Goal: Task Accomplishment & Management: Complete application form

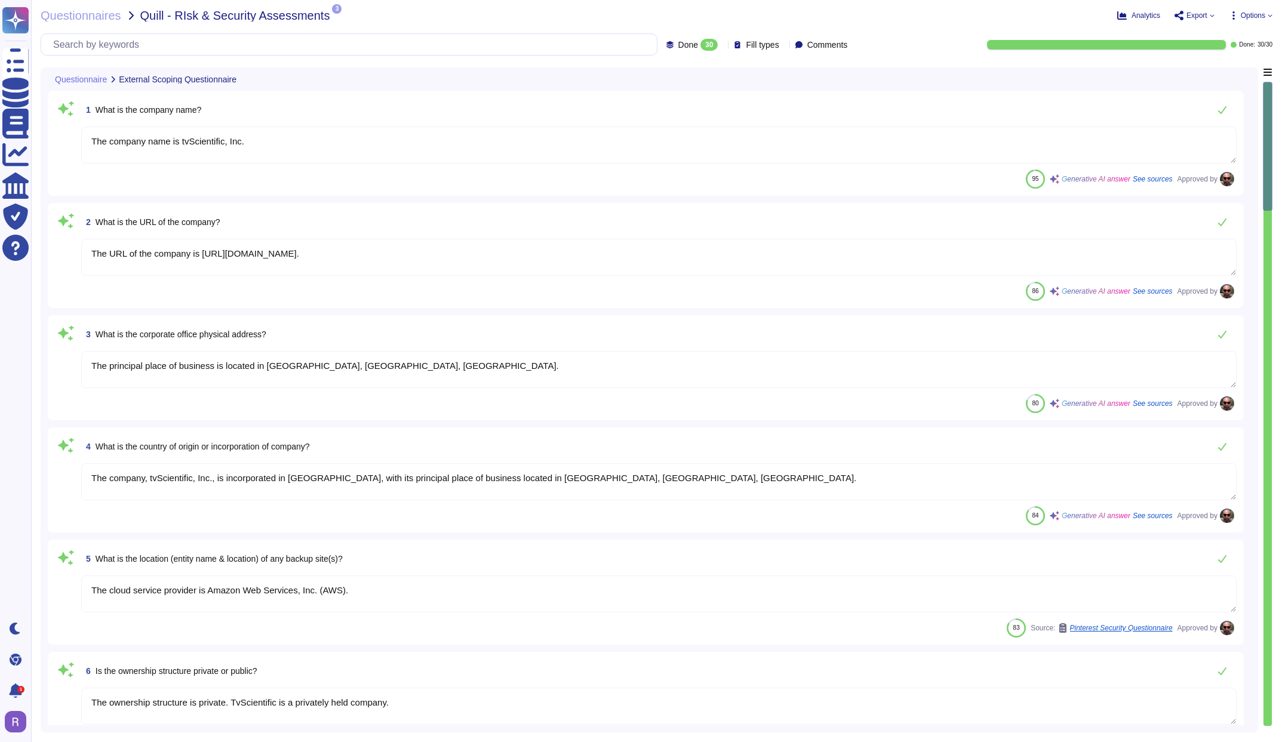
type textarea "The company name is tvScientific, Inc."
type textarea "The URL of the company is [URL][DOMAIN_NAME]."
type textarea "The principal place of business is located in [GEOGRAPHIC_DATA], [GEOGRAPHIC_DA…"
type textarea "The company, tvScientific, Inc., is incorporated in [GEOGRAPHIC_DATA], with its…"
type textarea "The cloud service provider is Amazon Web Services, Inc. (AWS)."
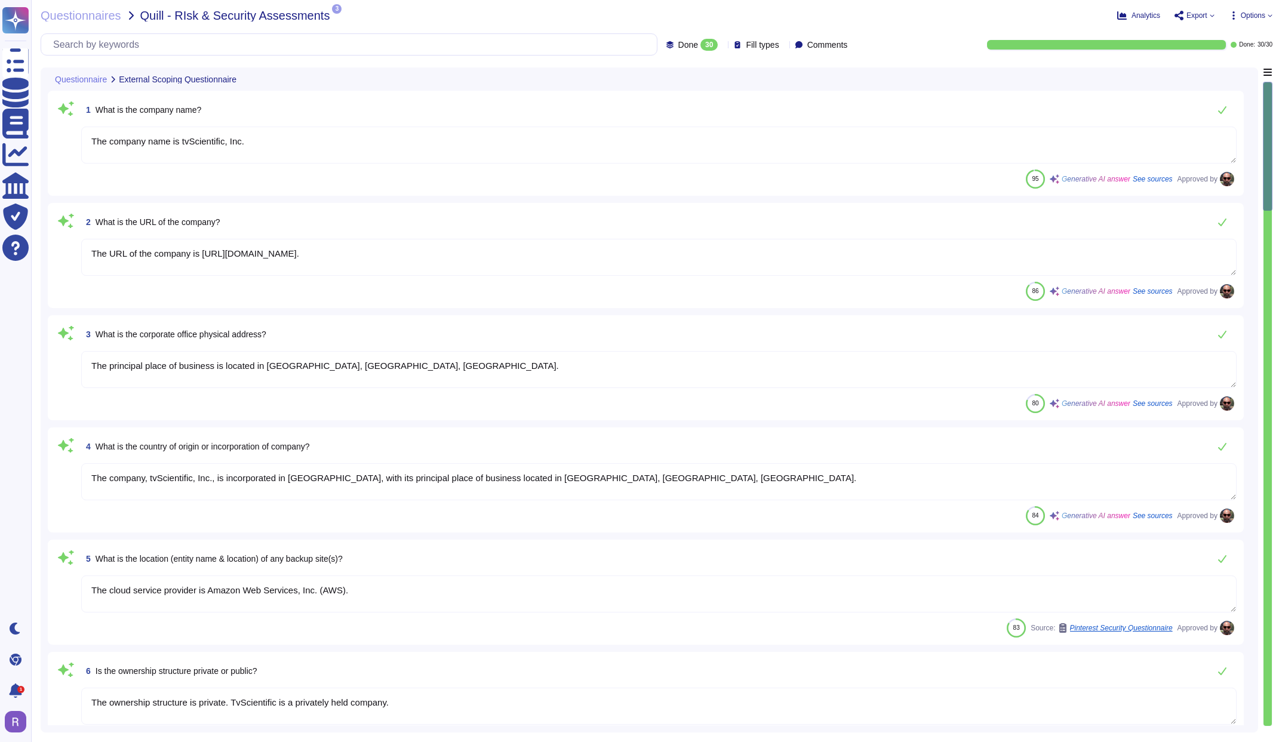
type textarea "The ownership structure is private. TvScientific is a privately held company."
type textarea "The company has been in business since [DATE]."
type textarea "TvScientific has over 150 employees."
type textarea "[PERSON_NAME], VP of Technology."
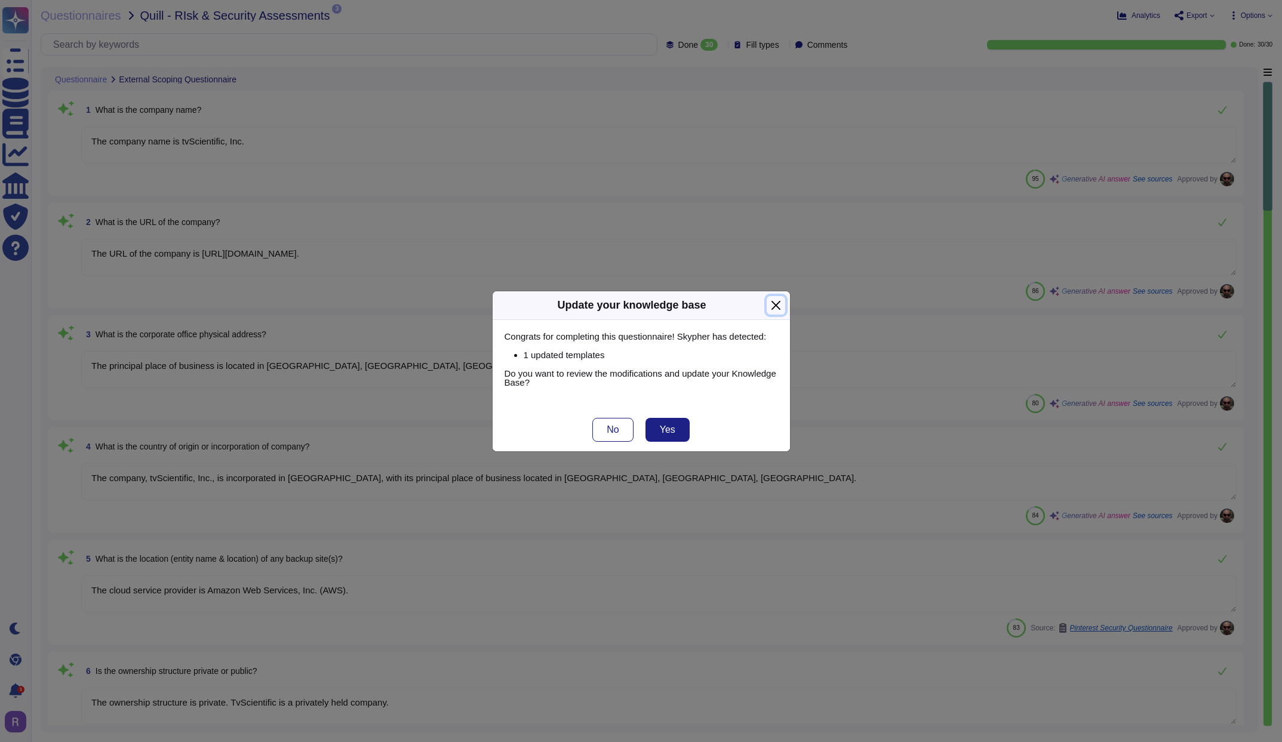
click at [778, 306] on button "Close" at bounding box center [776, 305] width 19 height 19
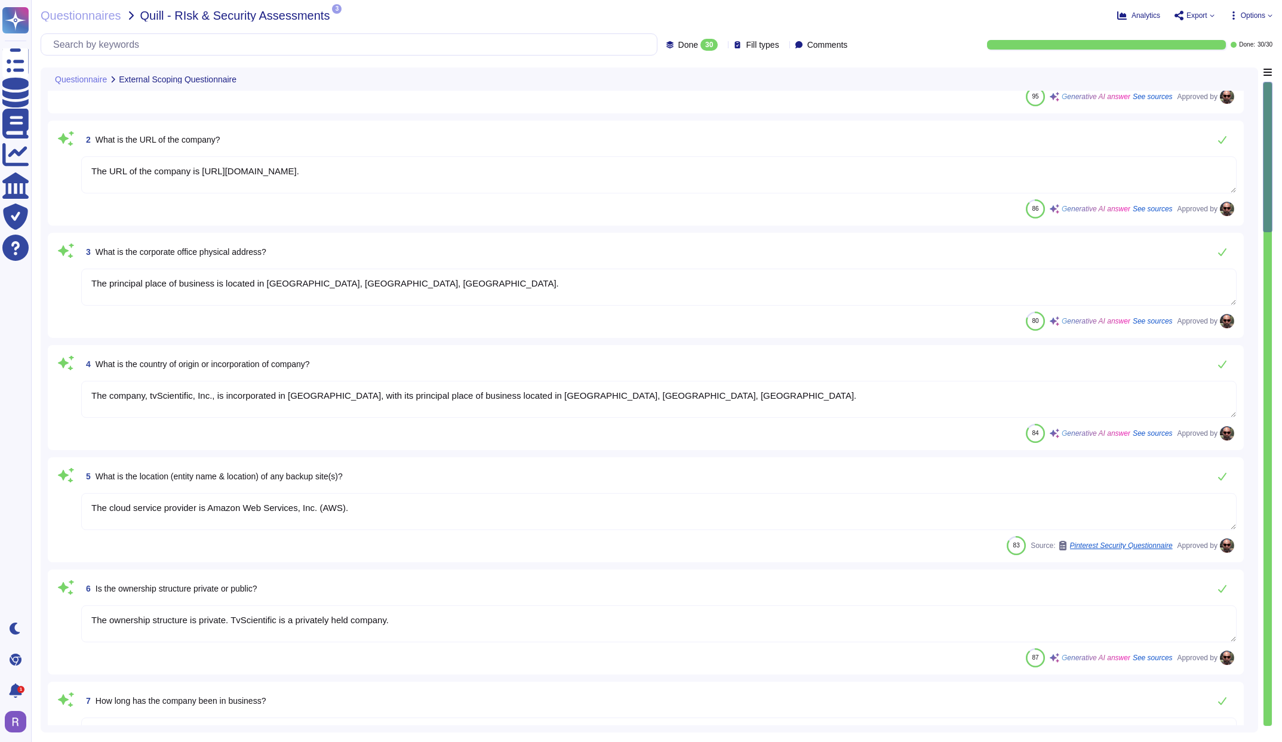
scroll to position [160, 0]
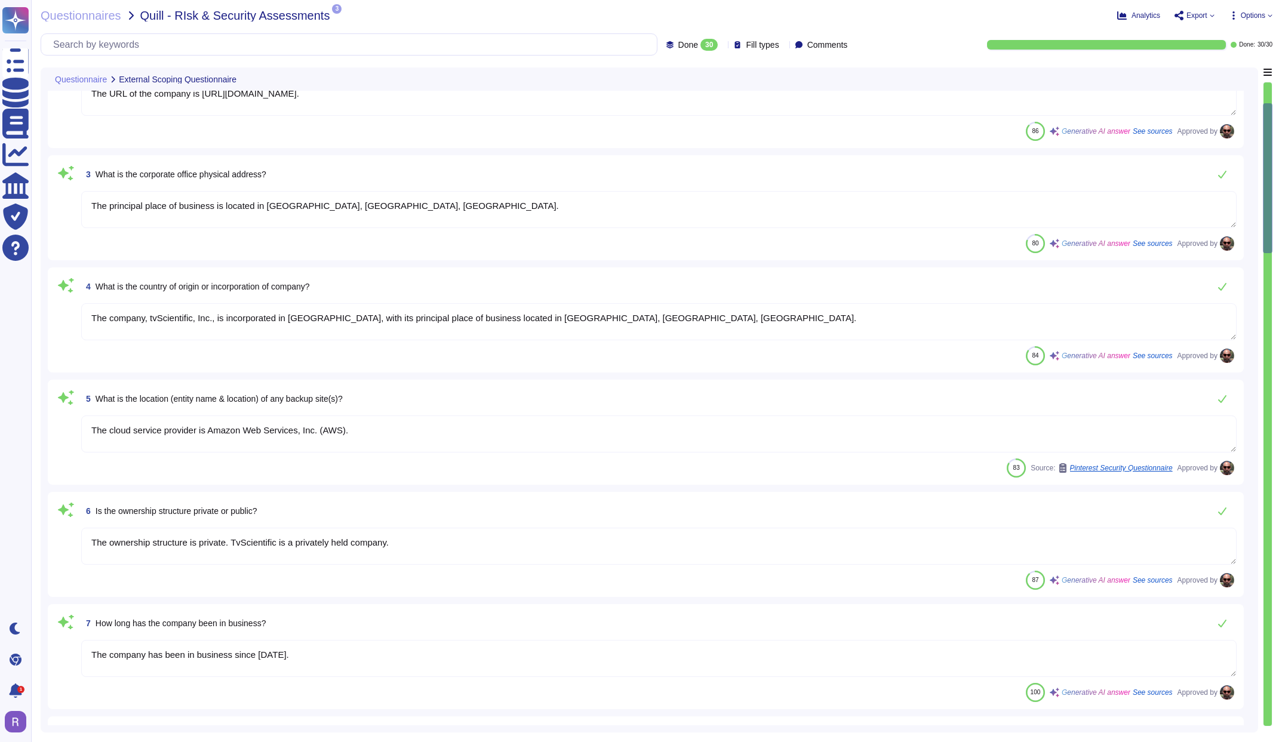
type textarea "VP of Technology"
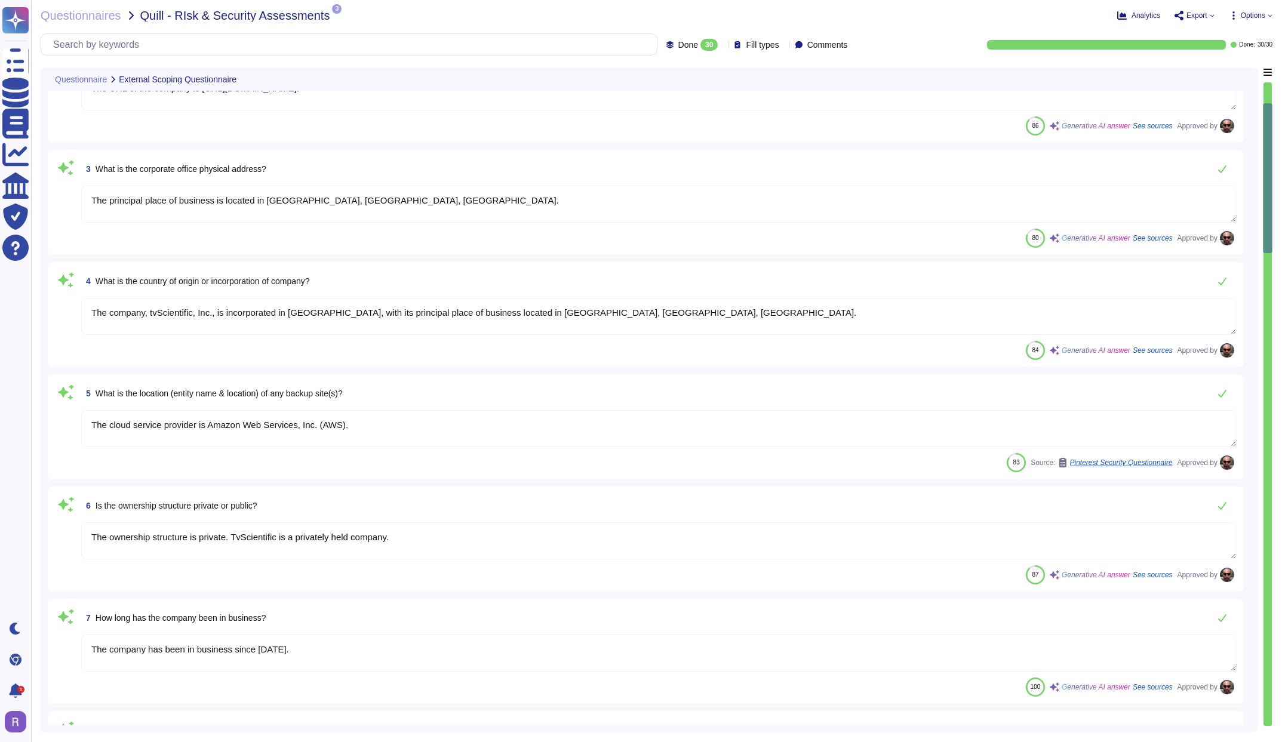
scroll to position [167, 0]
click at [450, 197] on textarea "The principal place of business is located in [GEOGRAPHIC_DATA], [GEOGRAPHIC_DA…" at bounding box center [658, 202] width 1155 height 37
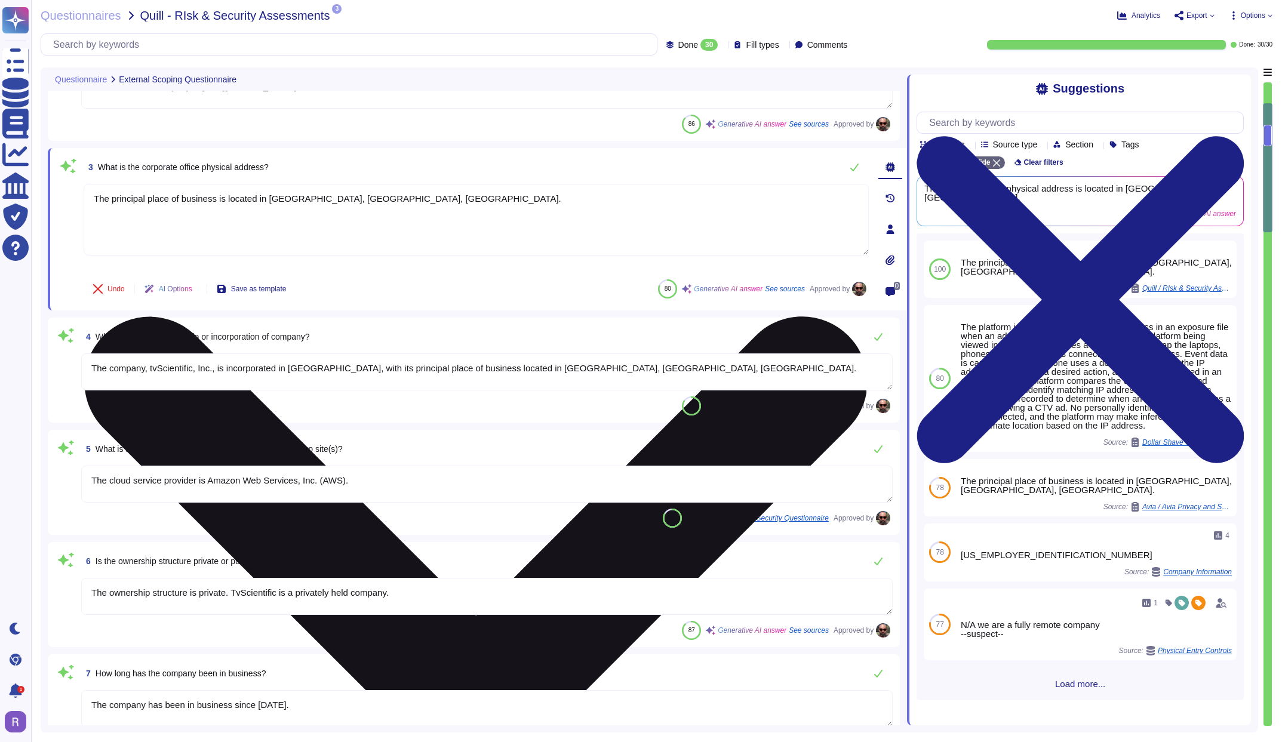
drag, startPoint x: 370, startPoint y: 199, endPoint x: 85, endPoint y: 196, distance: 284.8
click at [85, 196] on textarea "The principal place of business is located in [GEOGRAPHIC_DATA], [GEOGRAPHIC_DA…" at bounding box center [476, 220] width 785 height 72
paste textarea "[STREET_ADDRESS]"
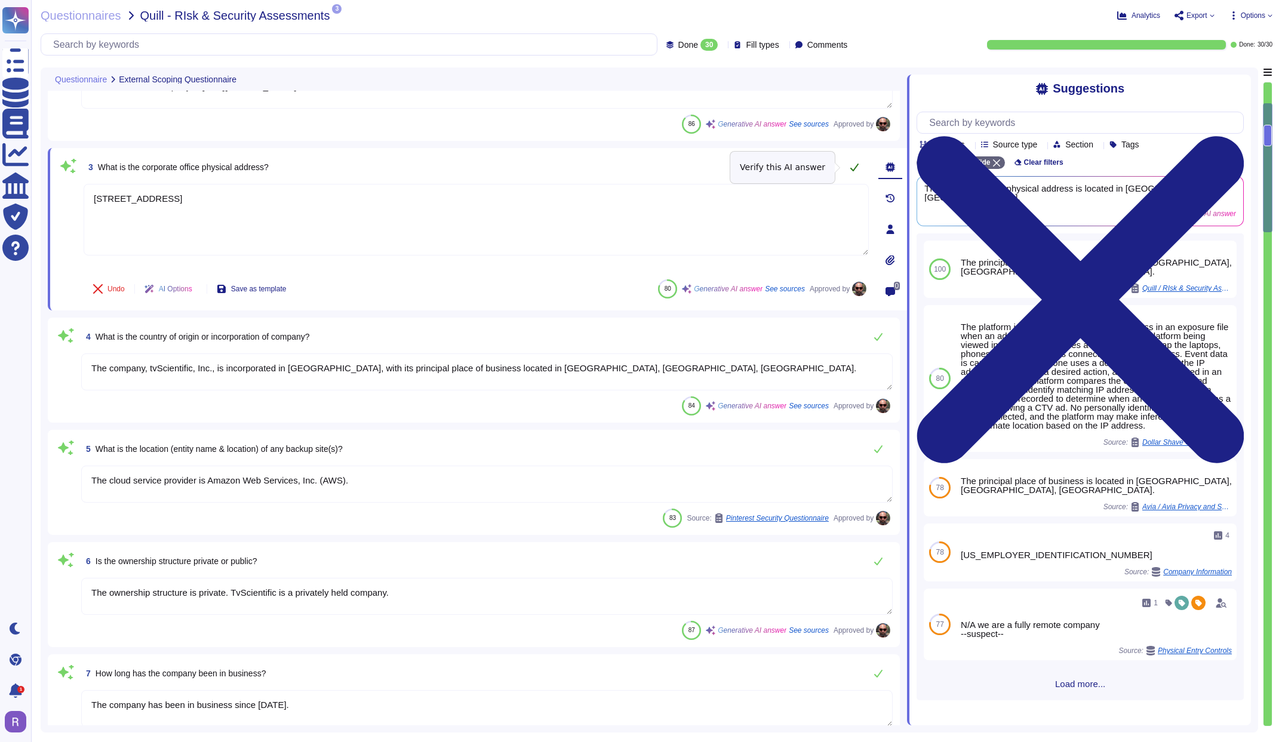
type textarea "[STREET_ADDRESS]"
click at [855, 167] on icon at bounding box center [854, 171] width 8 height 8
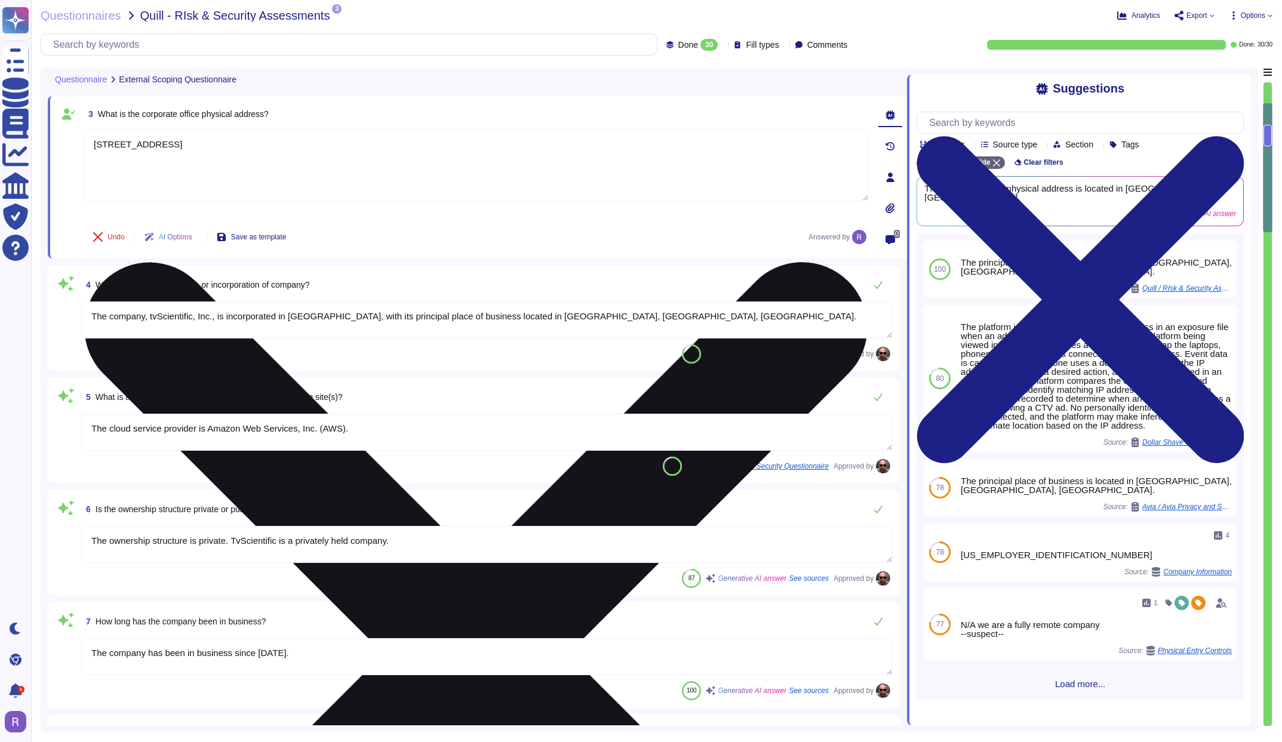
scroll to position [234, 0]
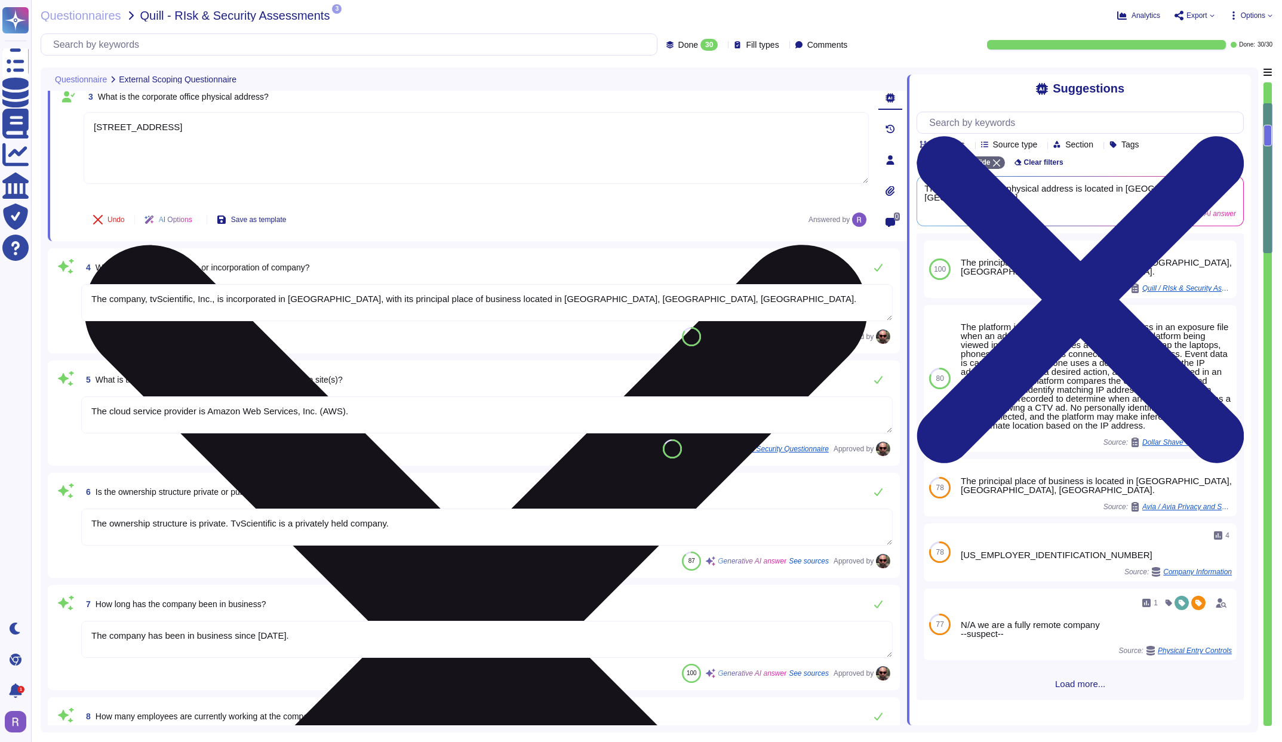
type textarea "The lead assignee contact email address is [EMAIL_ADDRESS][DOMAIN_NAME]."
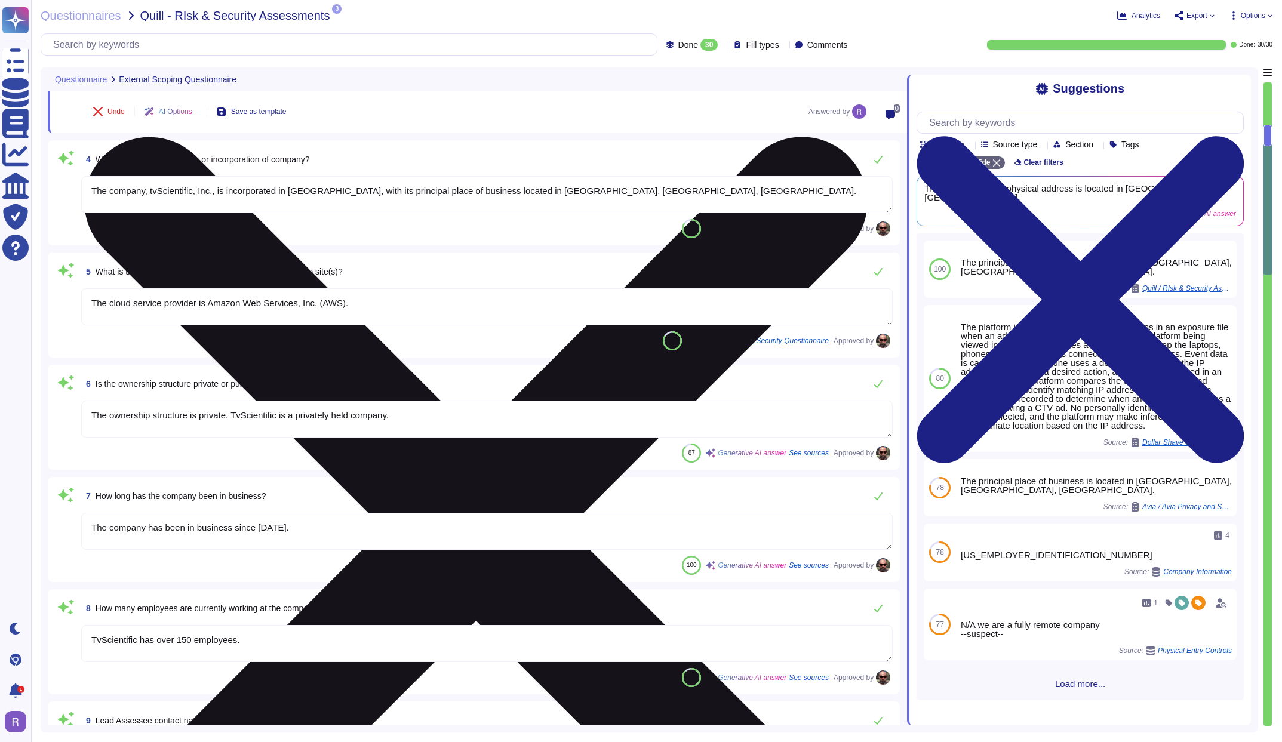
type textarea "- [PERSON_NAME], VP of Technology: Responsible for all aspects of TvScientific'…"
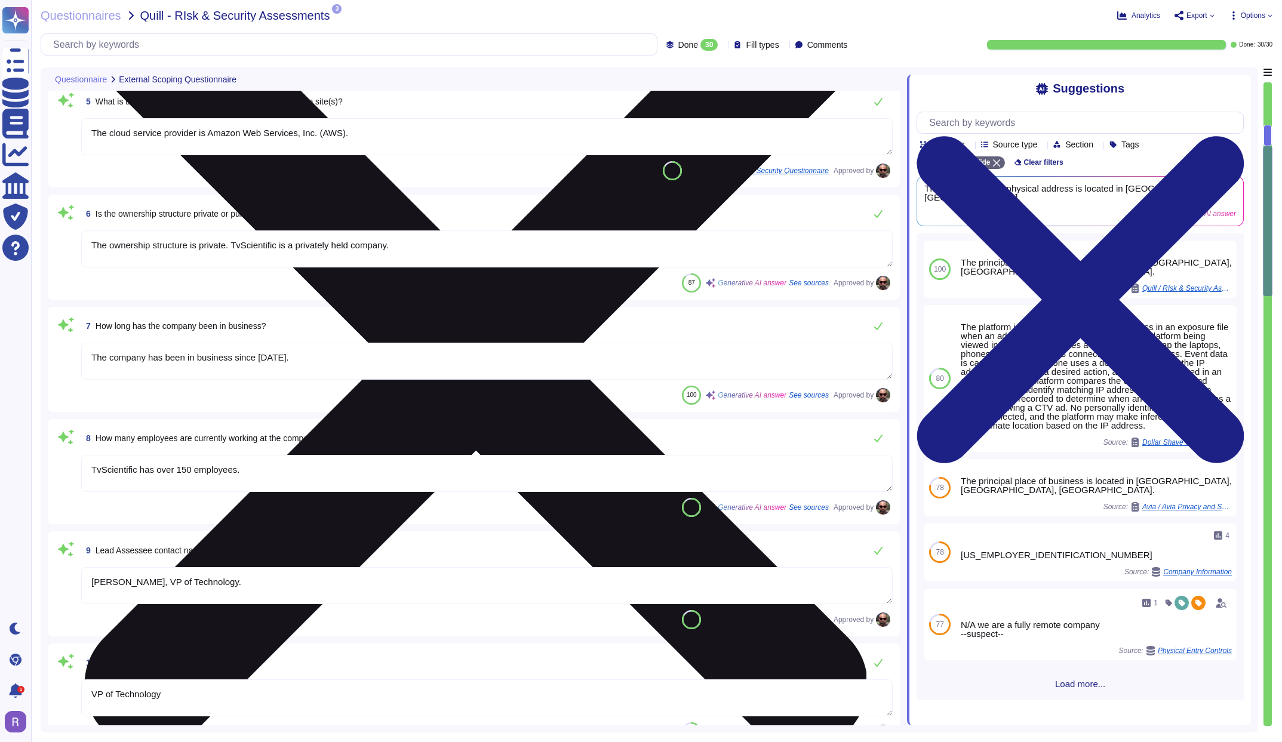
scroll to position [502, 0]
type textarea "tvScientific offers a Performance Advertising Platform that specializes in Conn…"
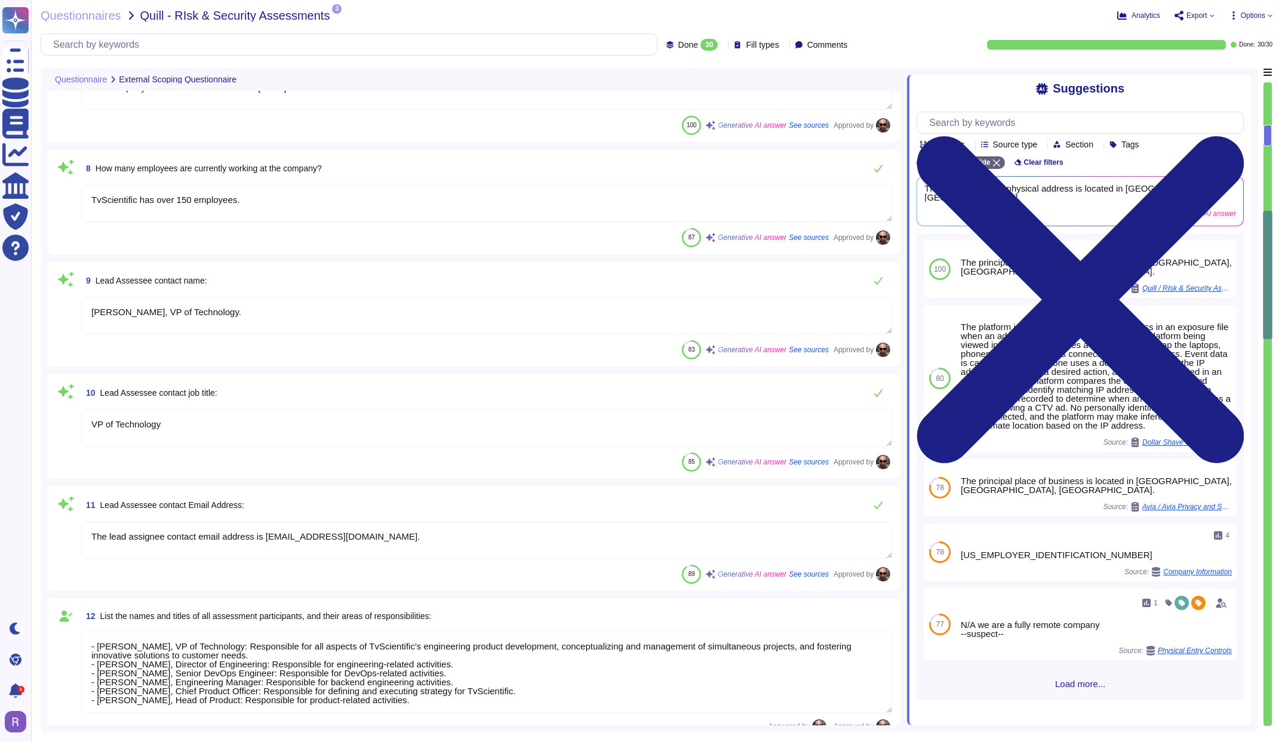
type textarea "N/A"
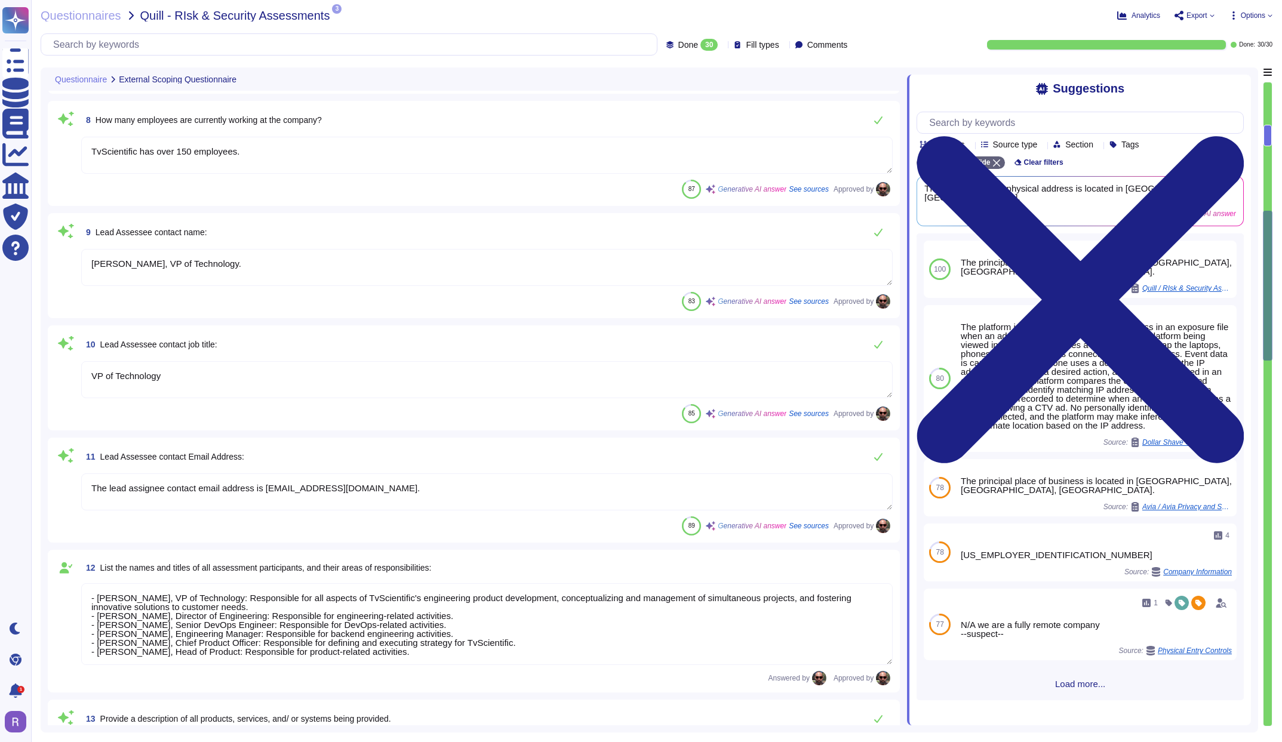
scroll to position [818, 0]
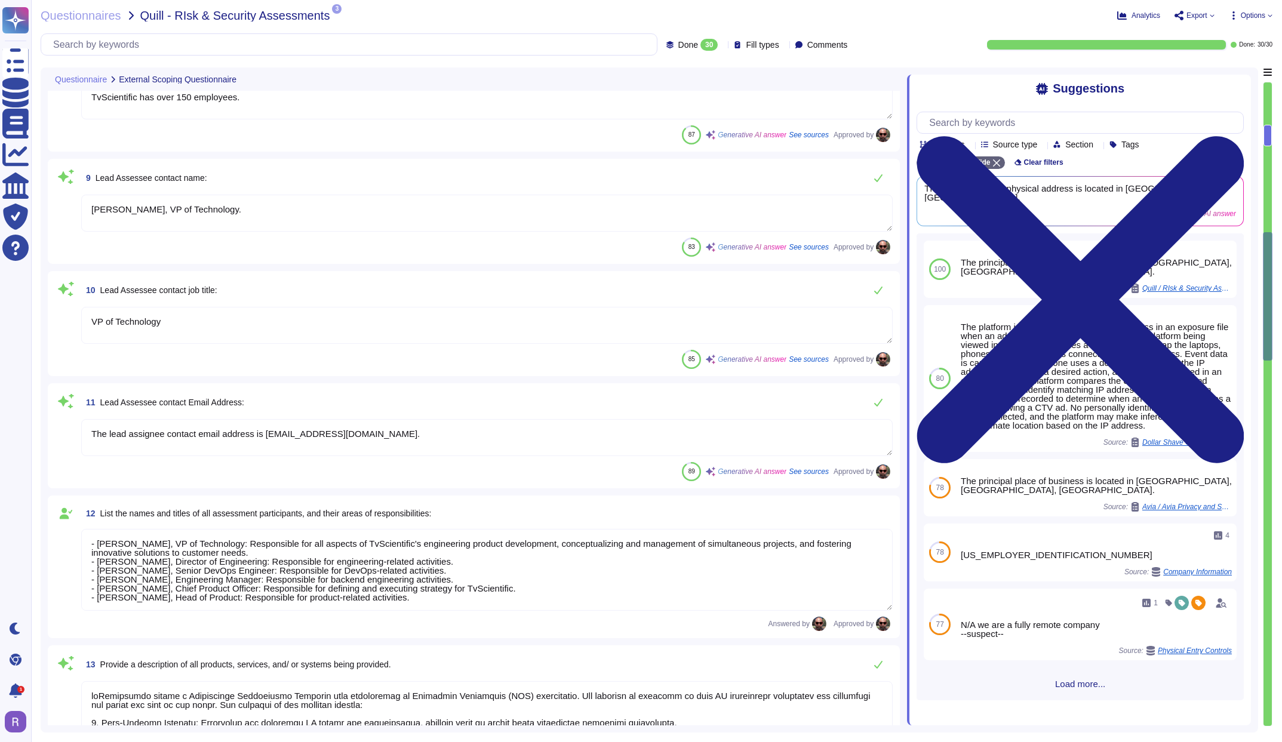
type textarea "No"
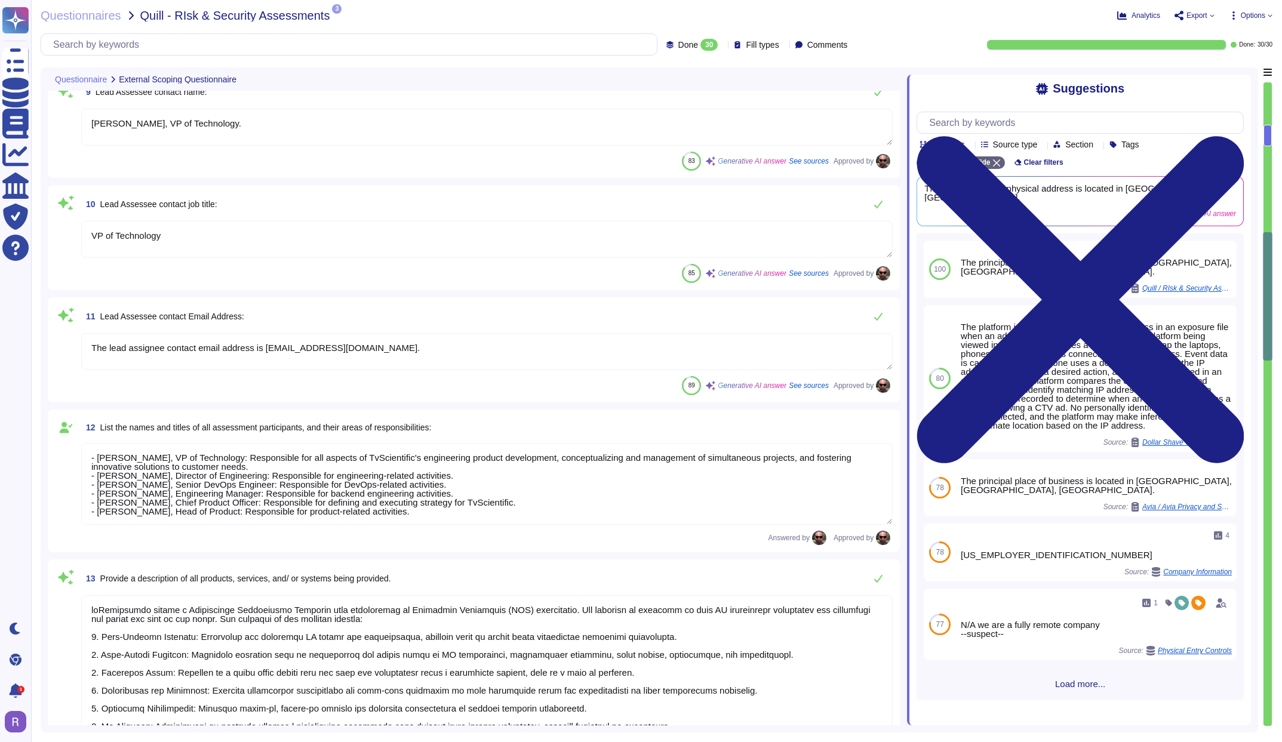
scroll to position [949, 0]
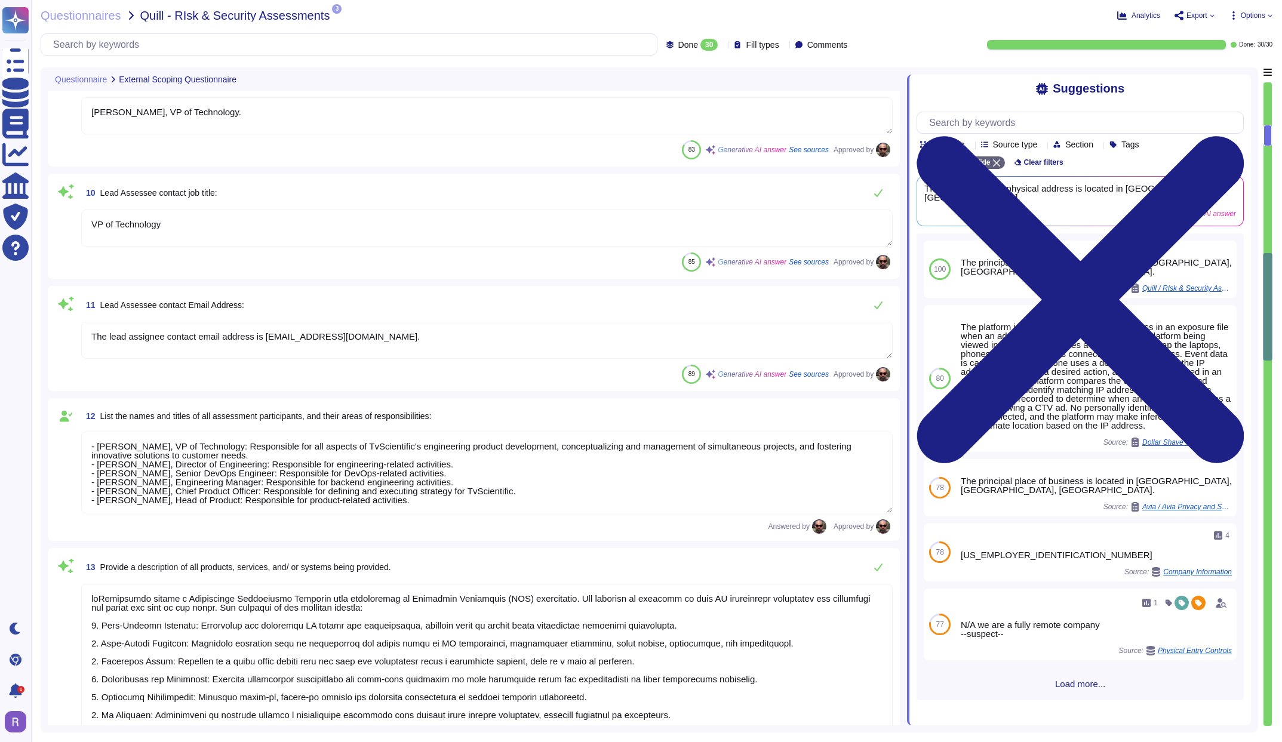
type textarea "No use of VPNs"
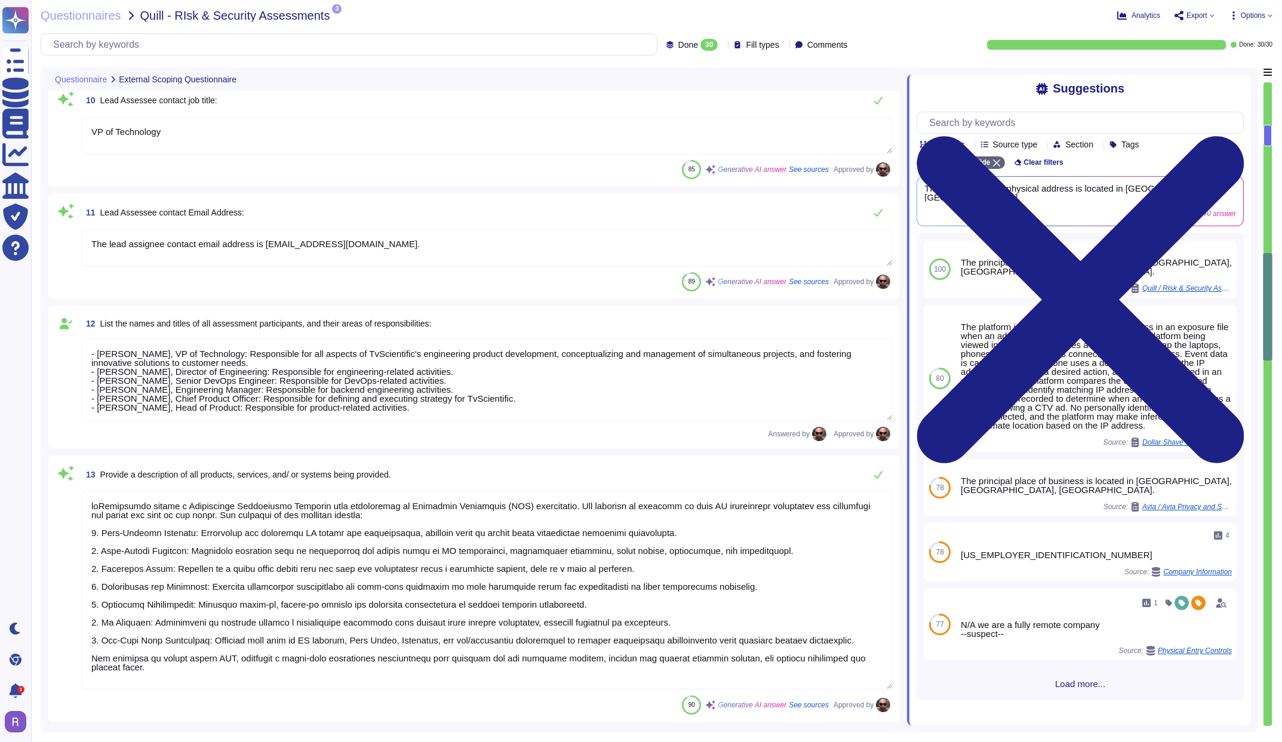
scroll to position [1048, 0]
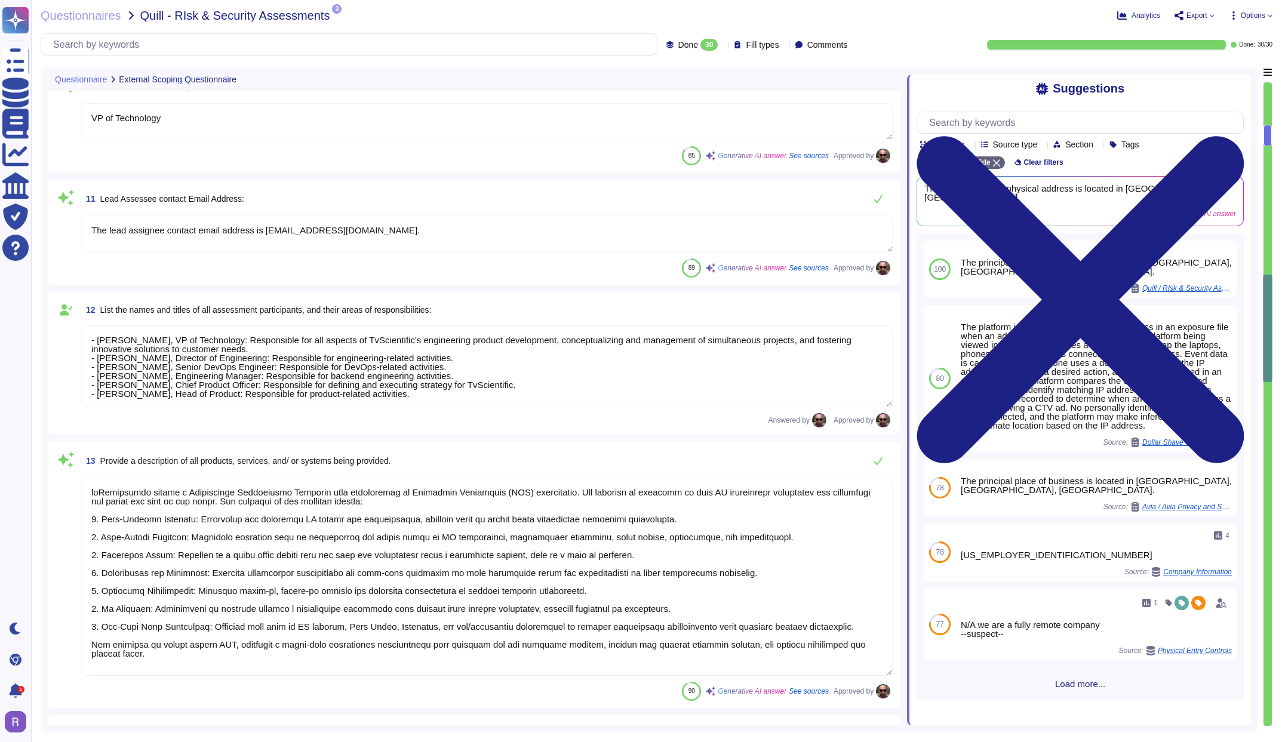
type textarea "Yes, but no secure technologies in place for remote access"
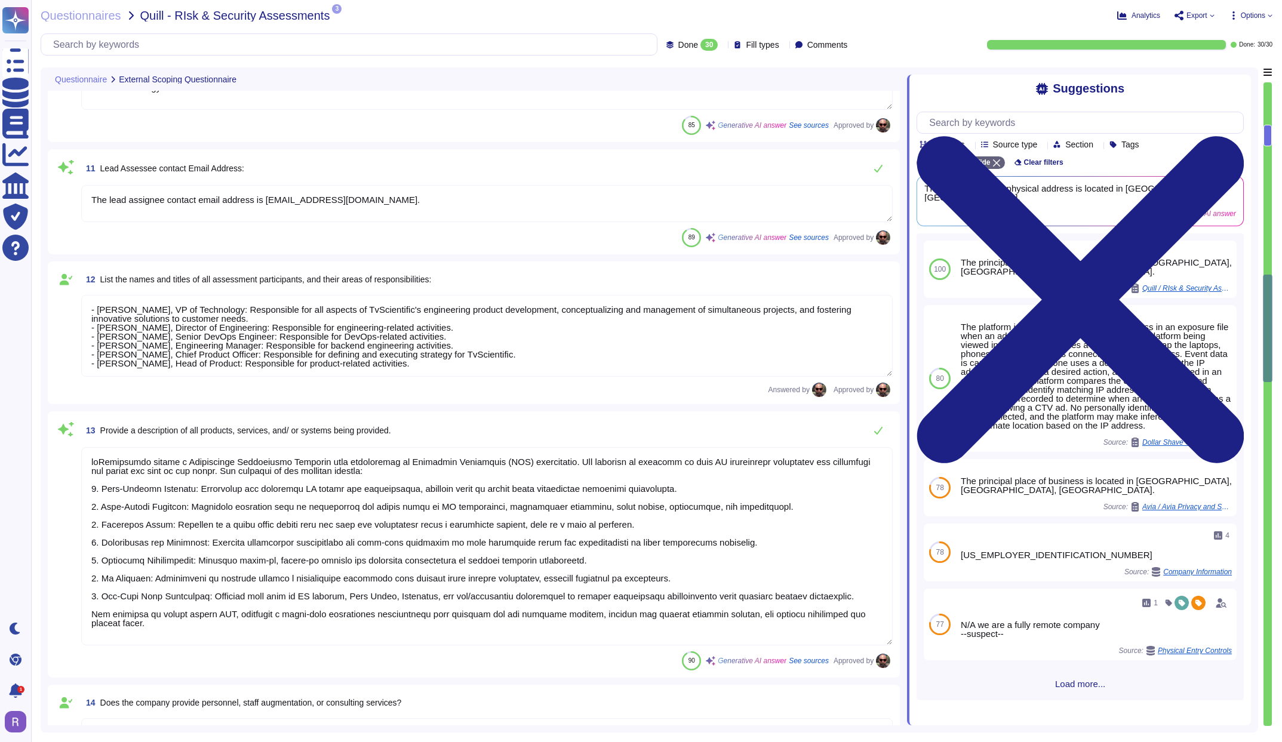
scroll to position [1108, 0]
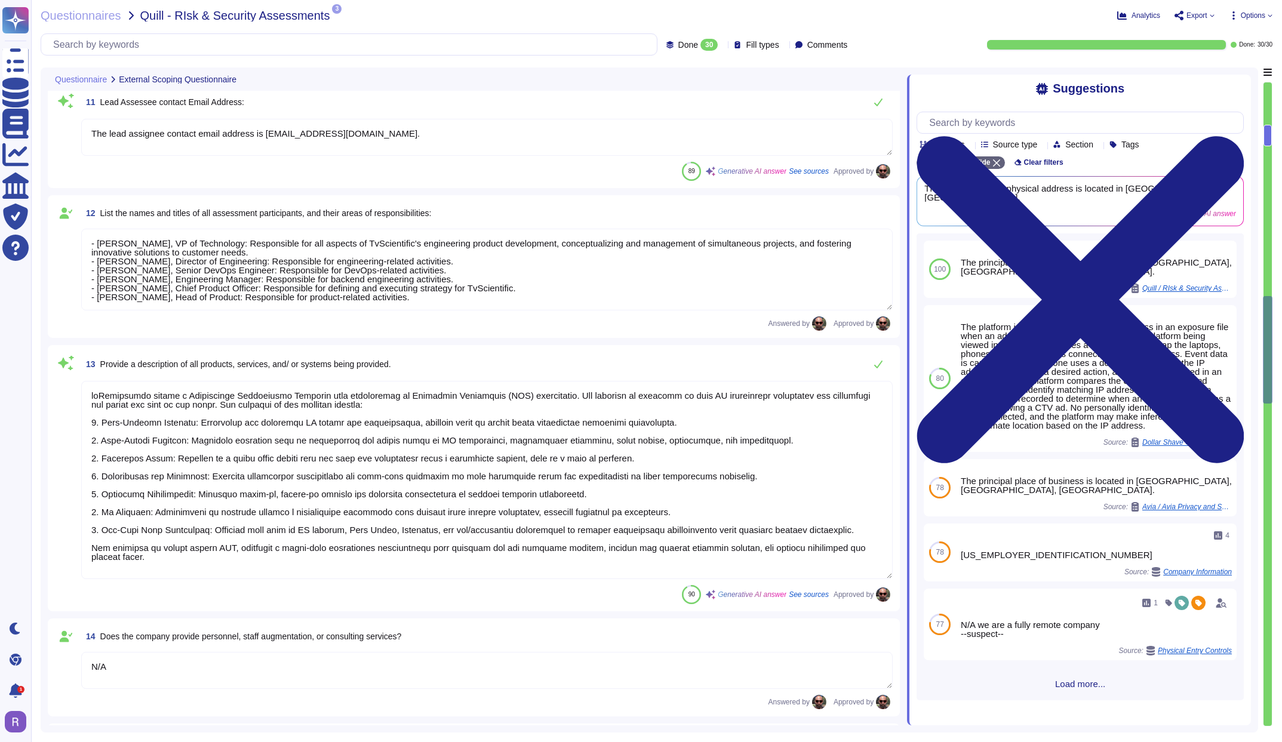
type textarea "N/A Pixel based web activity tracker will be placed on your customer facing web…"
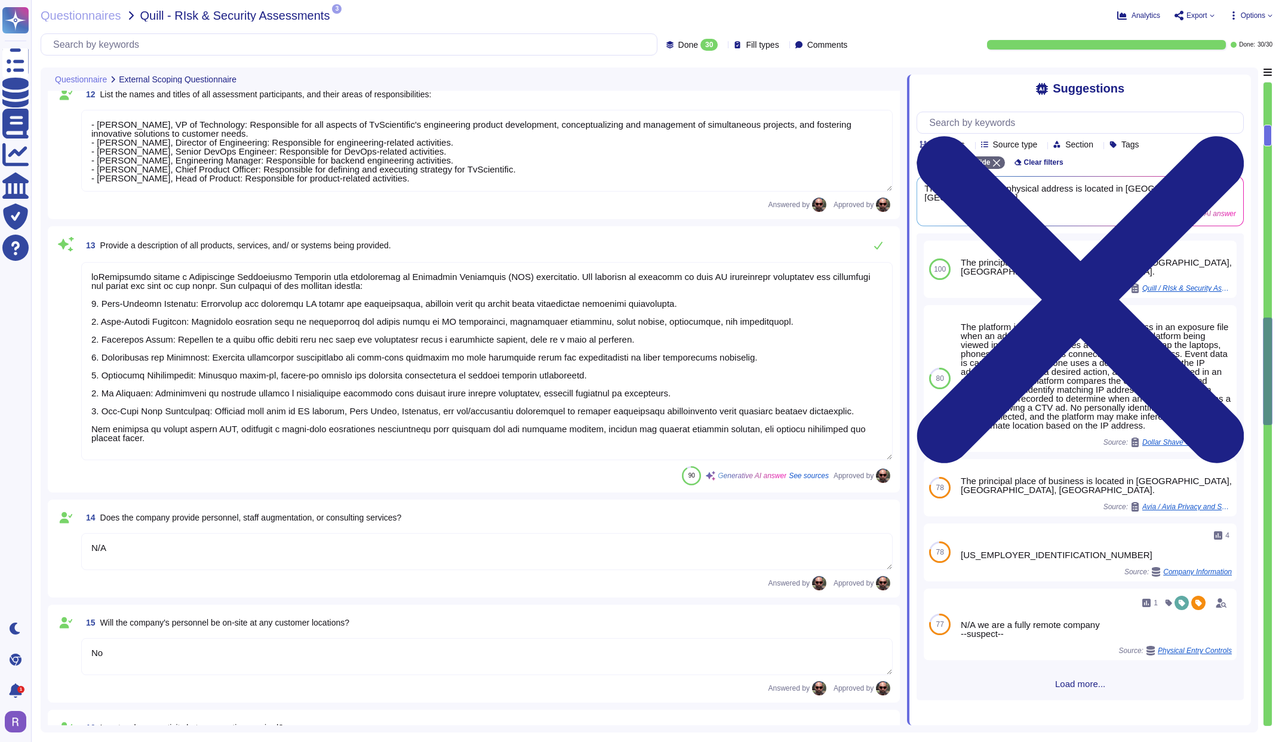
type textarea "No"
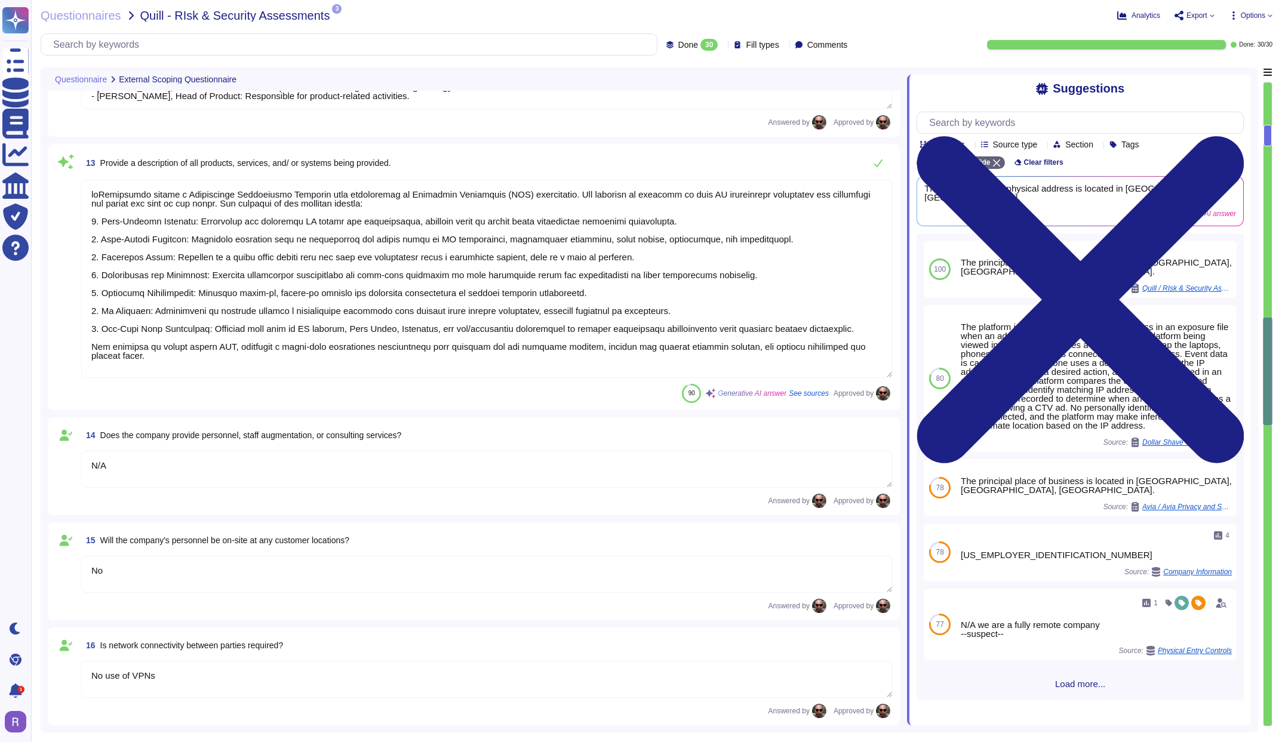
scroll to position [1, 0]
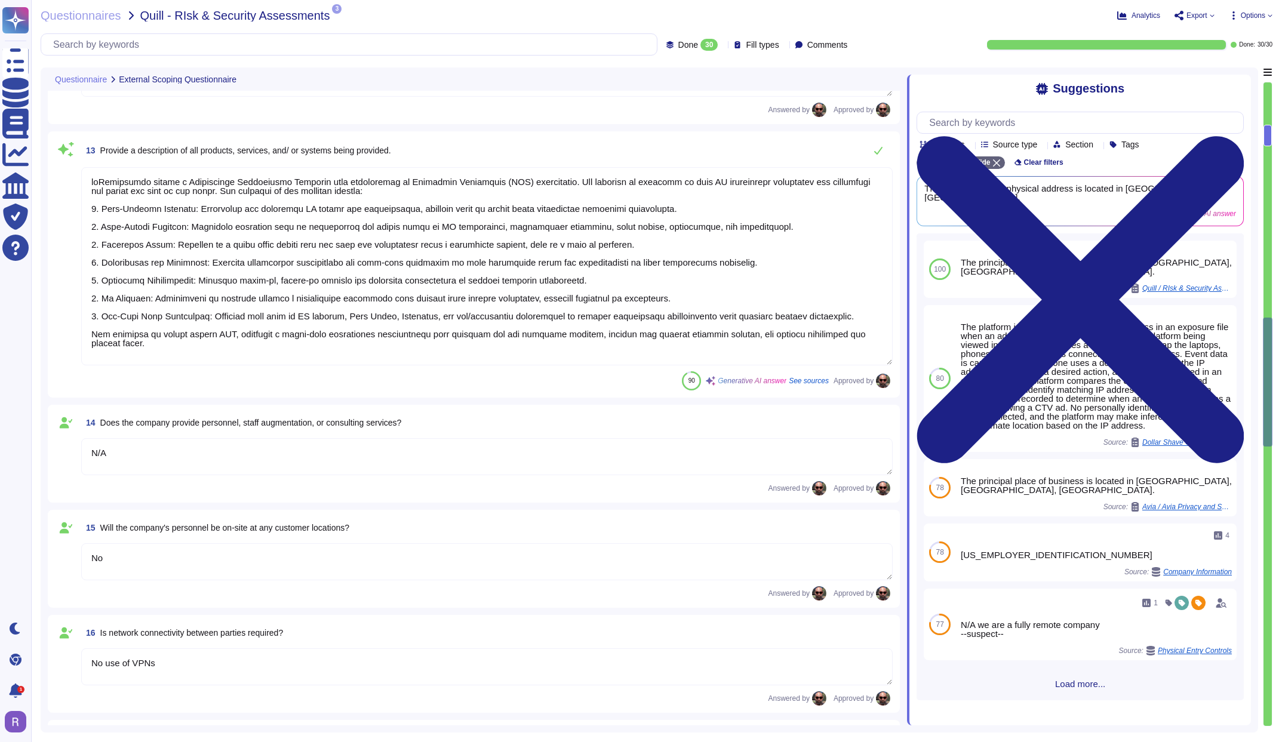
type textarea "Yes, there is a company-wide program for Security Awareness training that is ac…"
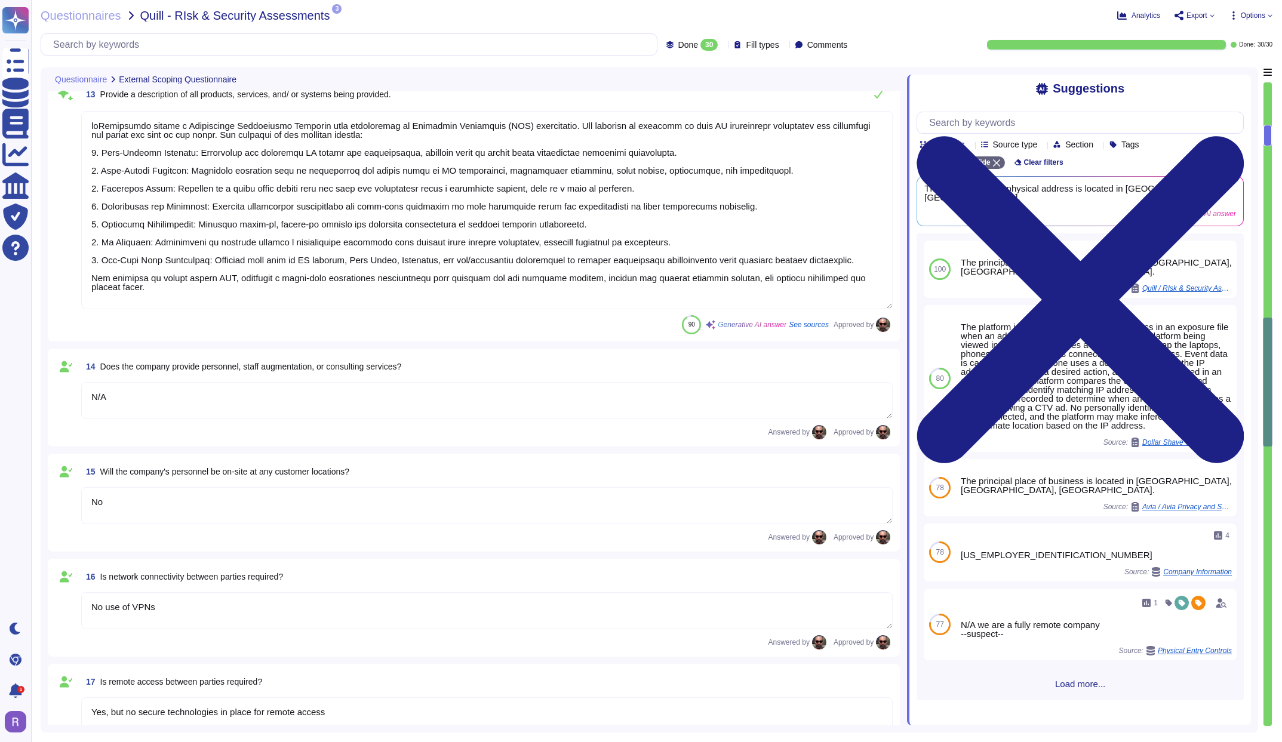
scroll to position [1463, 0]
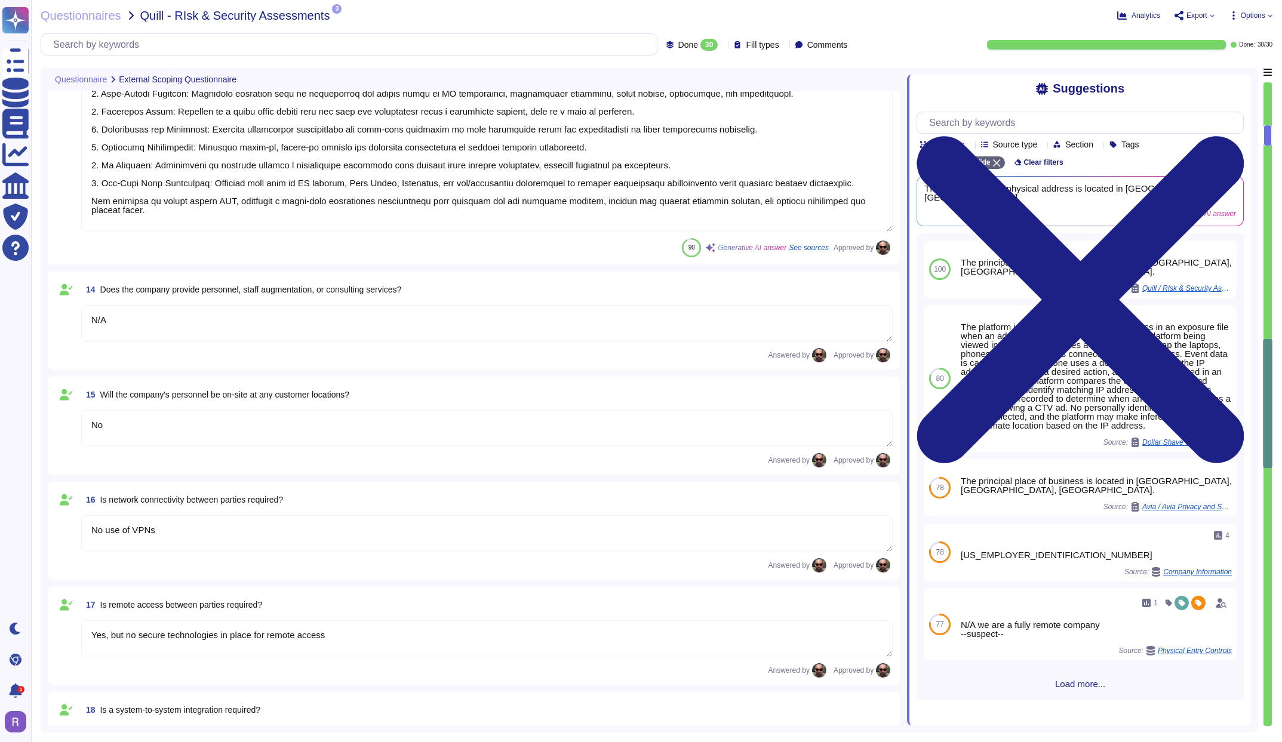
type textarea "No"
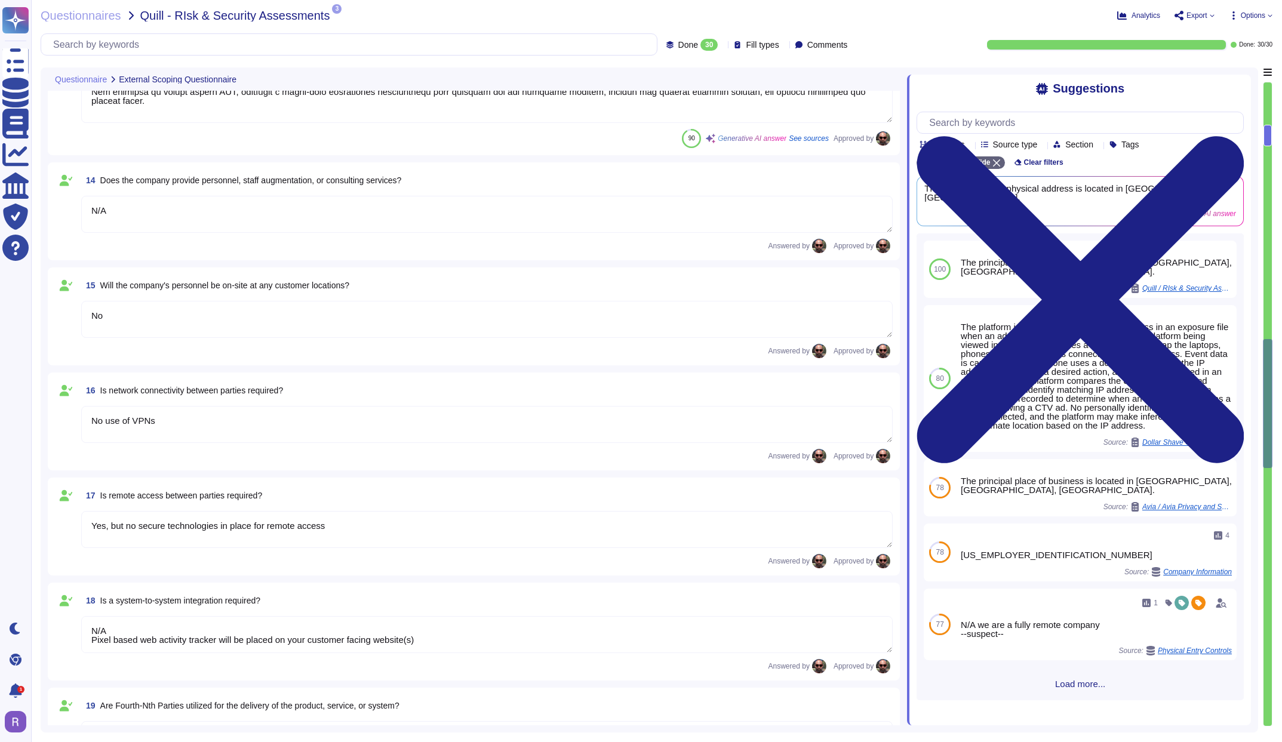
scroll to position [1587, 0]
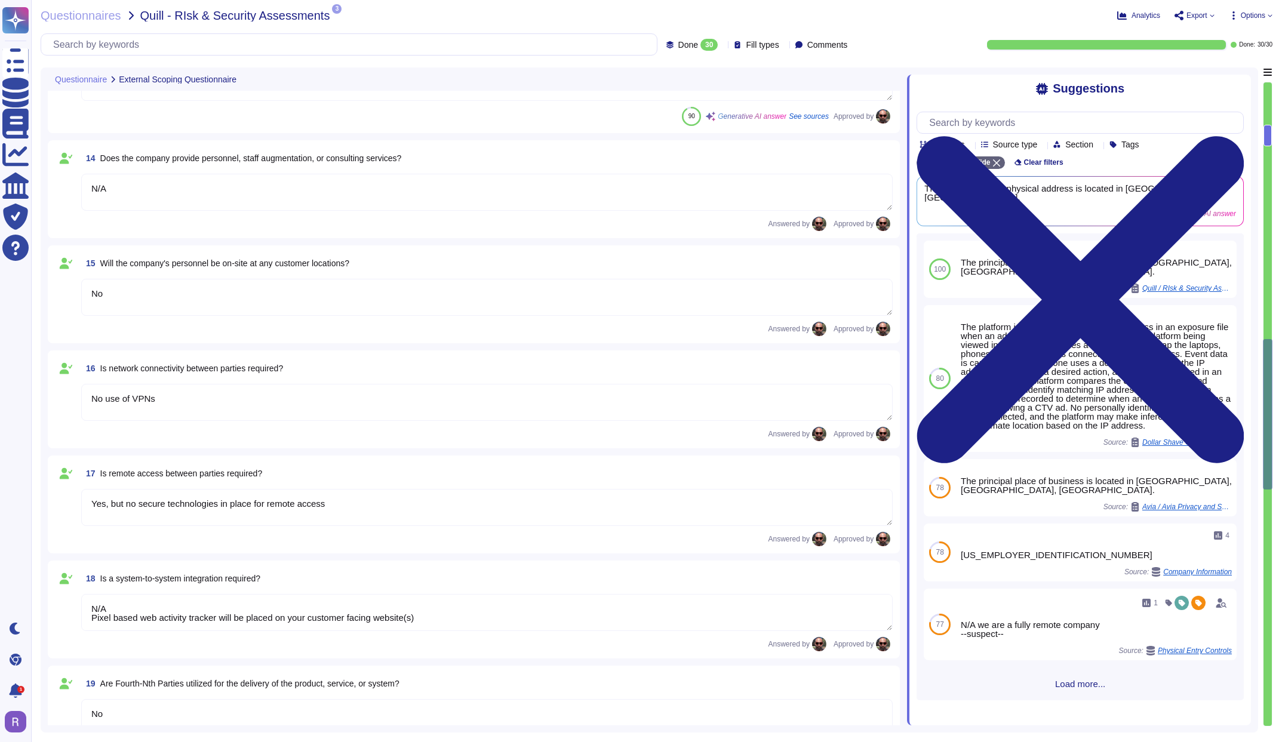
type textarea "Infrastructure tvScientific’s platform is hosted within AWS and consists of a m…"
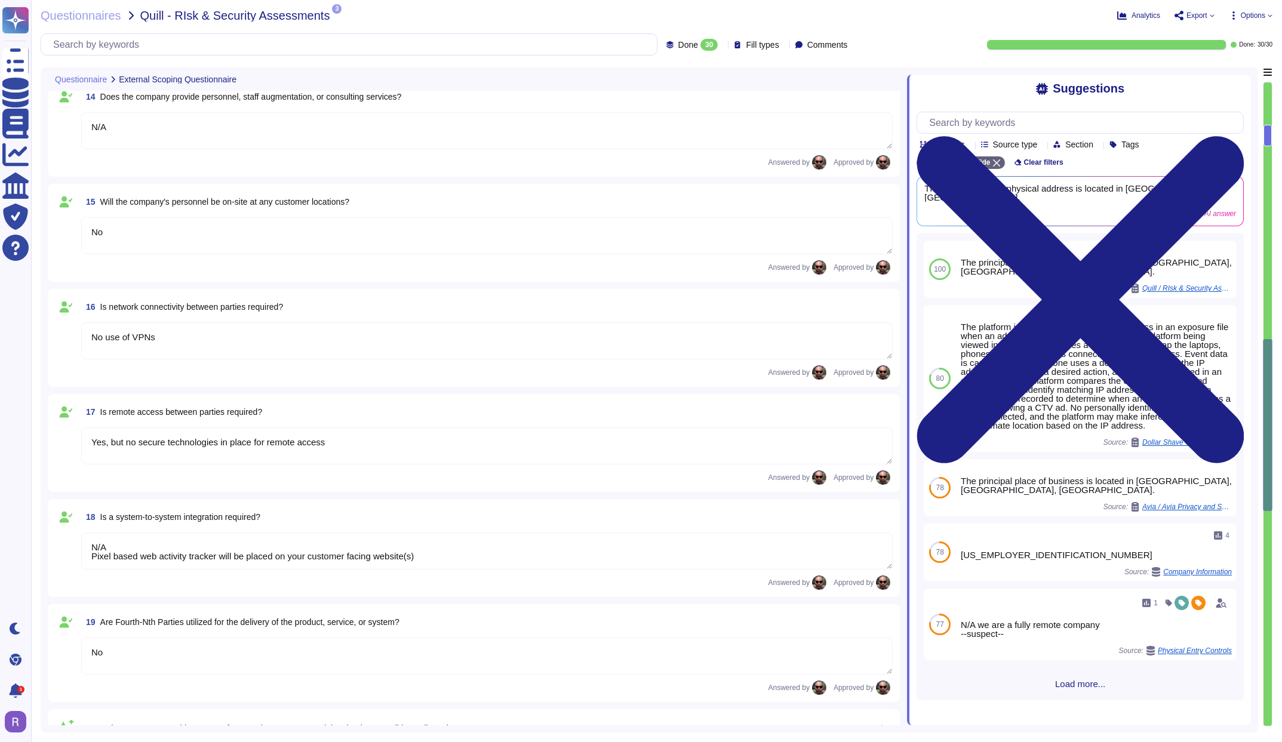
scroll to position [1650, 0]
click at [430, 441] on textarea "Yes, but no secure technologies in place for remote access" at bounding box center [486, 444] width 811 height 37
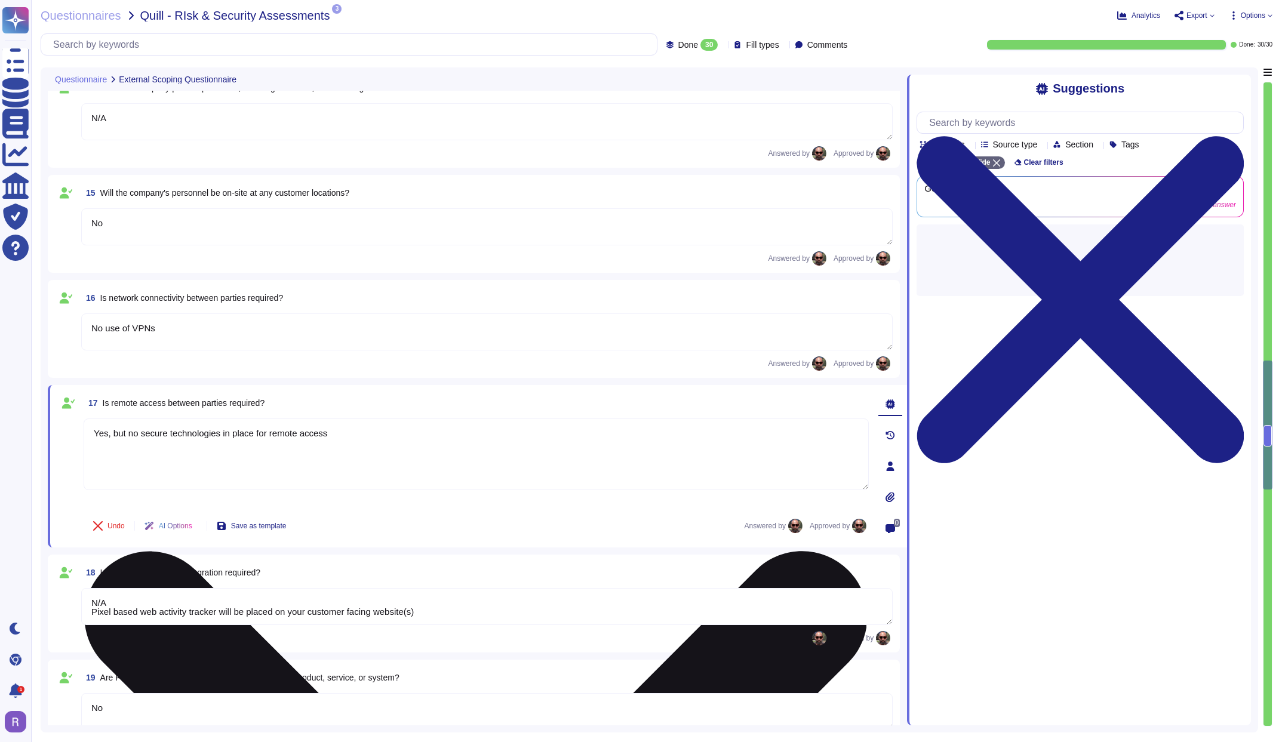
type textarea "Infrastructure tvScientific’s platform is hosted within AWS and consists of a m…"
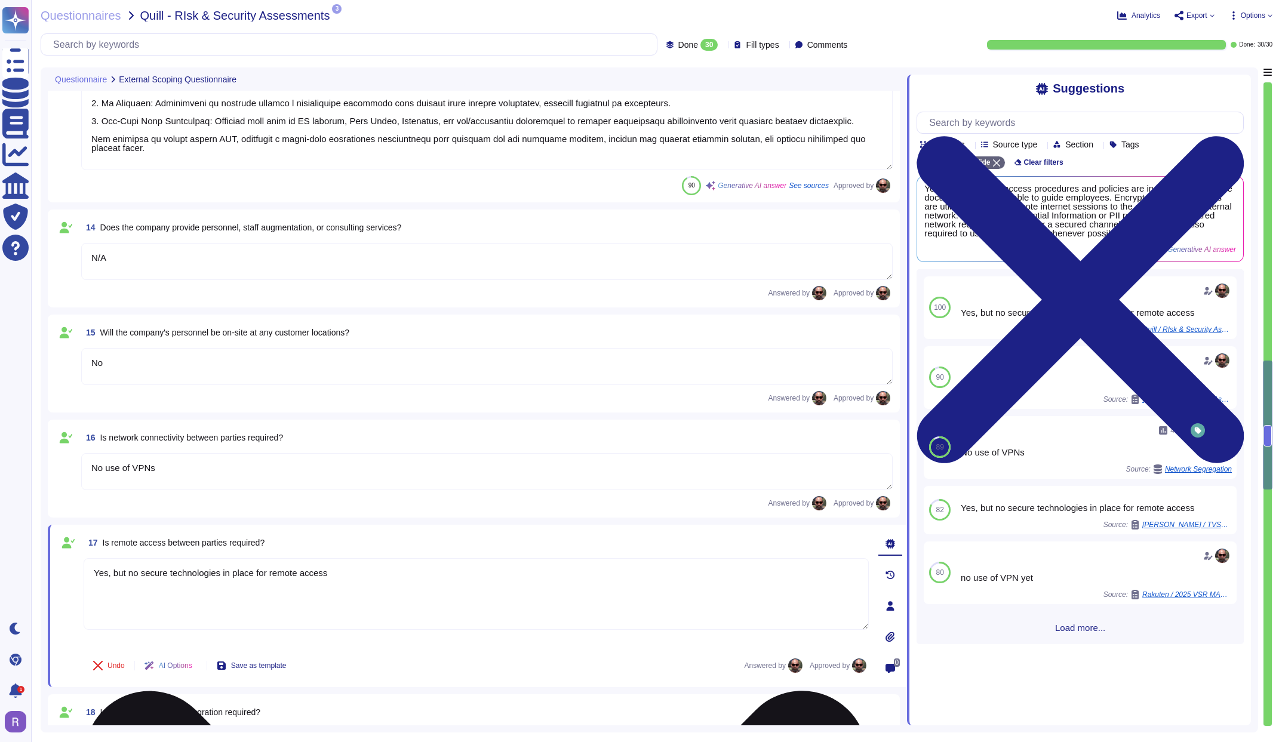
scroll to position [1118, 0]
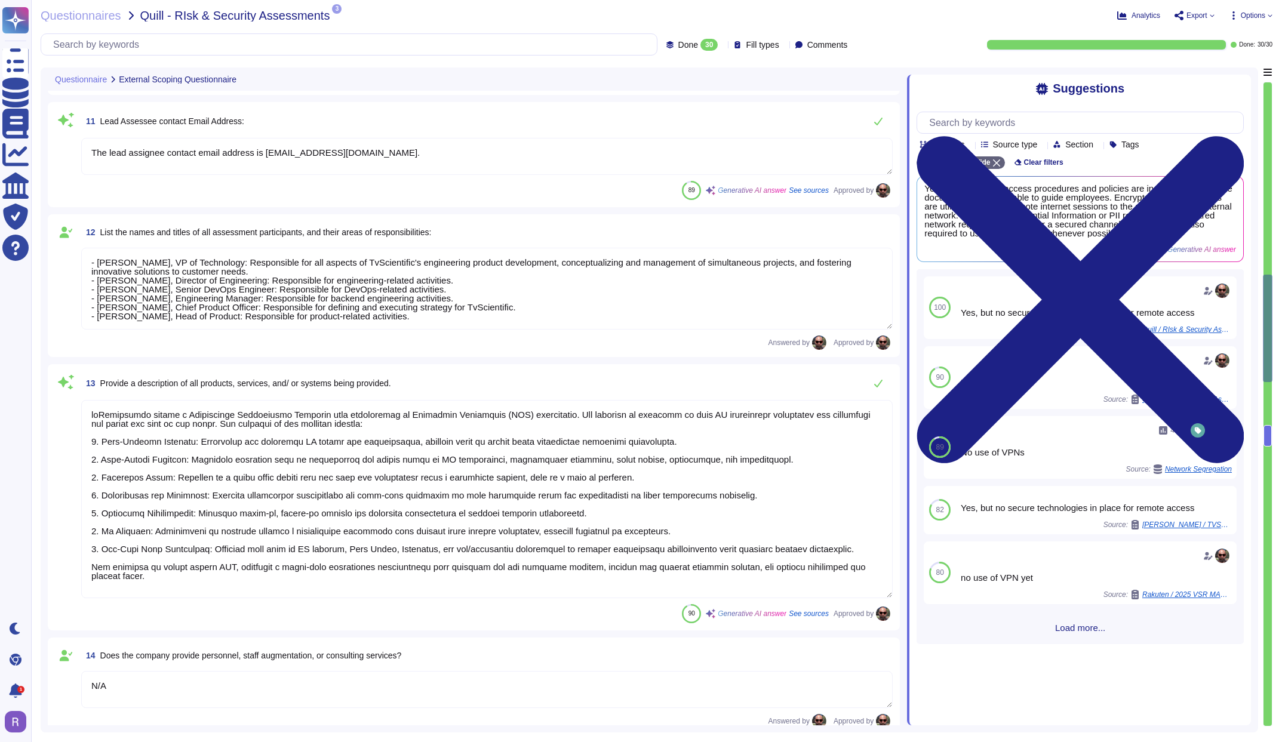
type textarea "TvScientific has over 150 employees."
type textarea "[PERSON_NAME], VP of Technology."
type textarea "VP of Technology"
type textarea "The lead assignee contact email address is [EMAIL_ADDRESS][DOMAIN_NAME]."
type textarea "- [PERSON_NAME], VP of Technology: Responsible for all aspects of TvScientific'…"
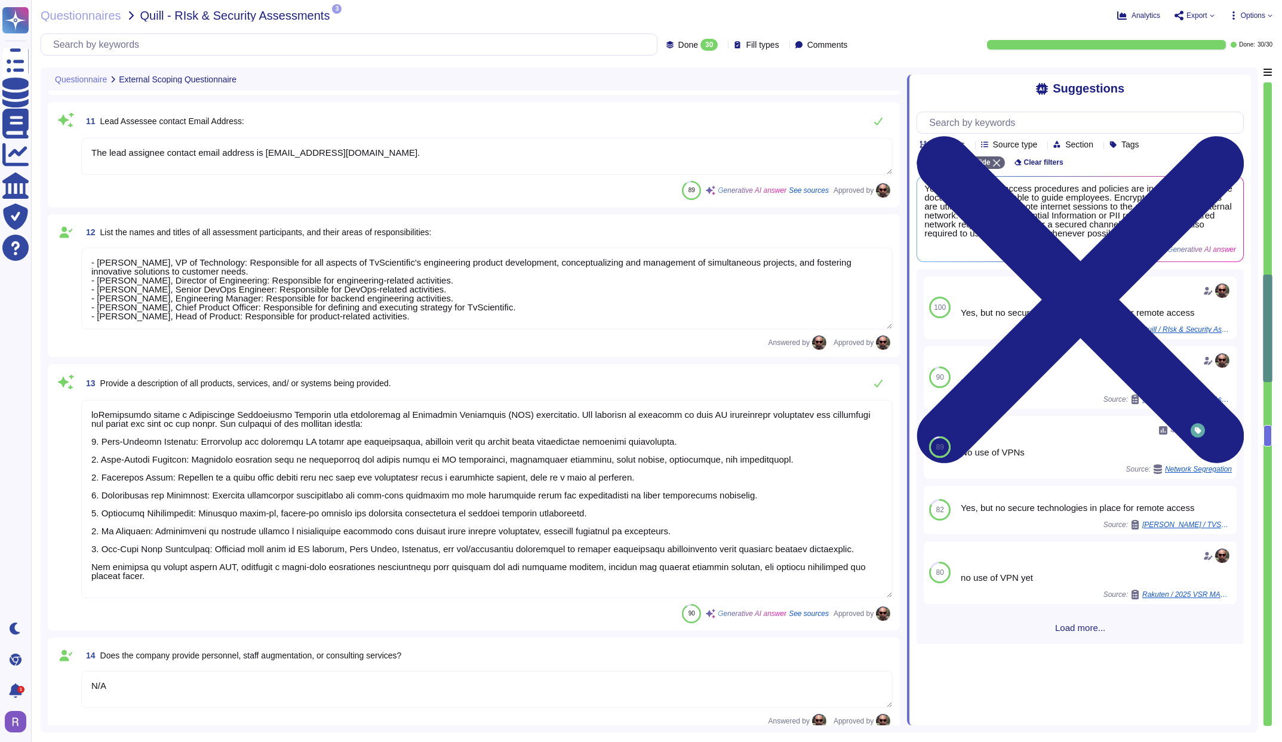
scroll to position [0, 0]
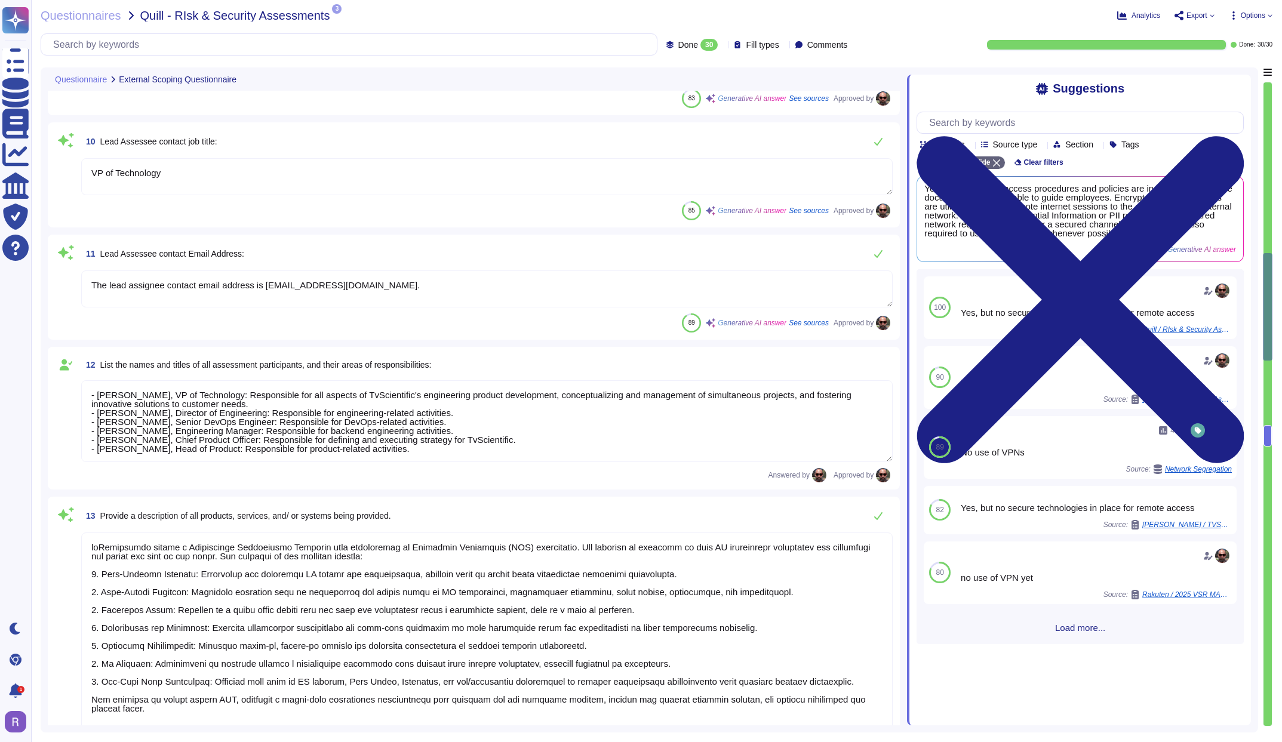
type textarea "The ownership structure is private. TvScientific is a privately held company."
type textarea "The company has been in business since [DATE]."
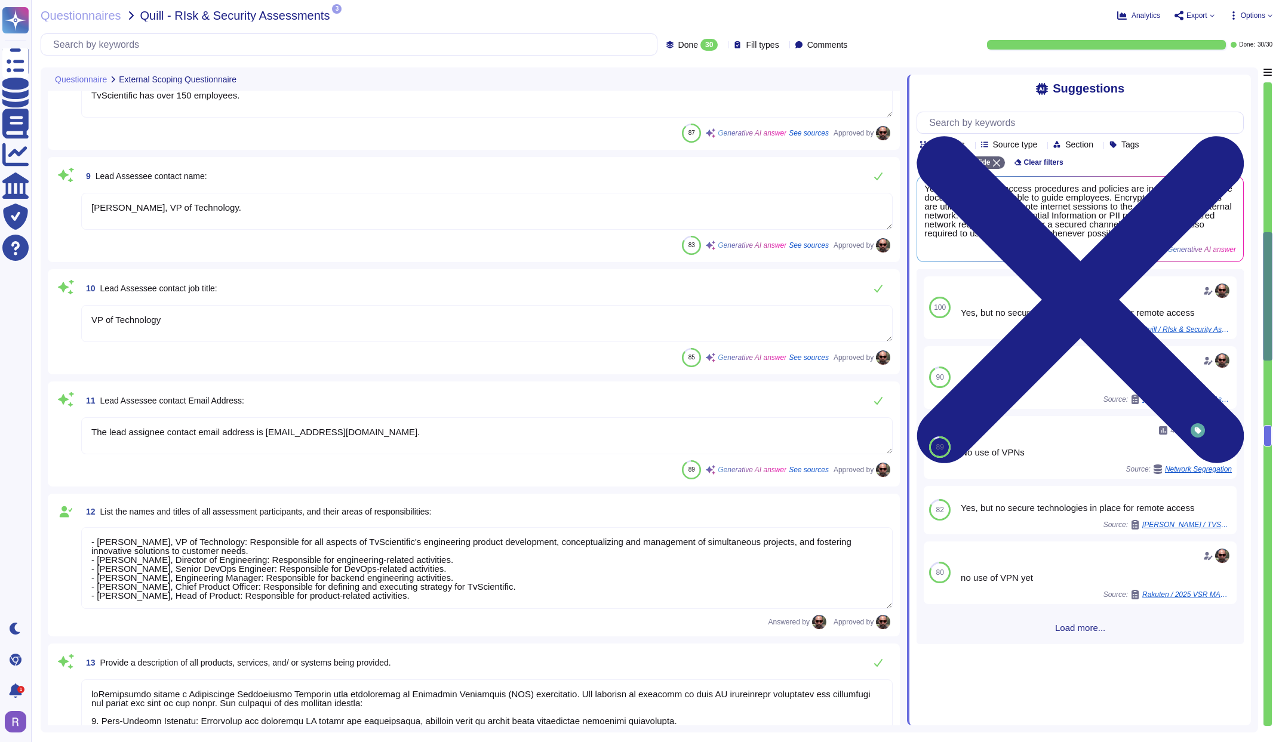
scroll to position [467, 0]
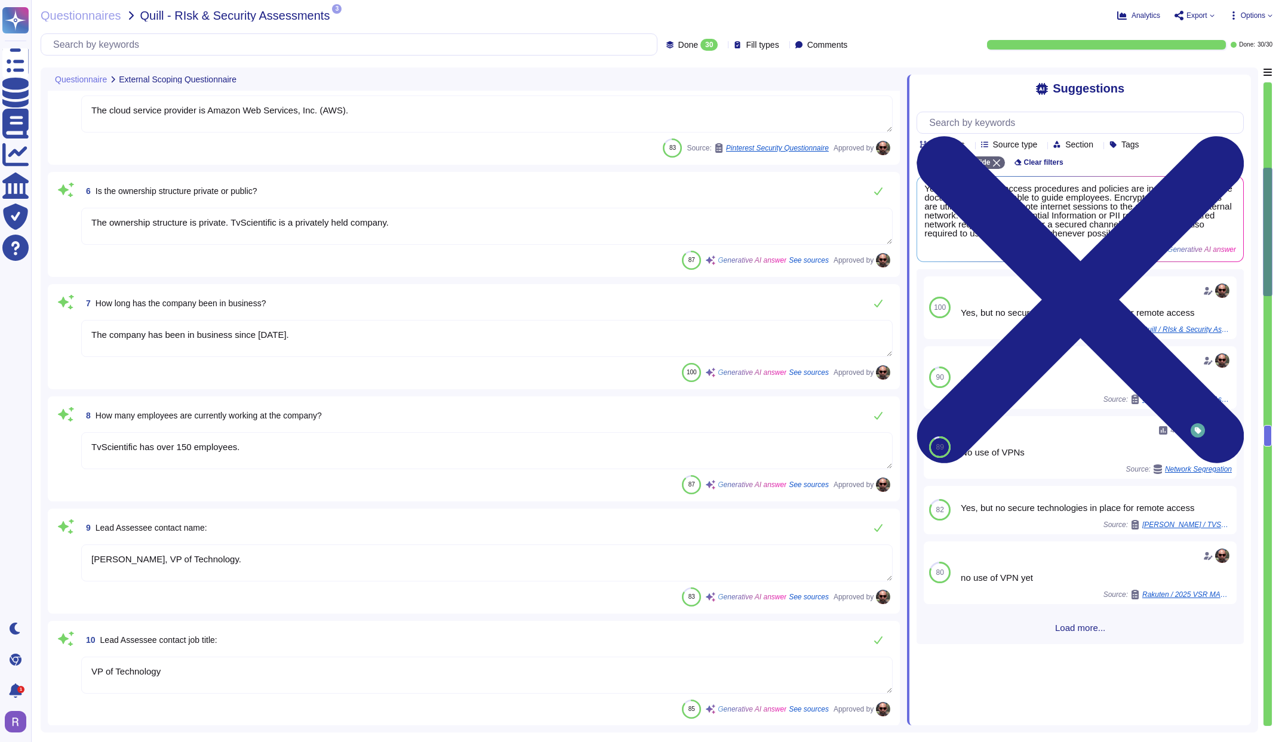
type textarea "[STREET_ADDRESS]"
type textarea "The company, tvScientific, Inc., is incorporated in [GEOGRAPHIC_DATA], with its…"
type textarea "The cloud service provider is Amazon Web Services, Inc. (AWS)."
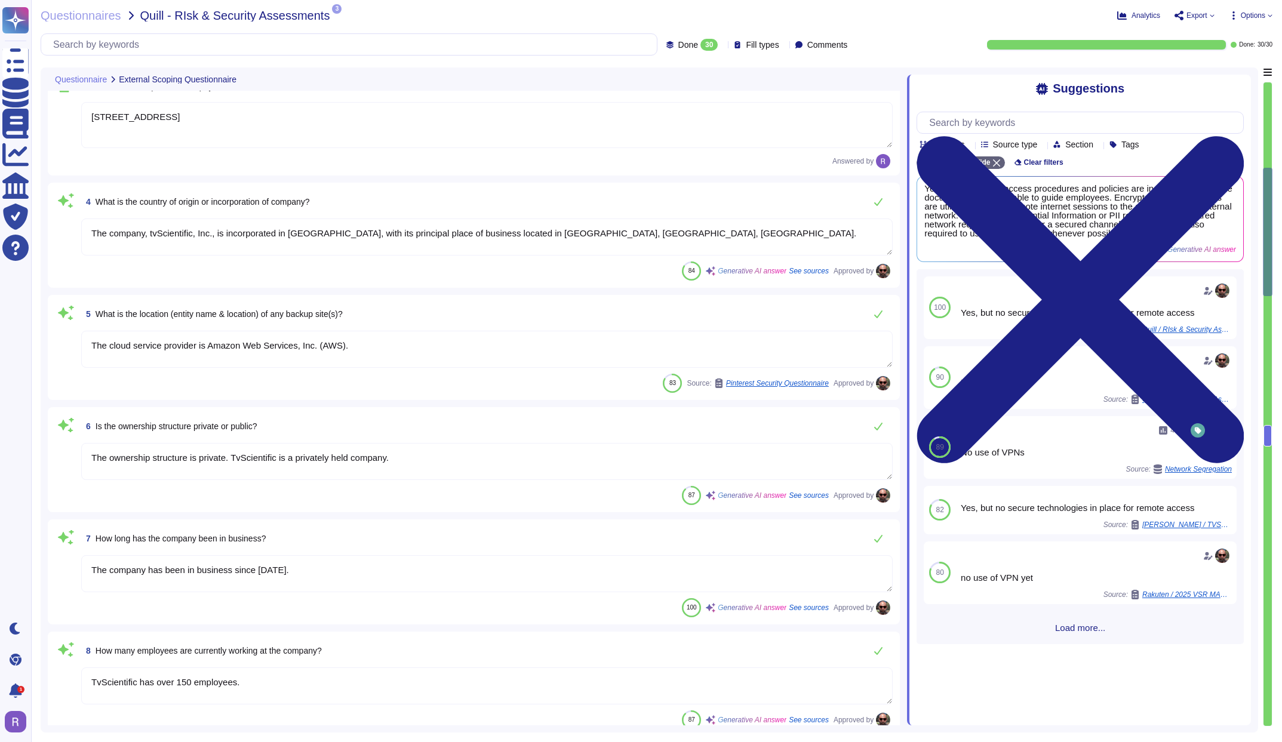
scroll to position [118, 0]
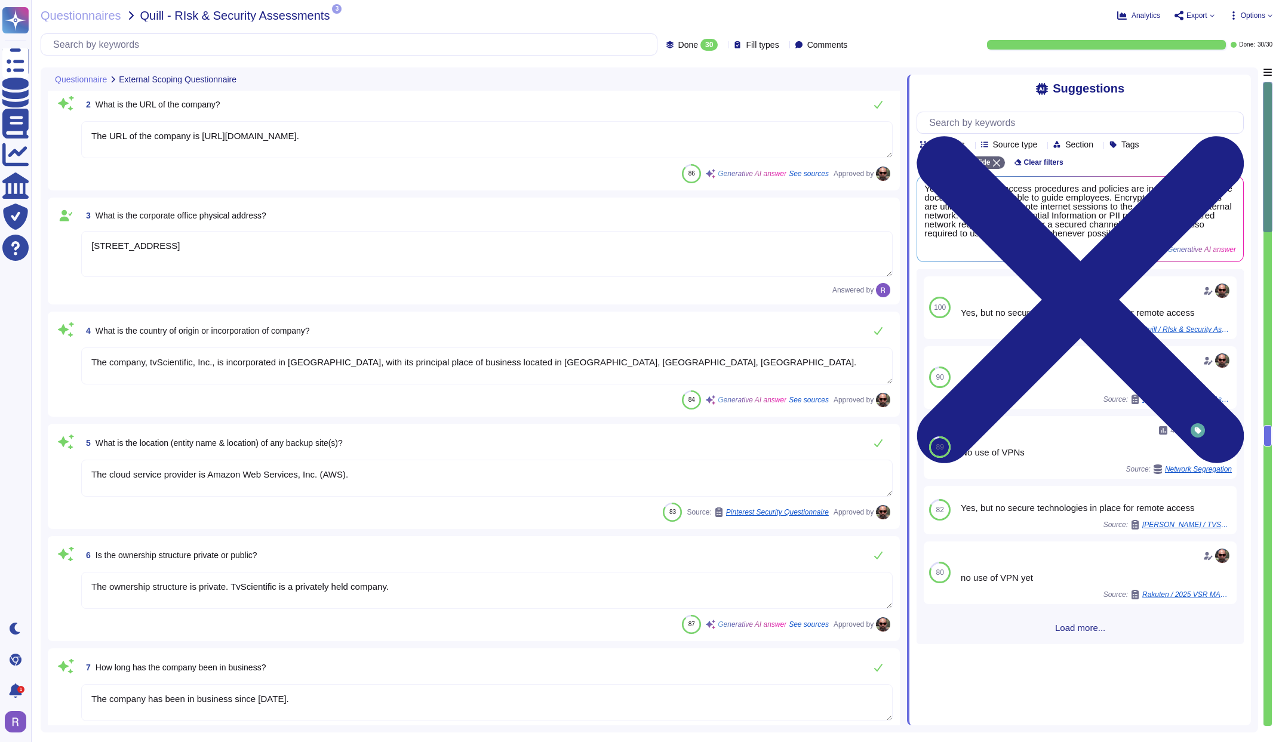
type textarea "The company name is tvScientific, Inc."
type textarea "The URL of the company is [URL][DOMAIN_NAME]."
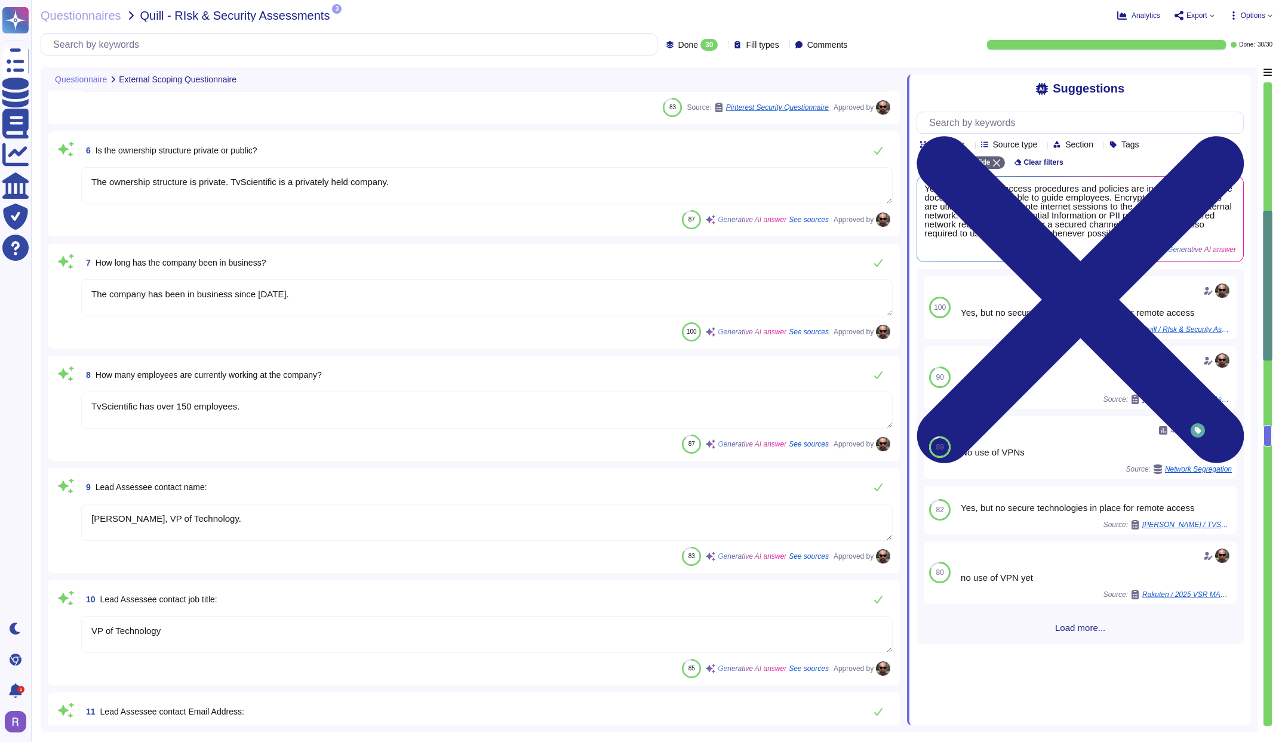
type textarea "The lead assignee contact email address is [EMAIL_ADDRESS][DOMAIN_NAME]."
type textarea "- [PERSON_NAME], VP of Technology: Responsible for all aspects of TvScientific'…"
type textarea "tvScientific offers a Performance Advertising Platform that specializes in Conn…"
type textarea "N/A"
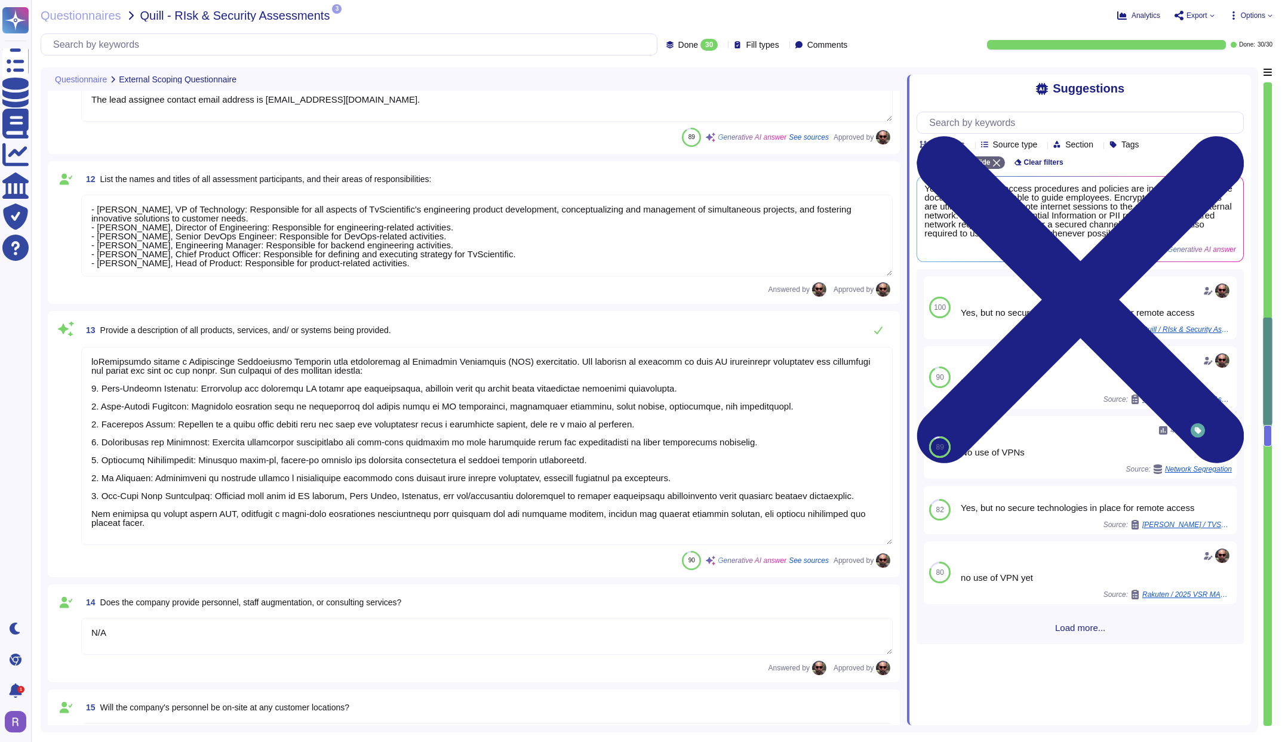
scroll to position [1196, 0]
type textarea "No"
type textarea "No use of VPNs"
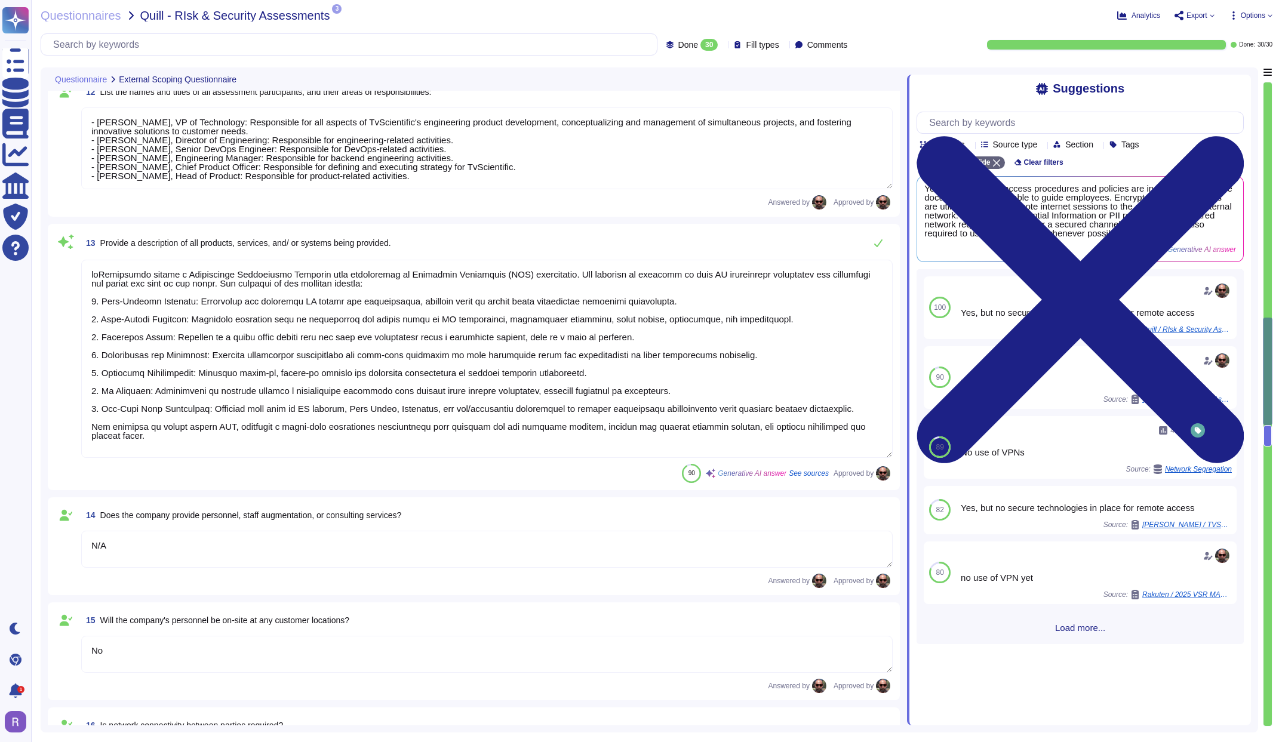
type textarea "Yes, but no secure technologies in place for remote access"
type textarea "N/A Pixel based web activity tracker will be placed on your customer facing web…"
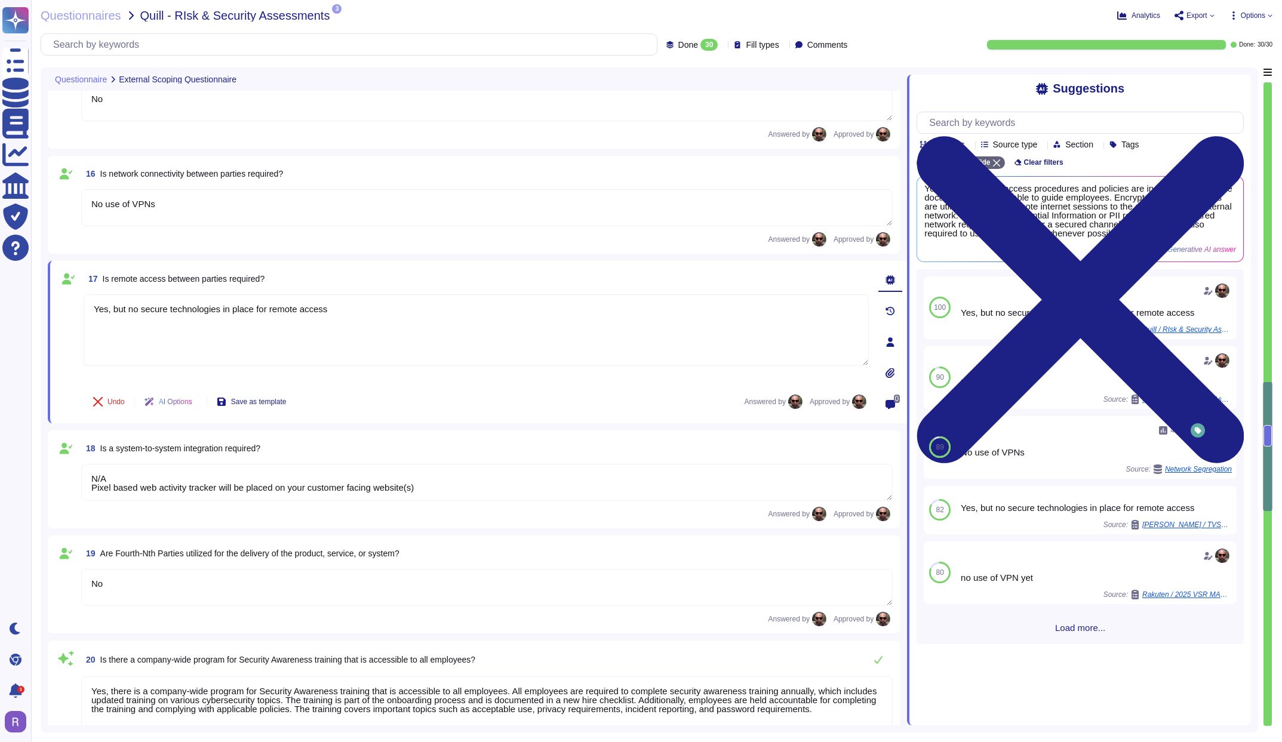
type textarea "No"
type textarea "Yes, there is a company-wide program for Security Awareness training that is ac…"
type textarea "No"
type textarea "Infrastructure tvScientific’s platform is hosted within AWS and consists of a m…"
type textarea "Yes We collect, process, or store the following category of personal data : IP …"
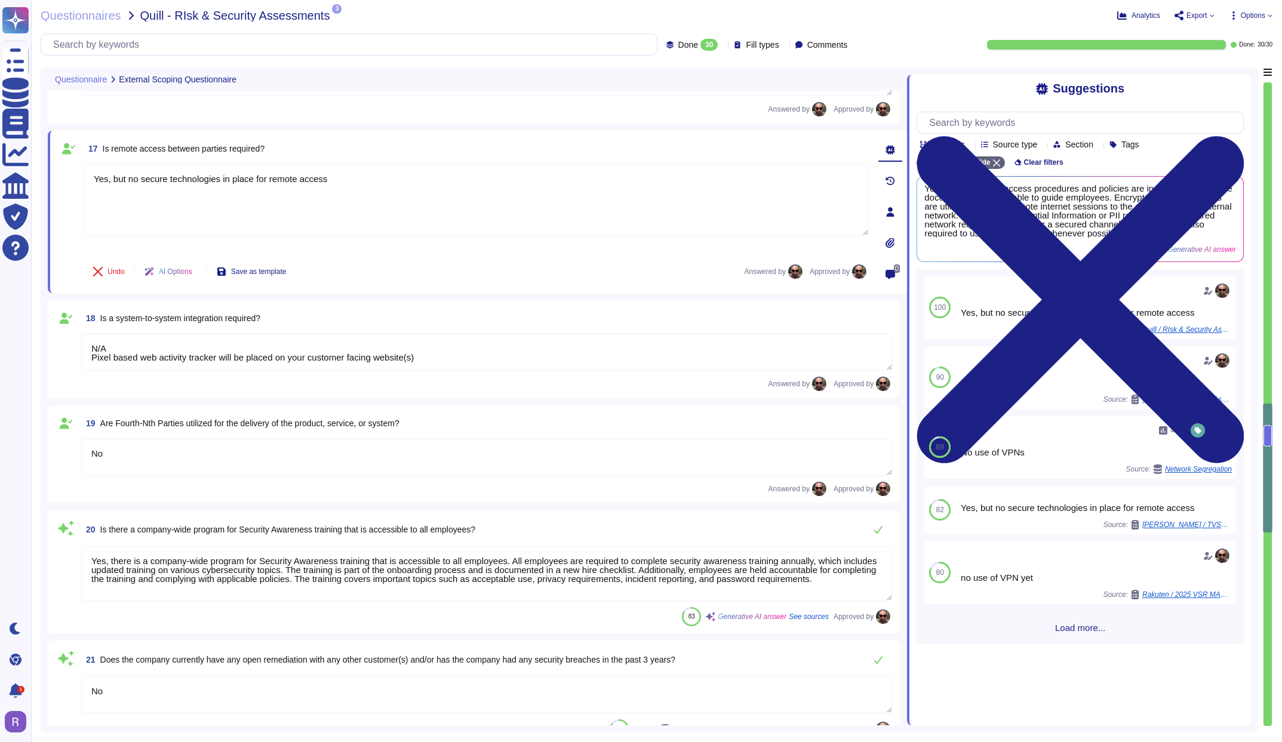
scroll to position [1870, 0]
type textarea "TvScientific is SOC2 Type 2 certified and holds a SOC 2 Type 2 Report. - SOC2 T…"
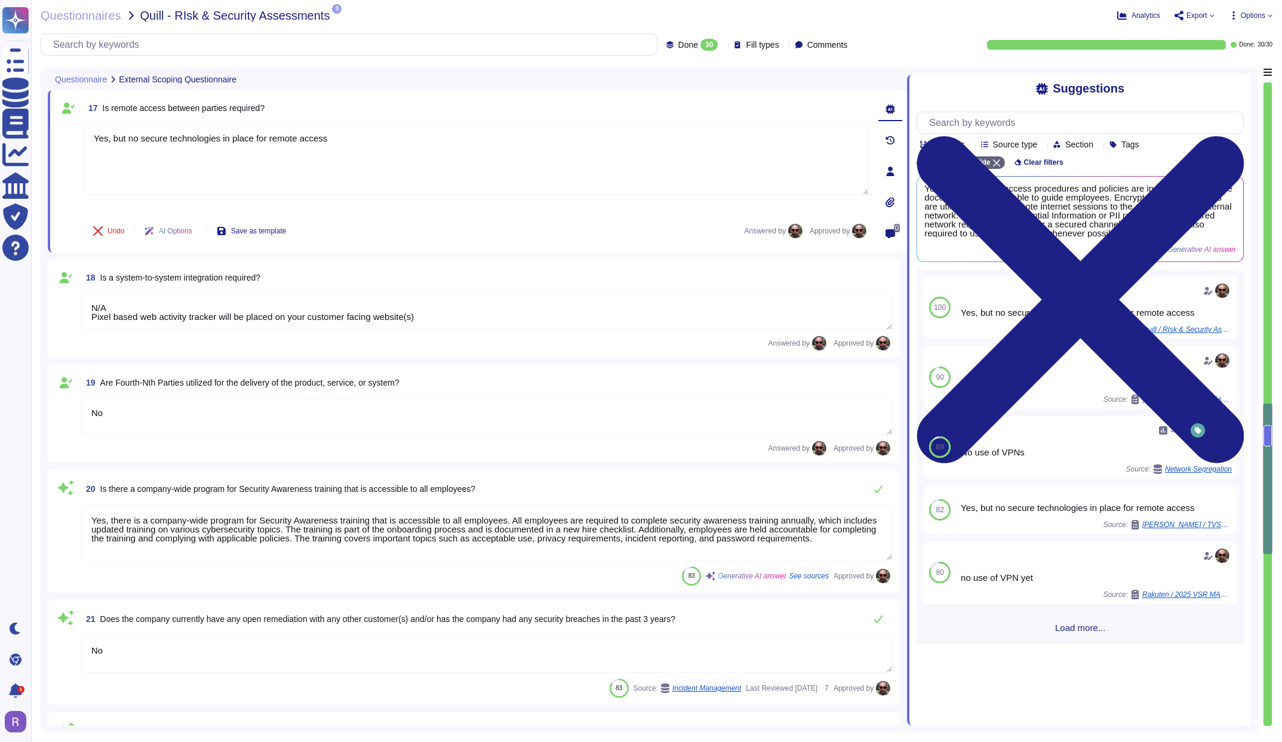
scroll to position [1903, 0]
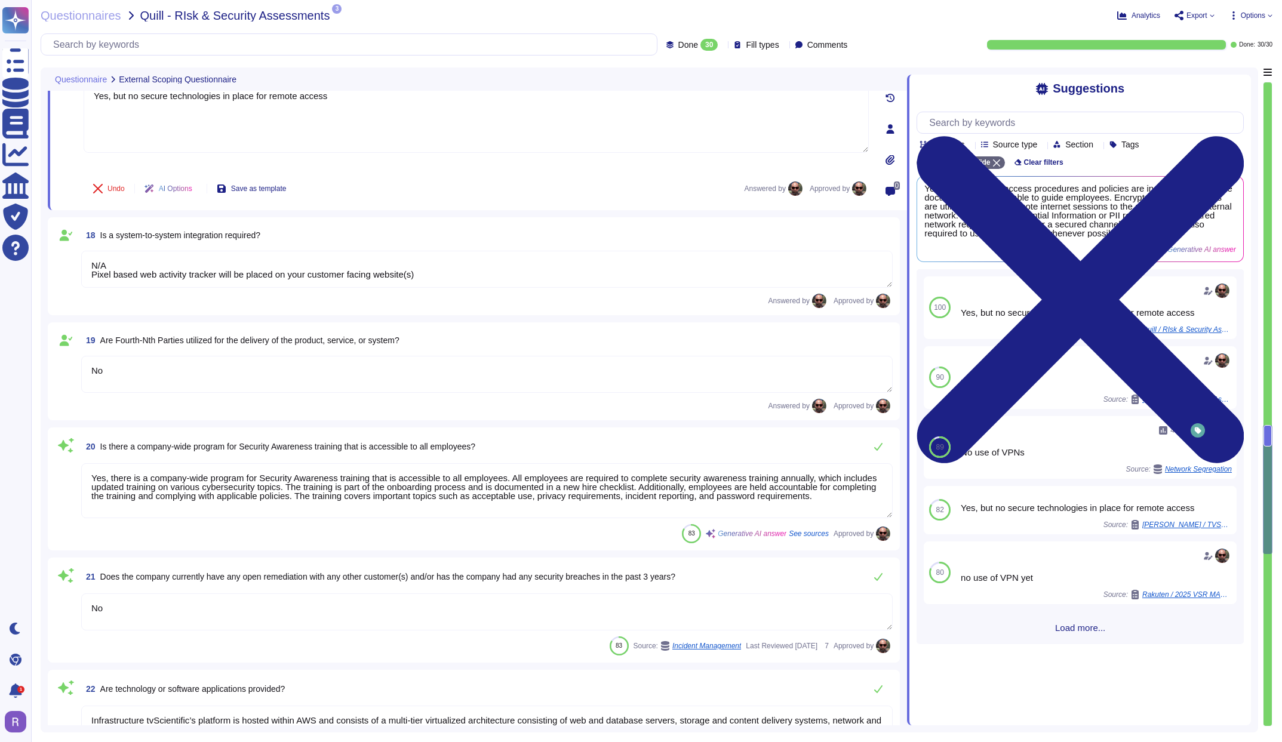
type textarea "tvScientific maintains a PCI Attestation and does not collect, store, or see an…"
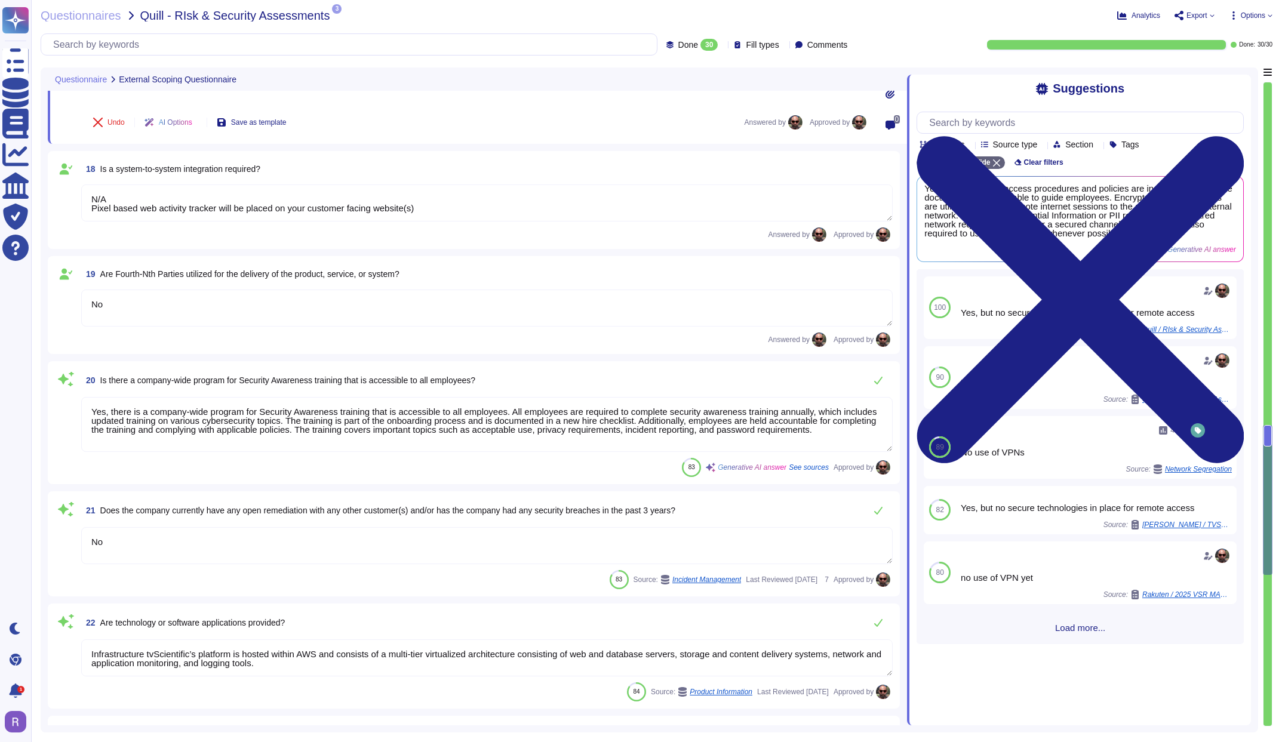
scroll to position [1991, 0]
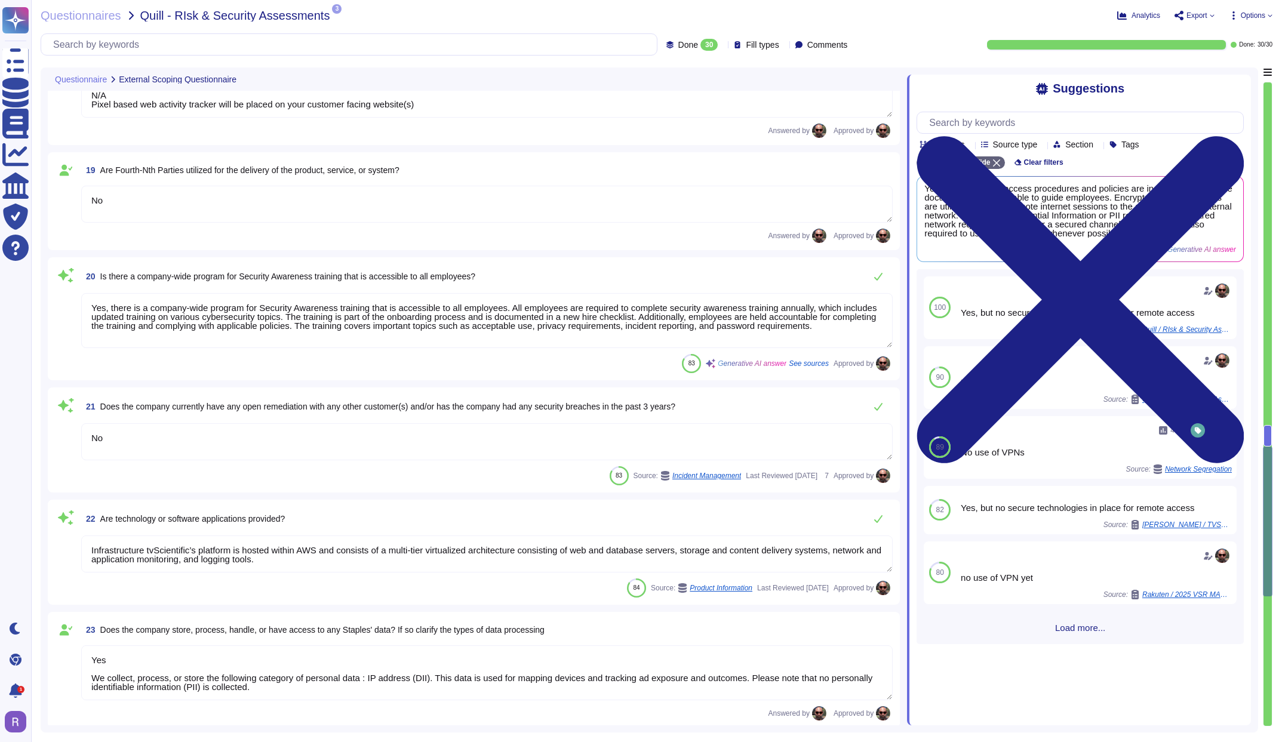
type textarea "Company may be subject to a credit check prior to first using the Services and …"
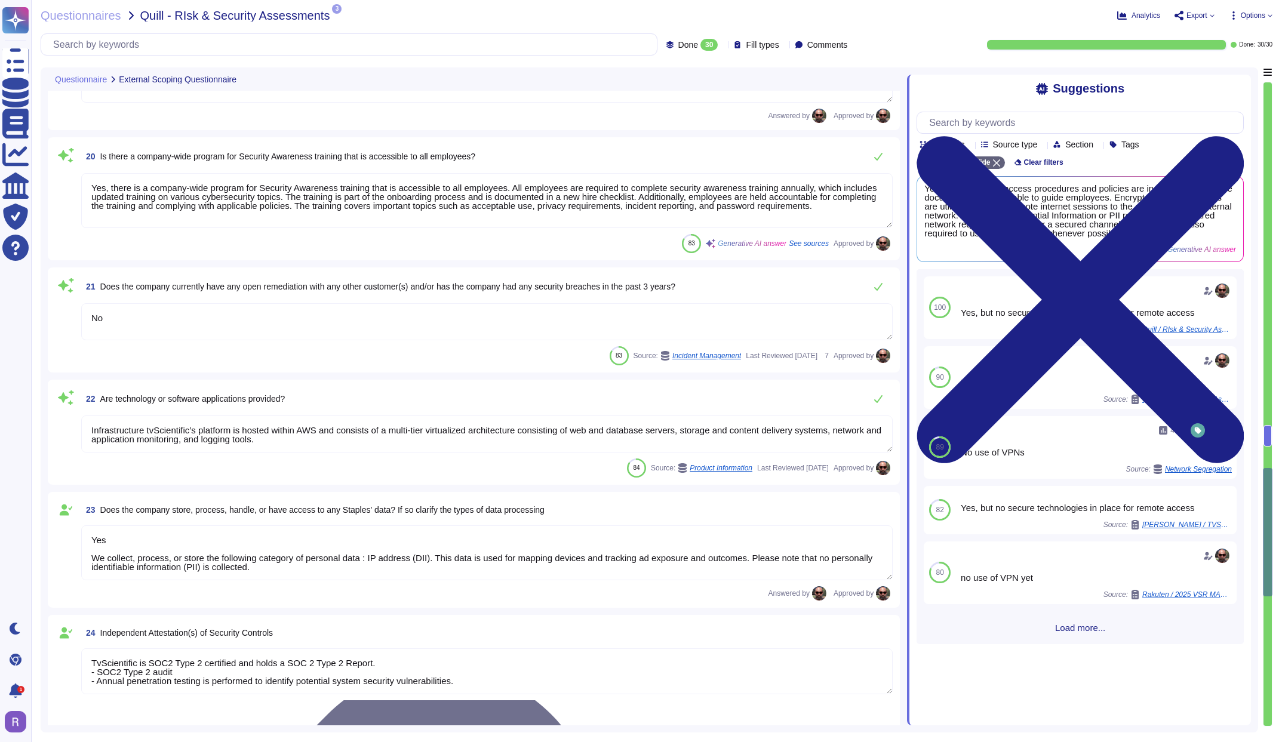
scroll to position [2210, 0]
type textarea "A network diagram is maintained that defines segmentation boundaries and commun…"
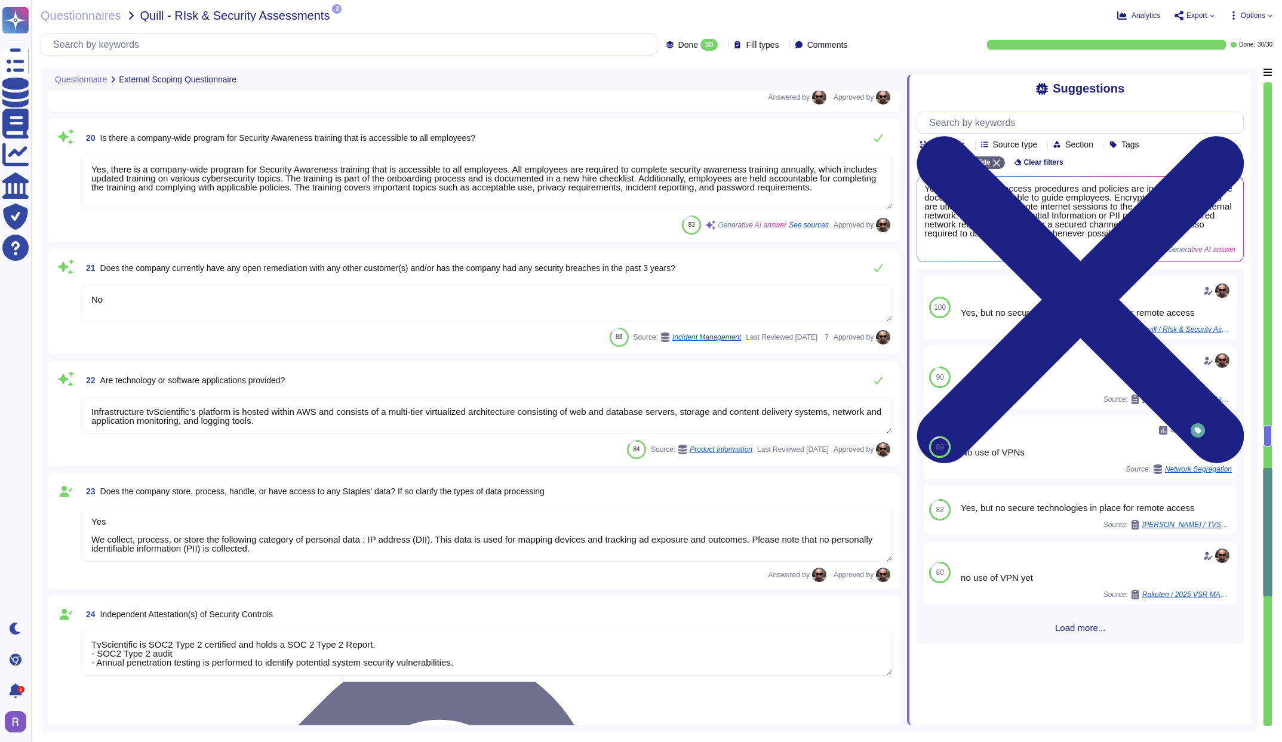
scroll to position [2212, 0]
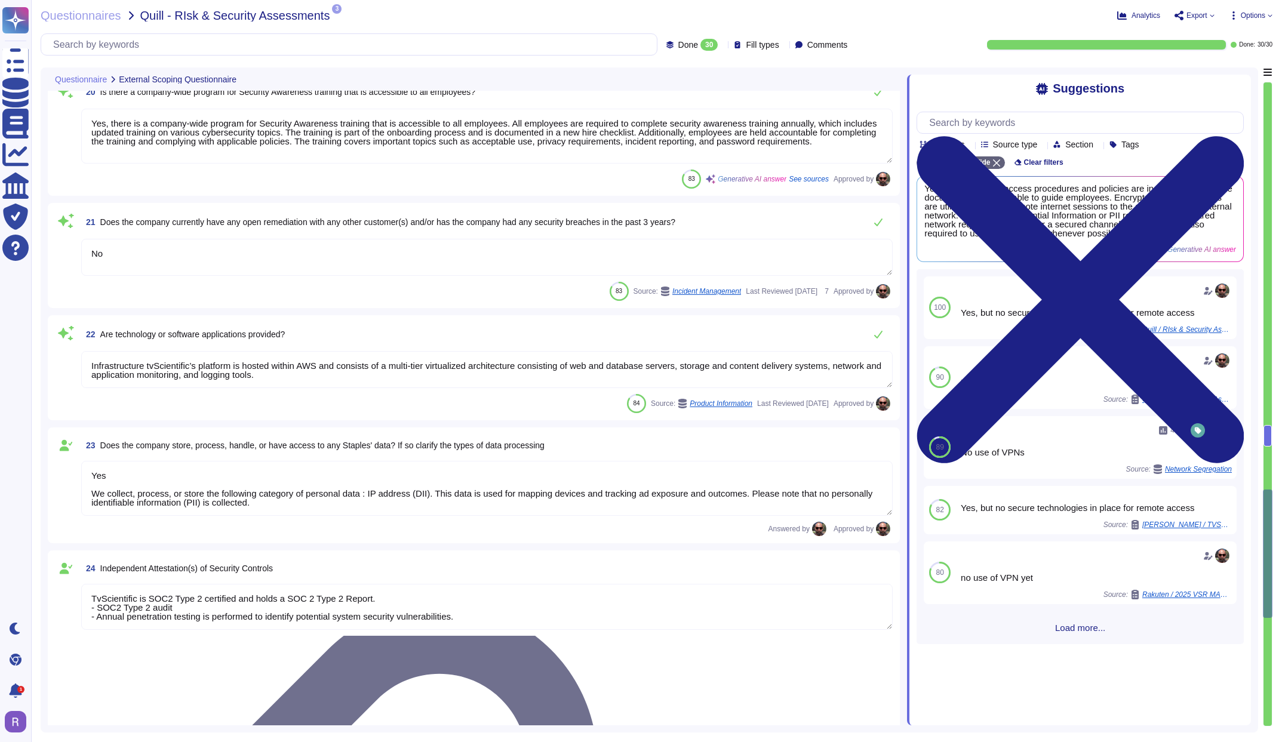
type textarea "A cyber insurance policy is maintained to offset the financial impact incurred …"
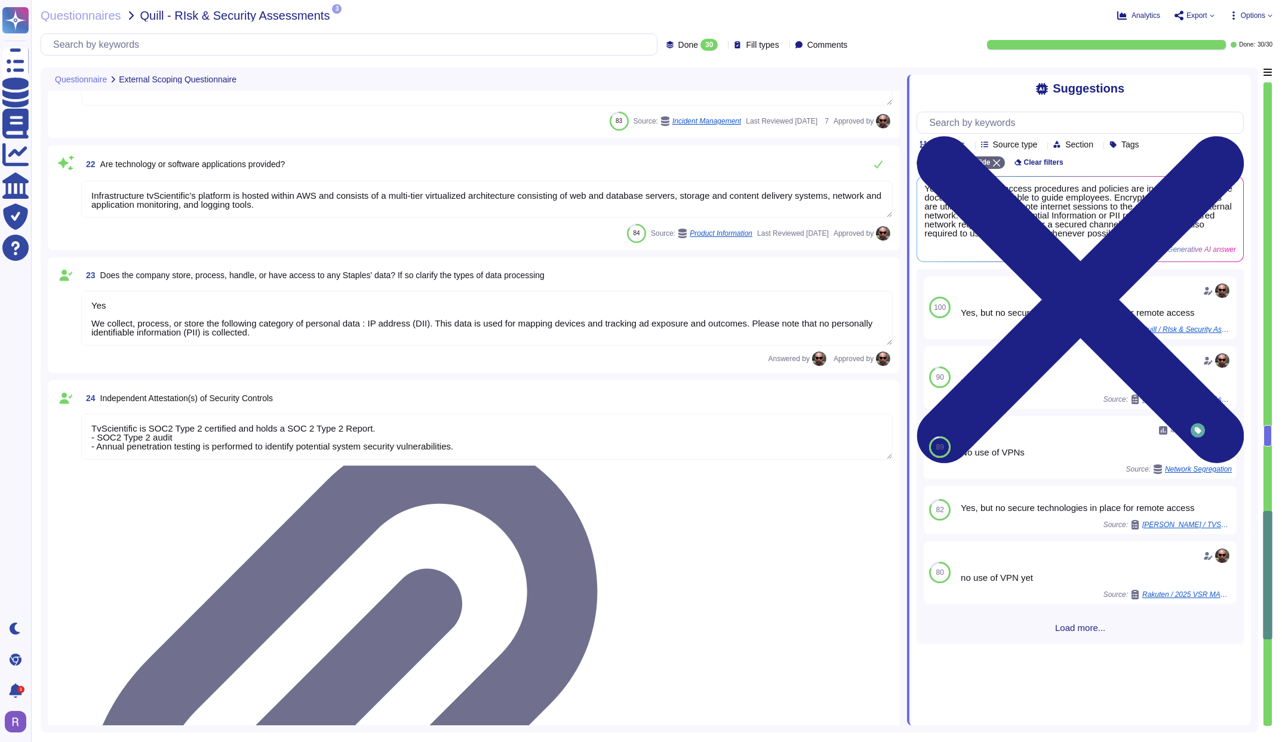
scroll to position [2483, 0]
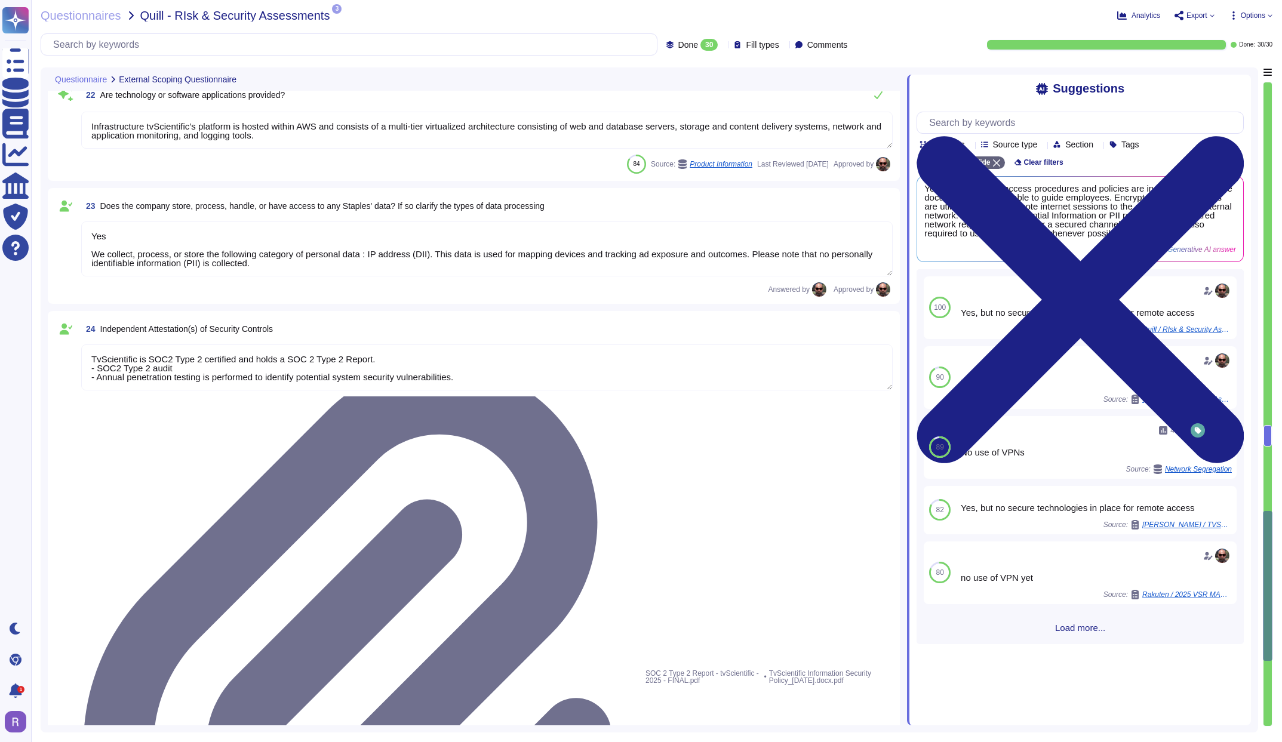
type textarea "As per the agreement, aside from TvScientificcientiﬁc's licensors and third-par…"
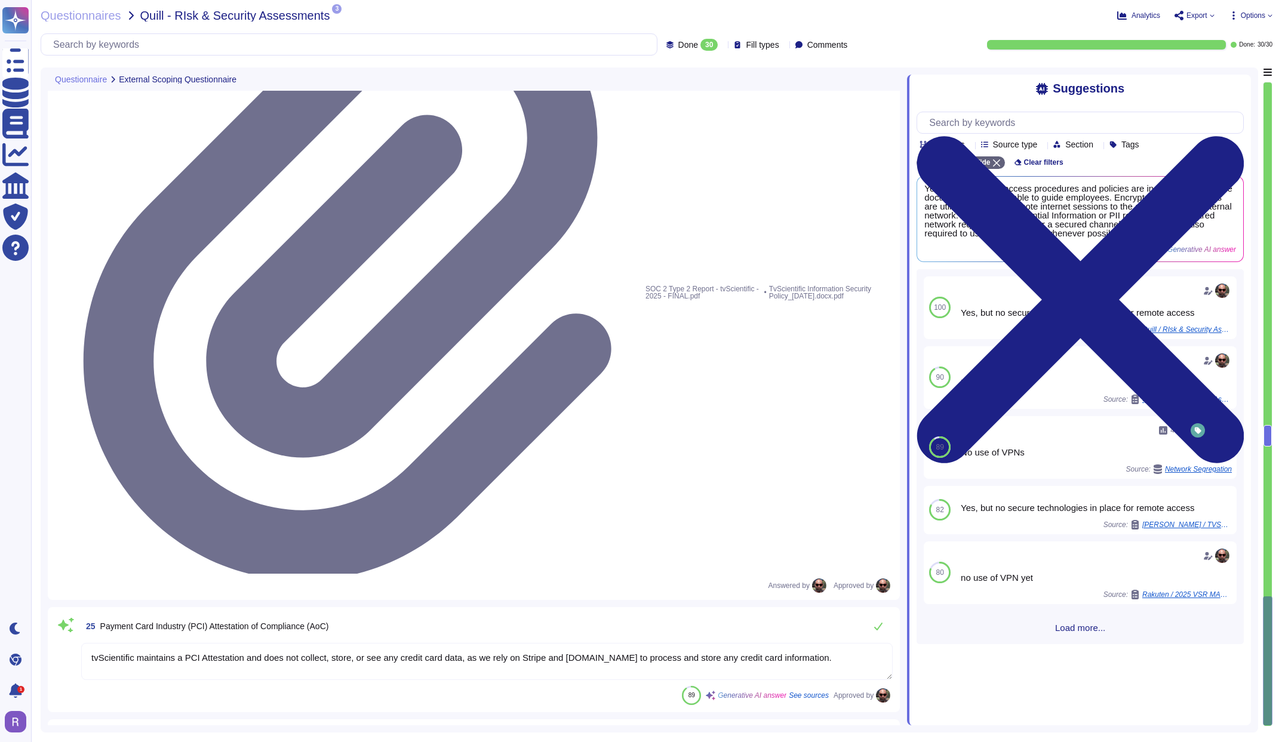
scroll to position [2839, 0]
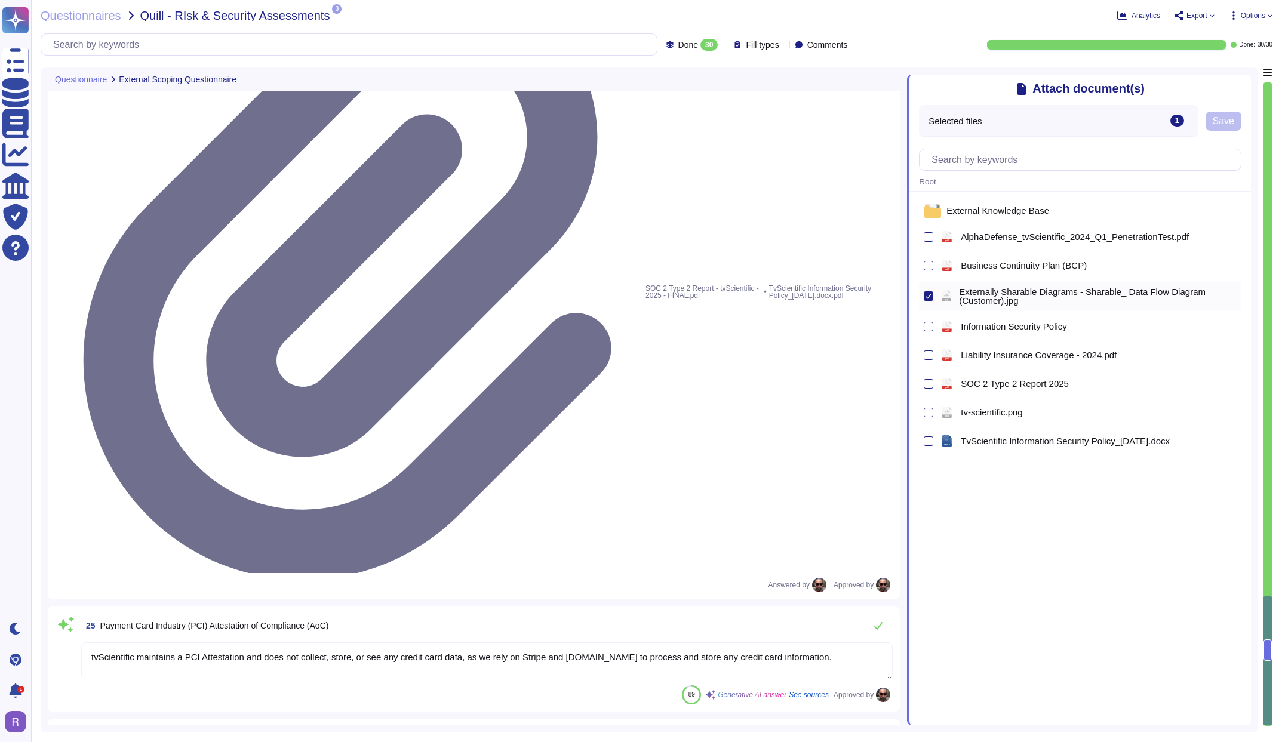
click at [1105, 288] on span "Externally Sharable Diagrams - Sharable_ Data Flow Diagram (Customer).jpg" at bounding box center [1098, 296] width 278 height 18
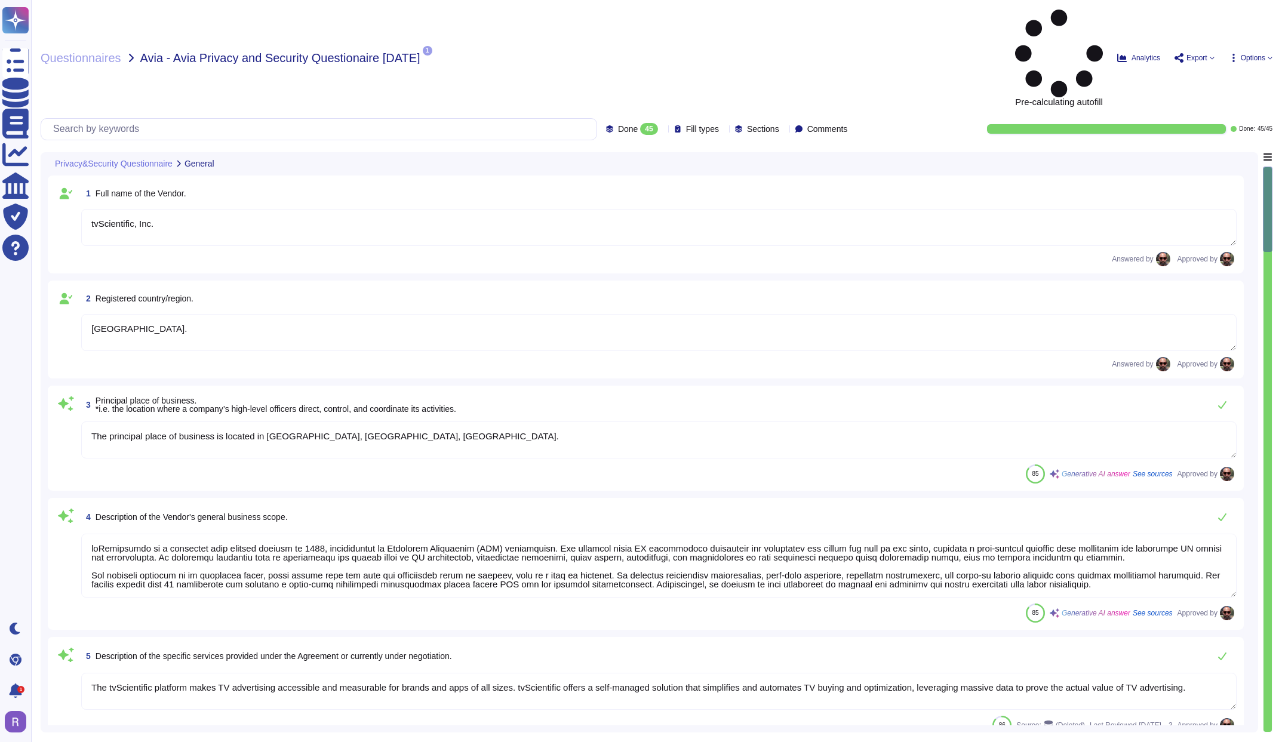
type textarea "tvScientific, Inc."
type textarea "United States."
type textarea "The principal place of business is located in [GEOGRAPHIC_DATA], [GEOGRAPHIC_DA…"
type textarea "tvScientific is a privately held company founded in 2020, specializing in Conne…"
type textarea "The tvScientific platform makes TV advertising accessible and measurable for br…"
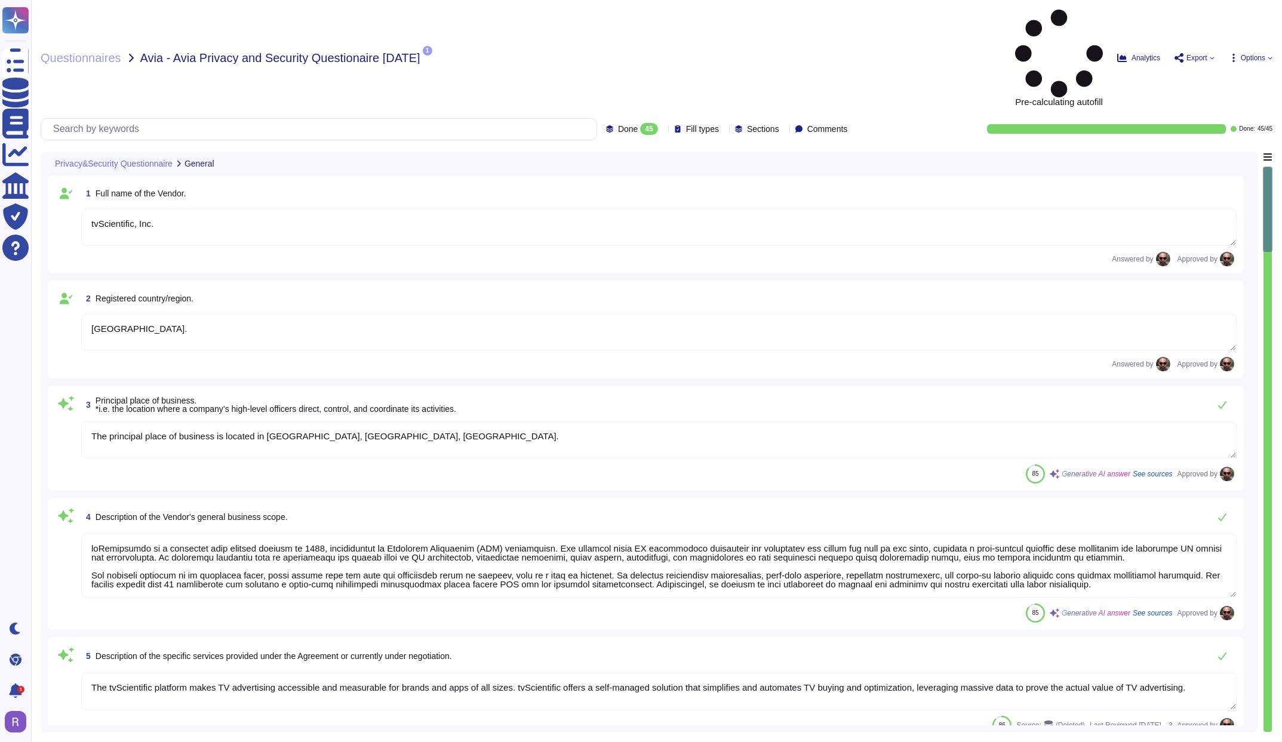
type textarea "Nick Bourdens, nick@tvscientific.com"
type textarea "privacy@tvscientific.com"
type textarea "TvScientific has over 150 employees."
type textarea "No"
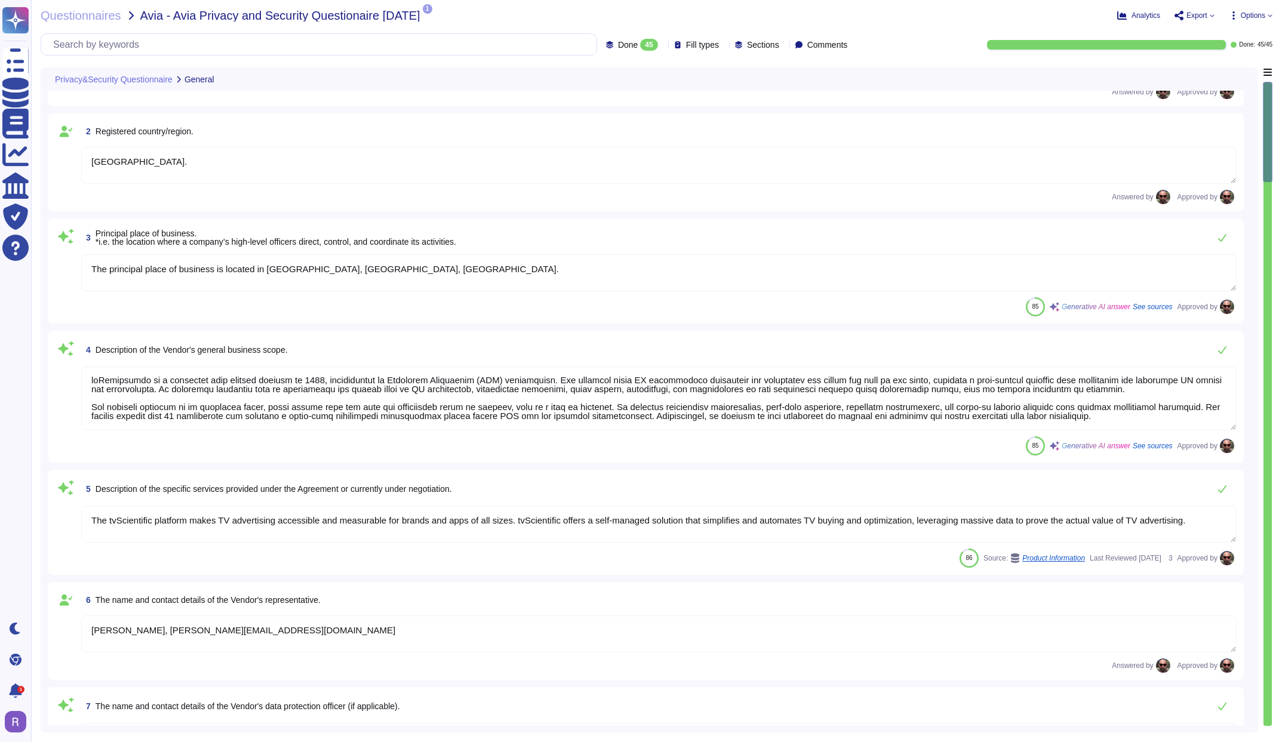
scroll to position [93, 0]
type textarea "Yes, the Vendor will have access to, store, or otherwise process Personal Data,…"
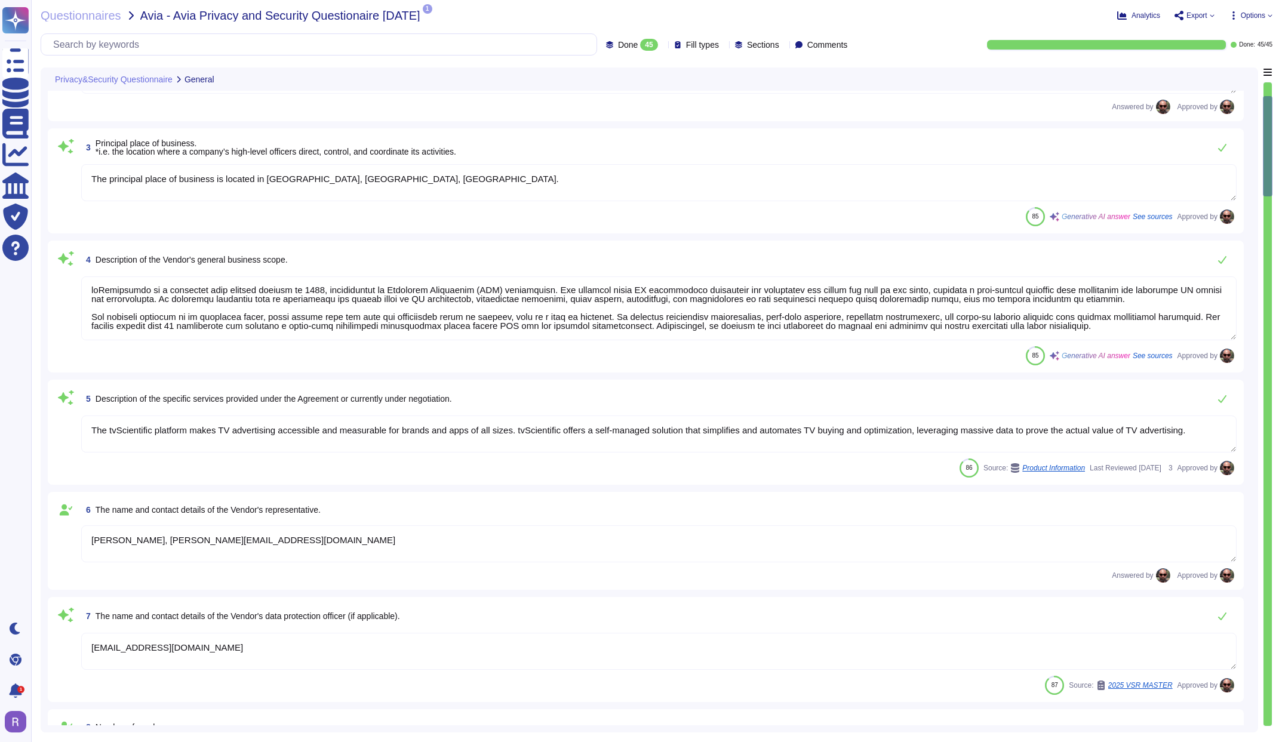
scroll to position [174, 0]
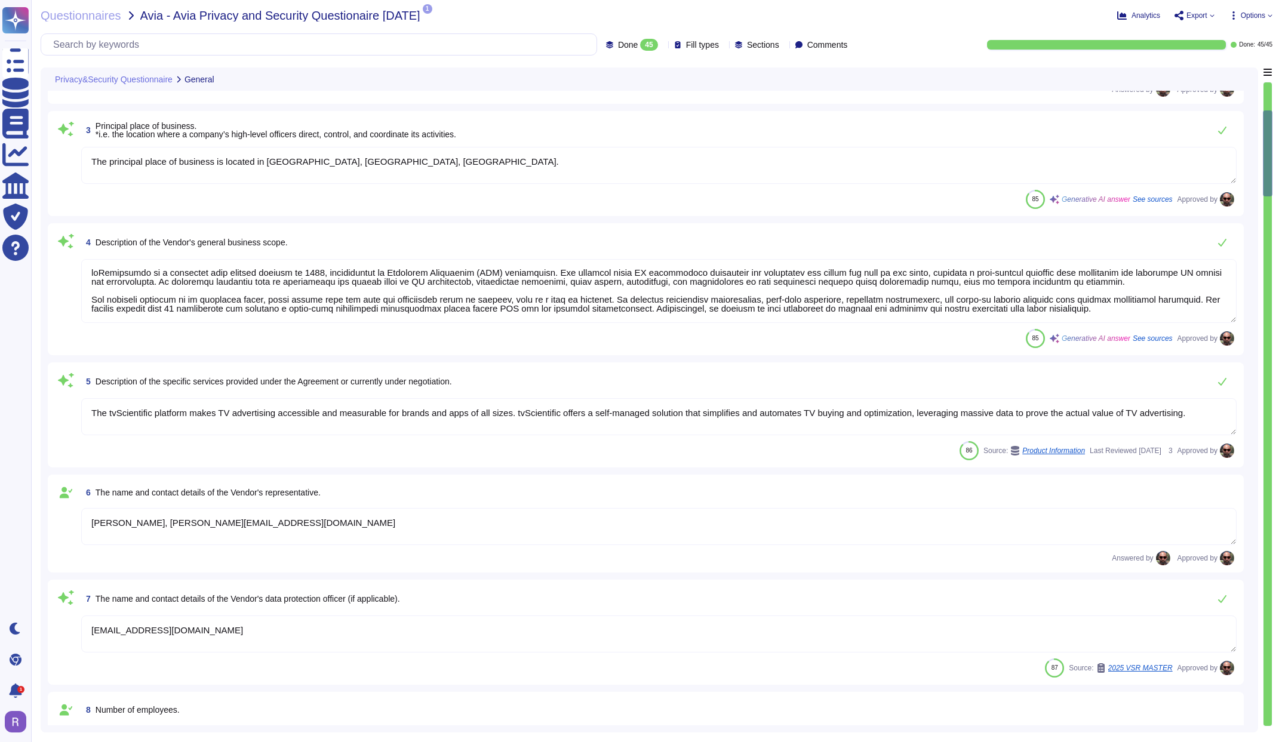
type textarea "We collect, process, or store the following category of personal data on your b…"
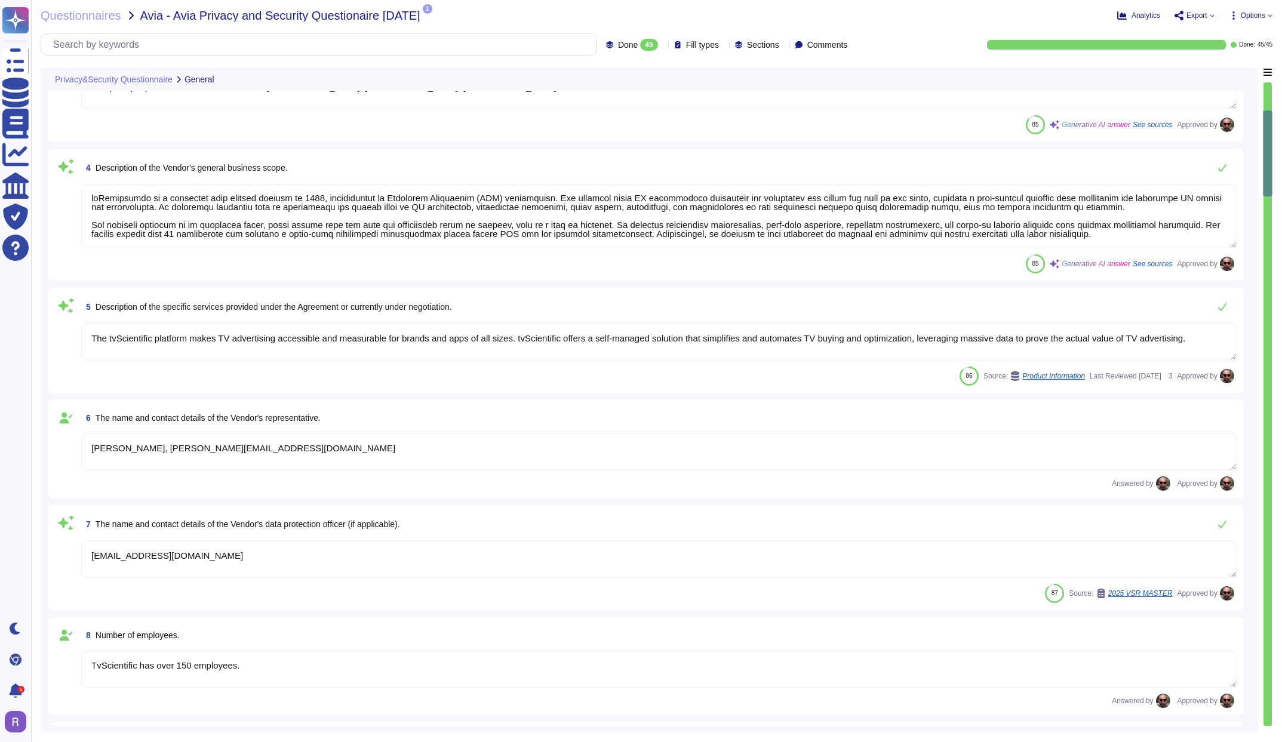
scroll to position [324, 0]
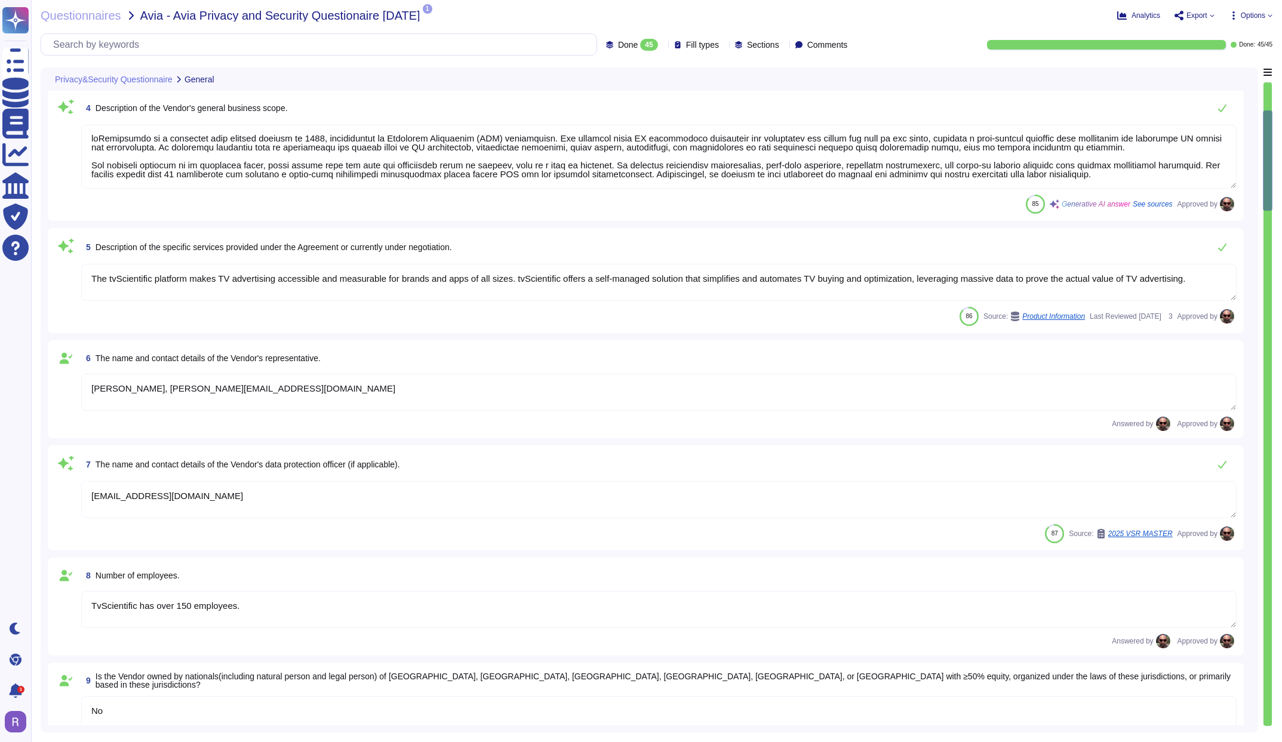
type textarea "TvScientificcientiﬁc will process Company Personal Information, including Avia …"
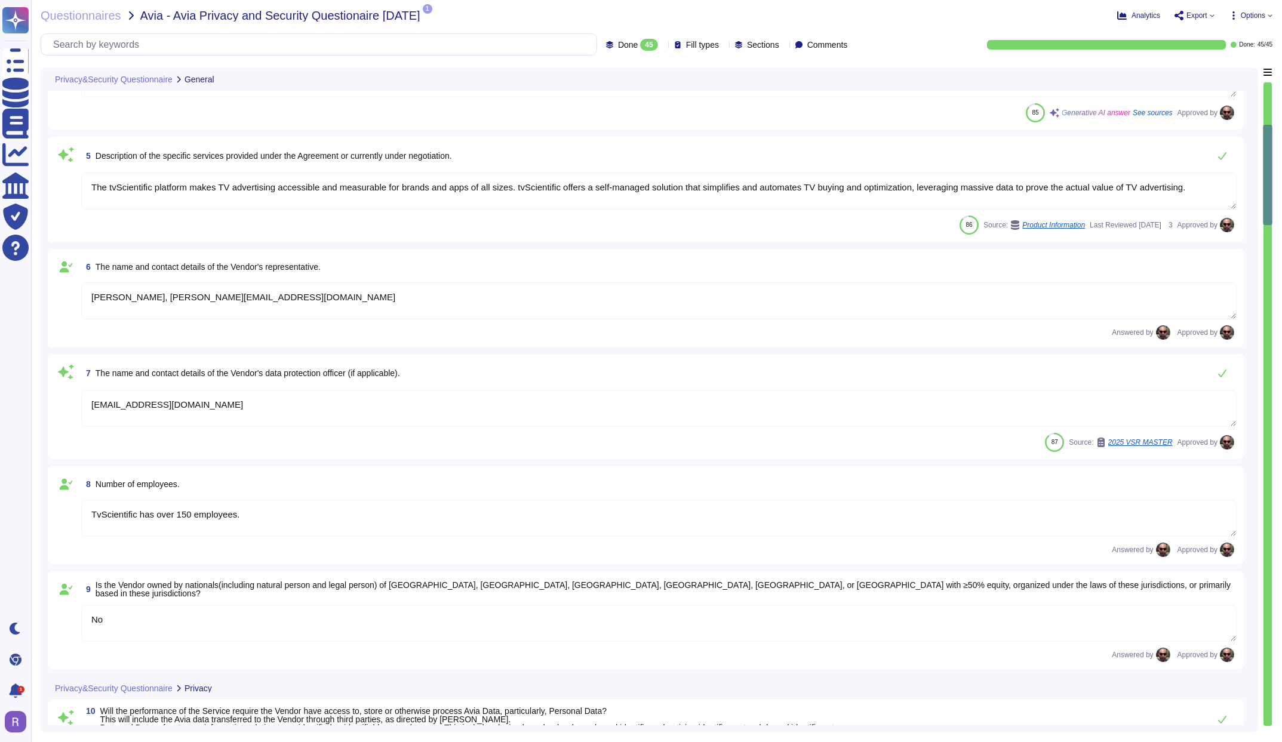
scroll to position [452, 0]
type textarea "Company Personal Information: Except as provided in Section 7 of the Addendum, …"
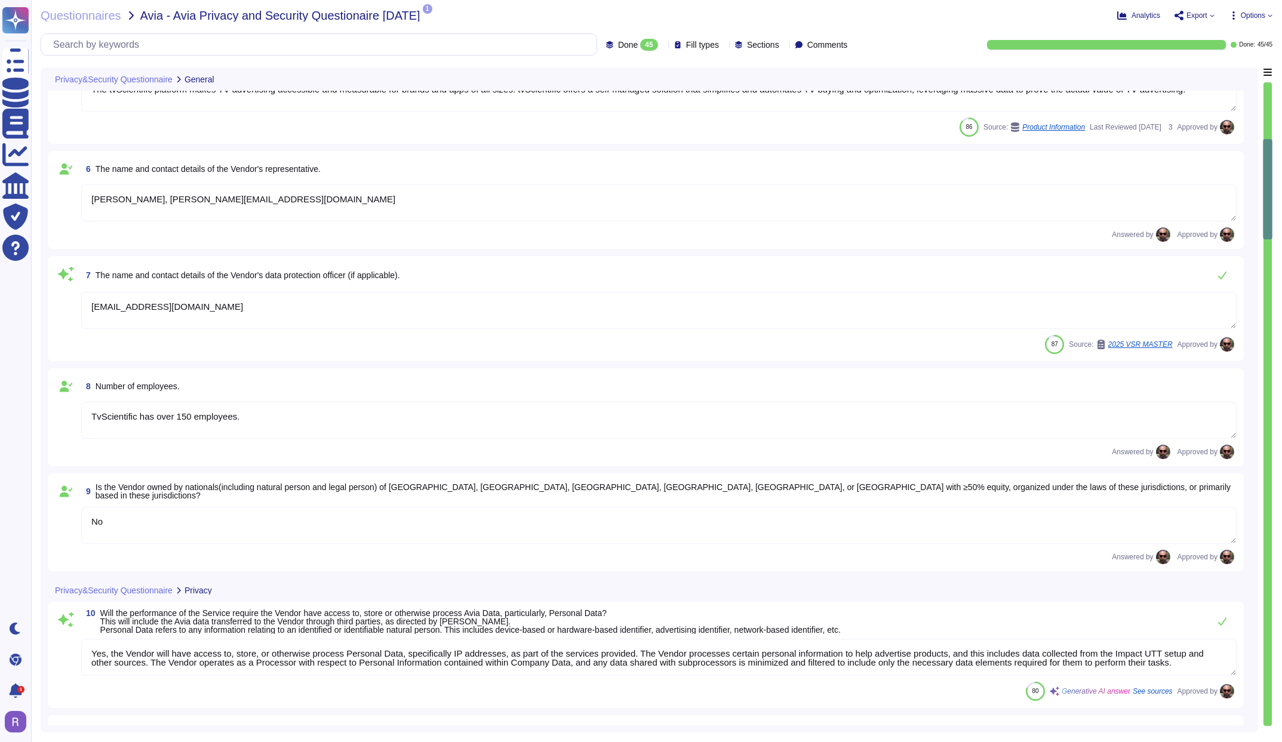
scroll to position [564, 0]
type textarea "No"
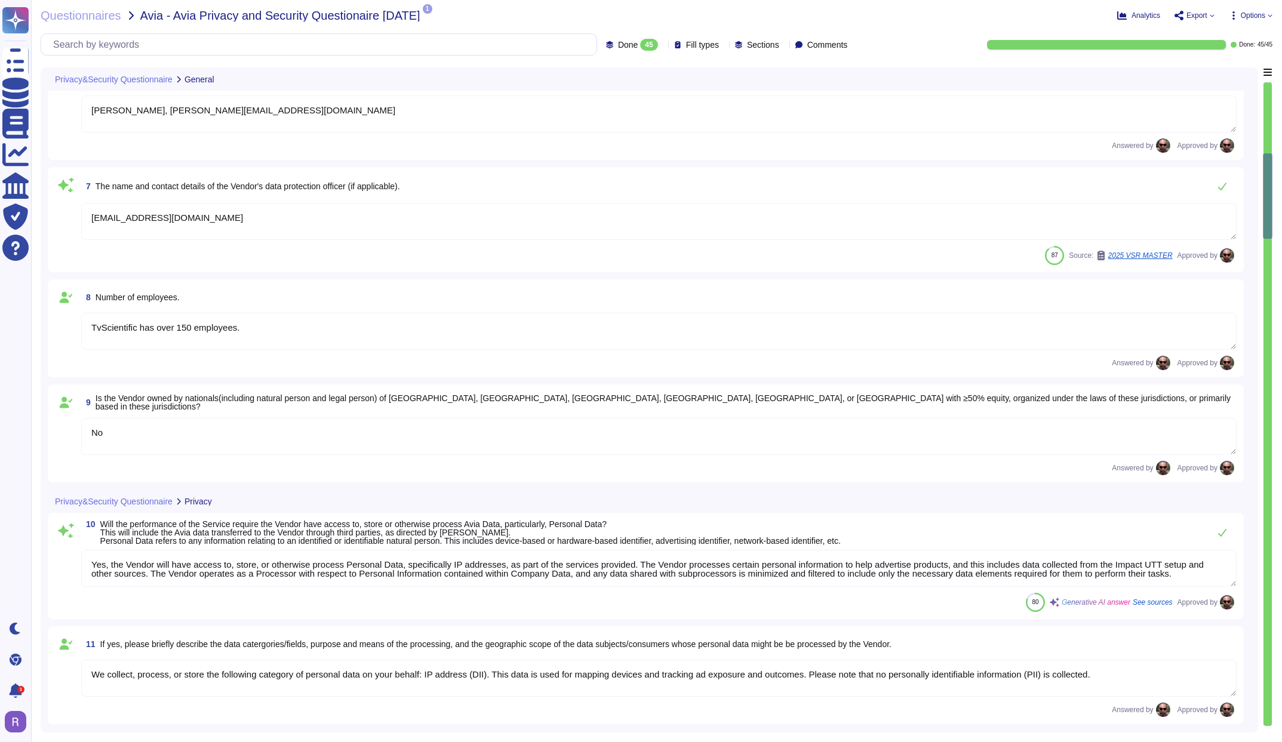
scroll to position [590, 0]
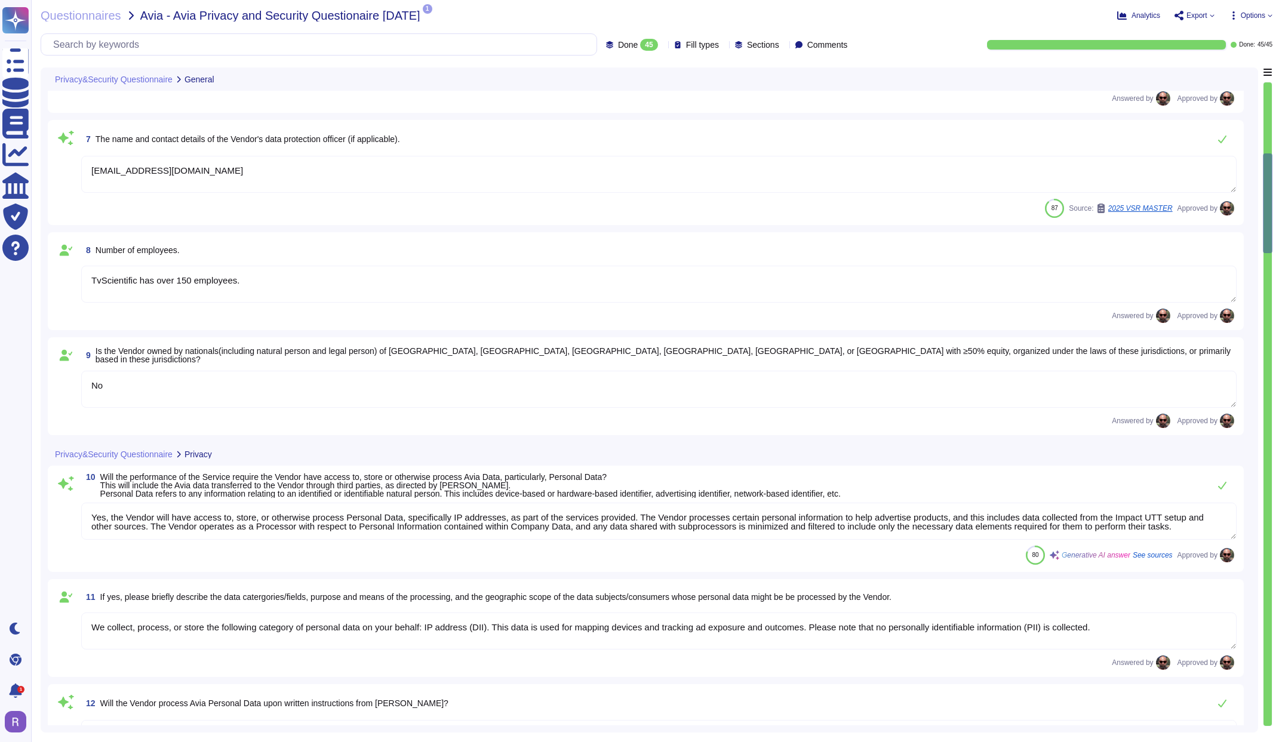
type textarea "No"
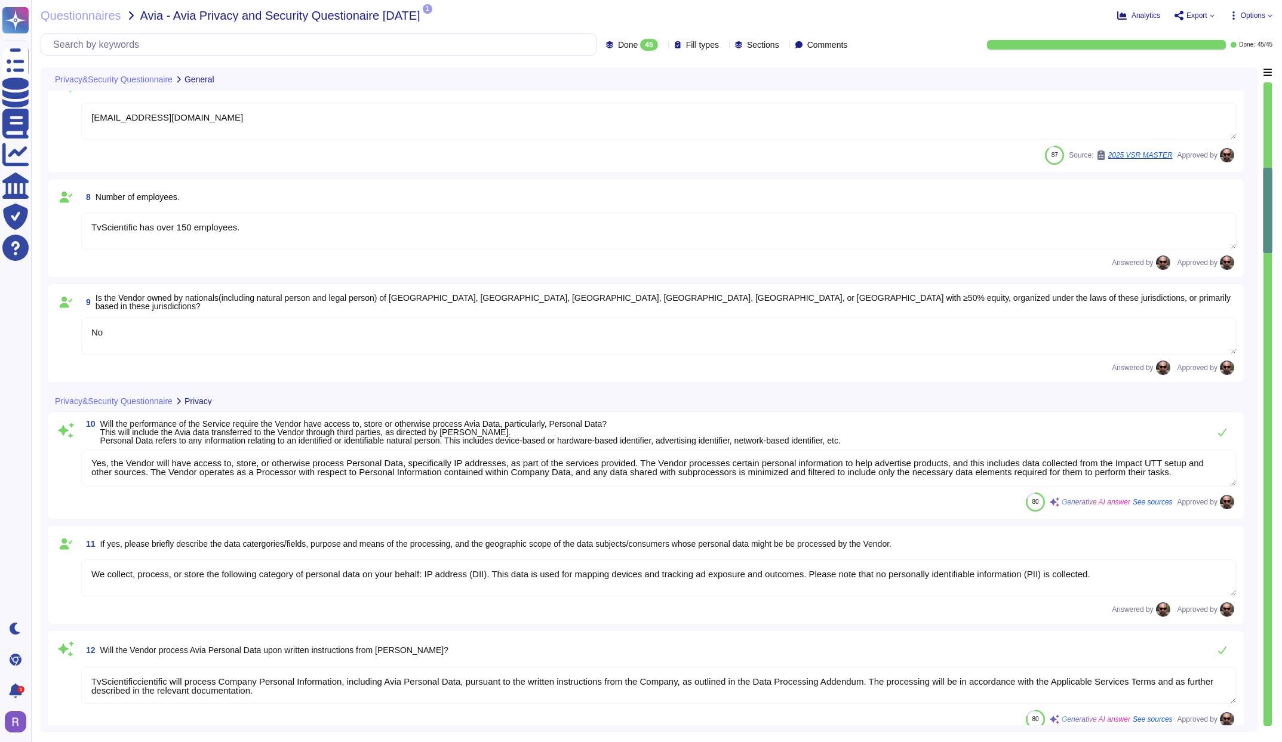
scroll to position [10, 0]
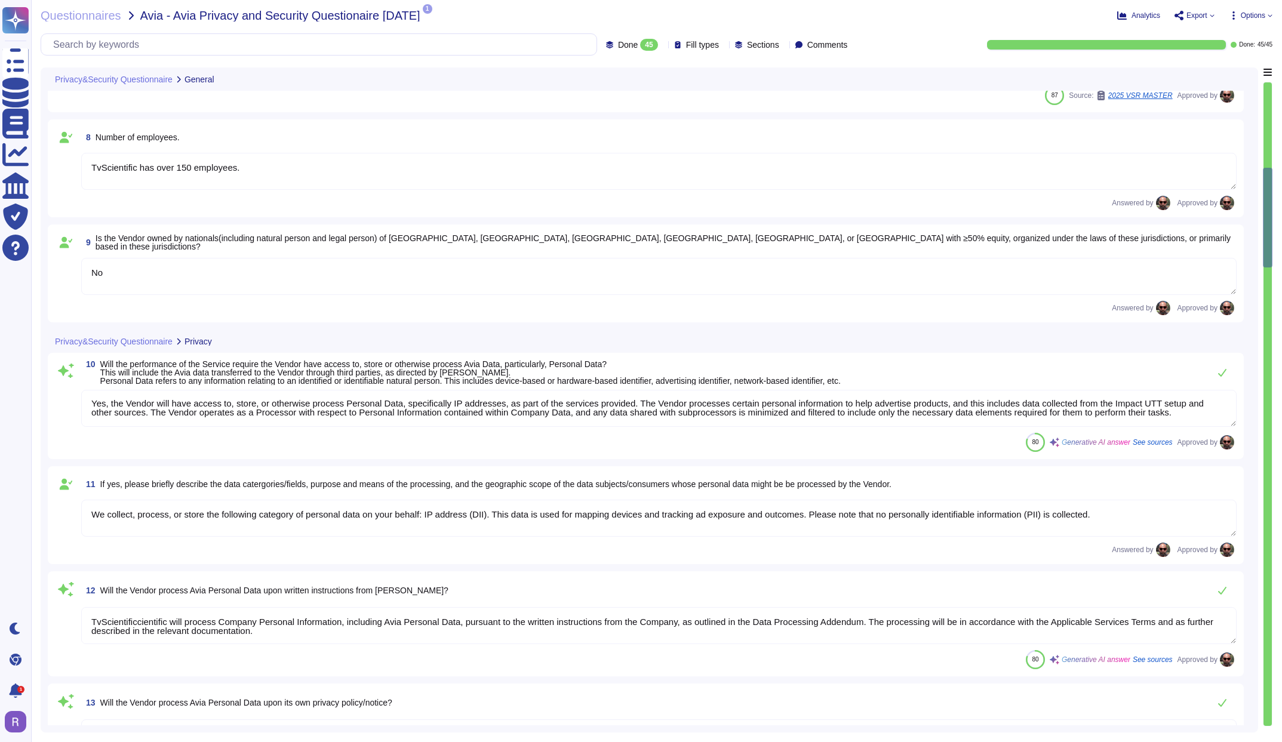
type textarea "Will depend on the DPA"
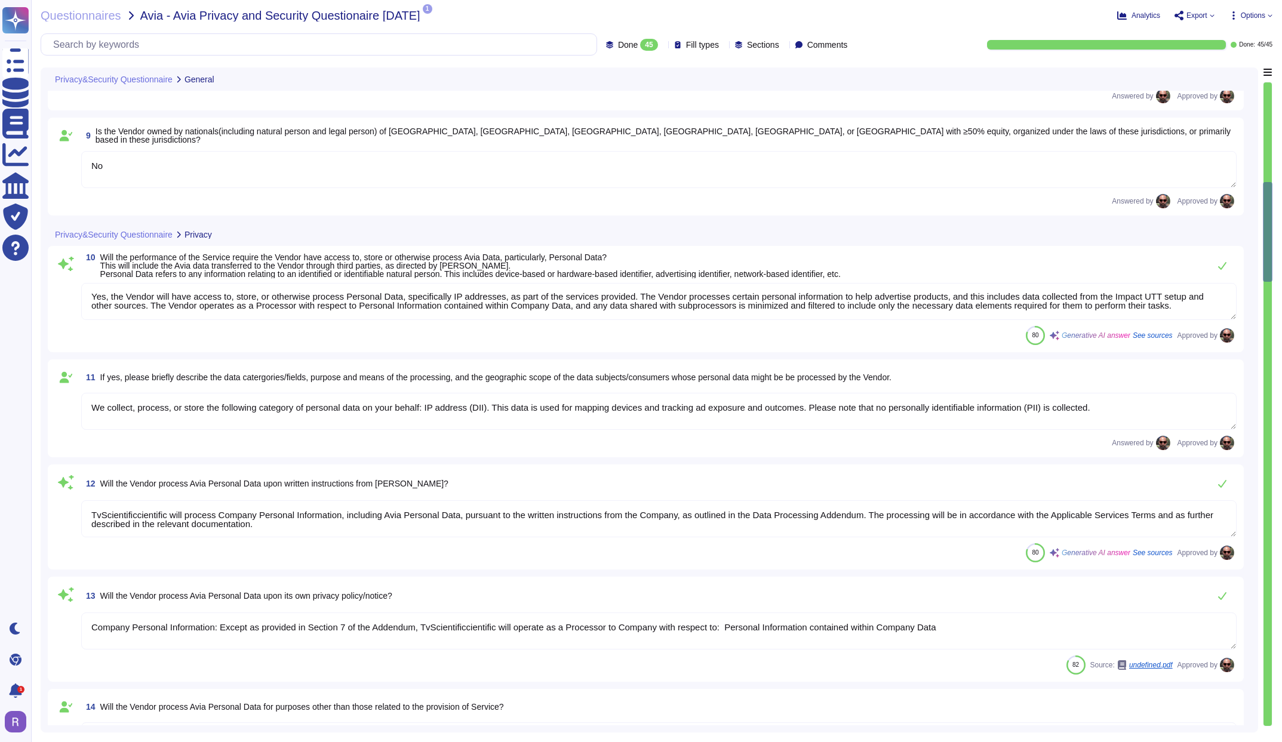
type textarea "Depends on the DPA"
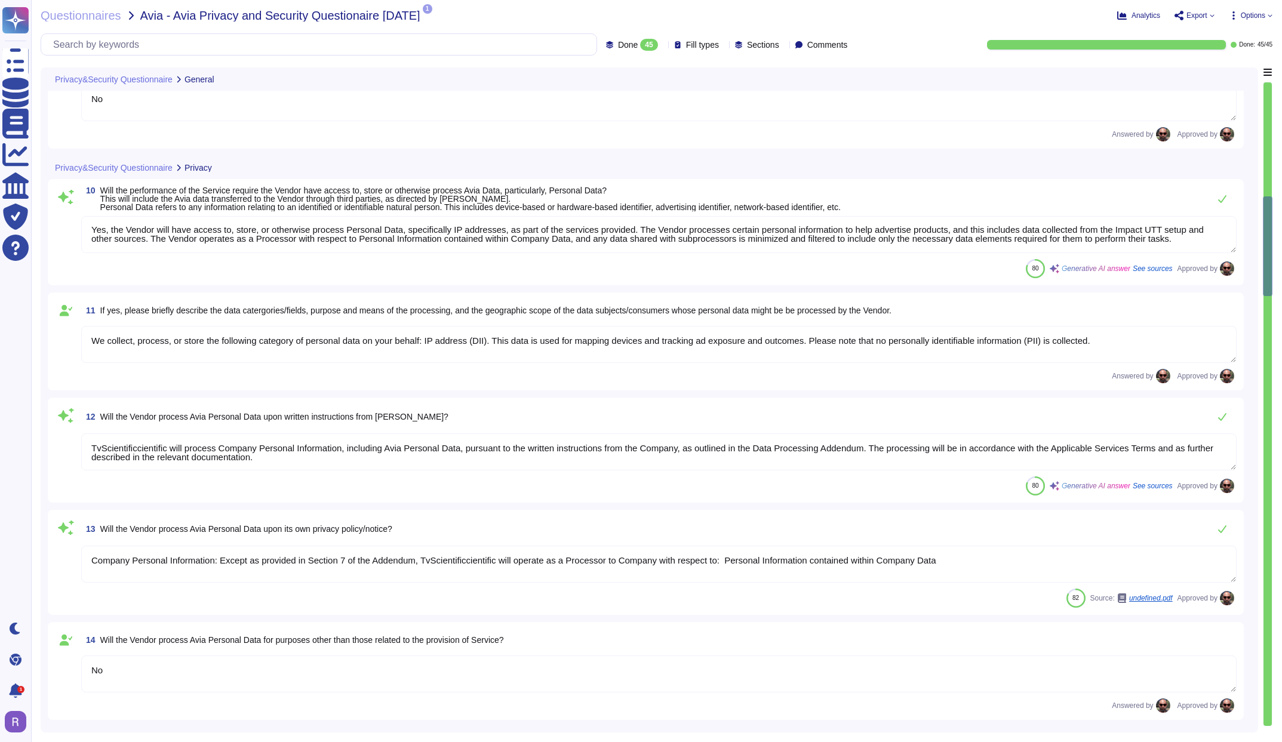
type textarea "No"
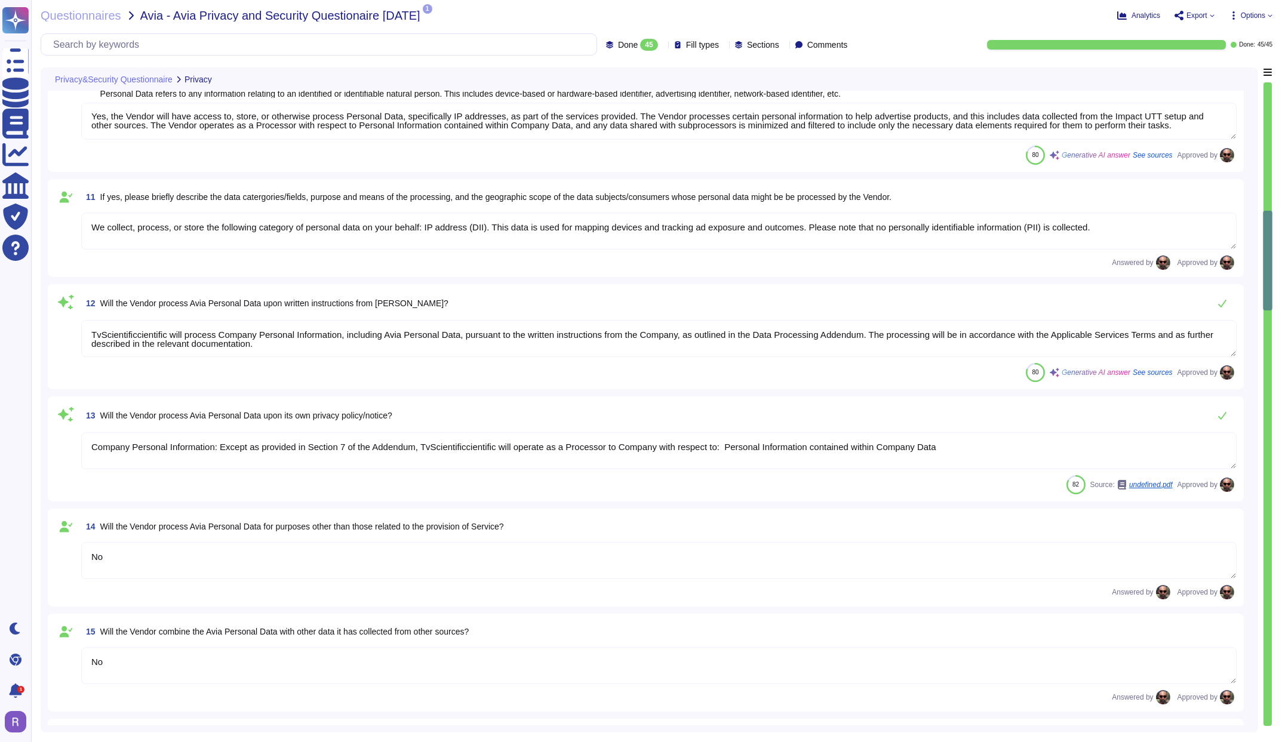
scroll to position [993, 0]
type textarea "Personal data will be stored in a dedicated single tenant Postgres database on …"
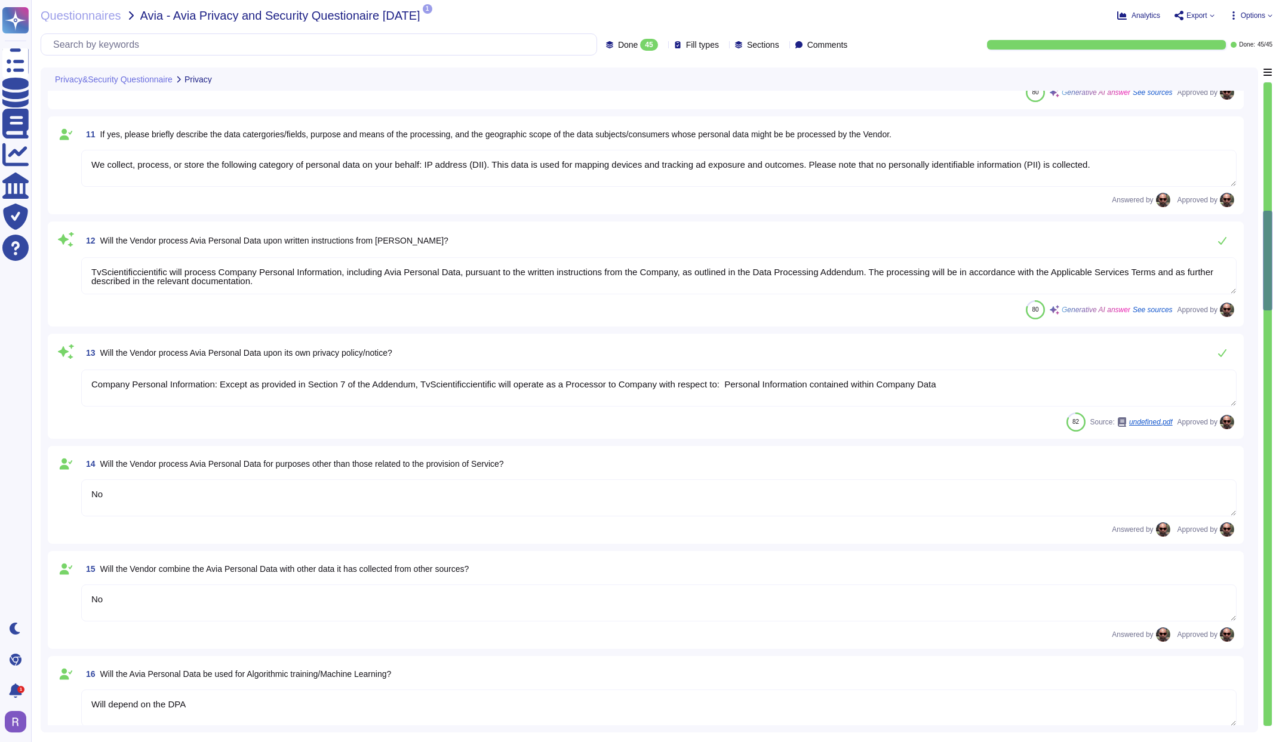
scroll to position [1075, 0]
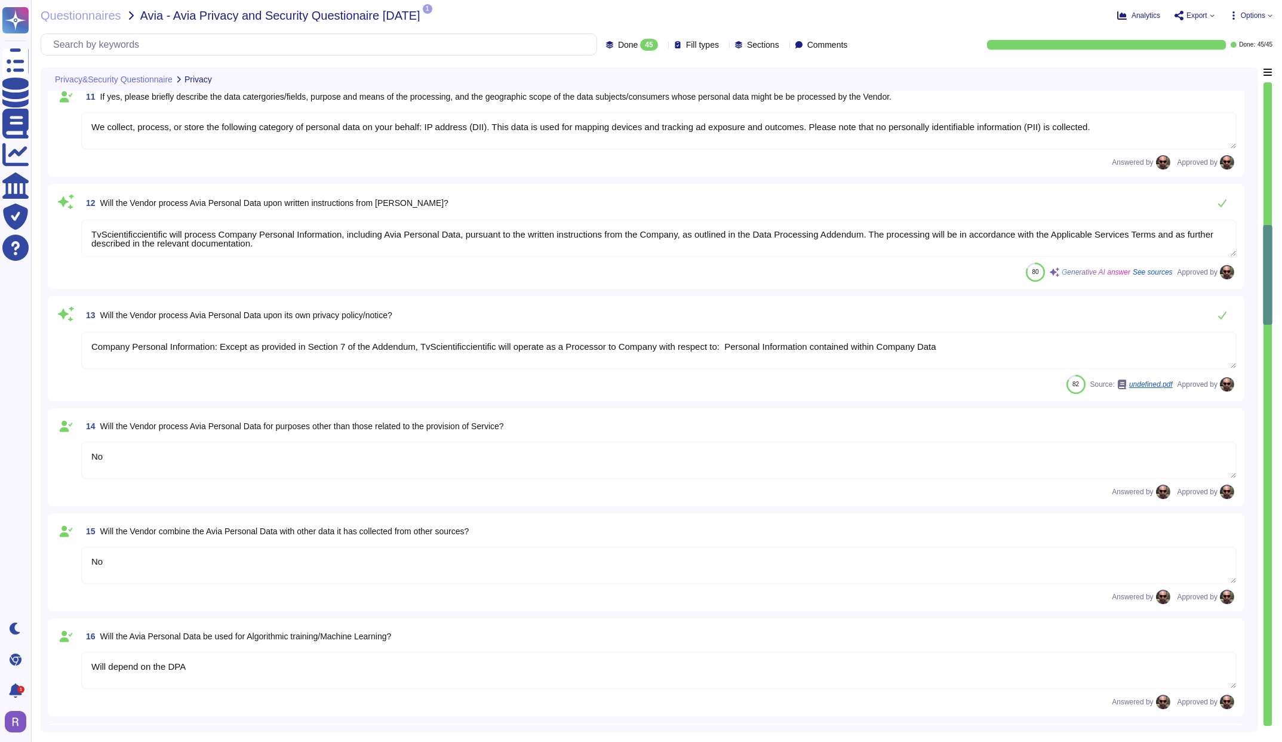
type textarea "The Avia Personal Data will be stored in data centers located in the USA. Speci…"
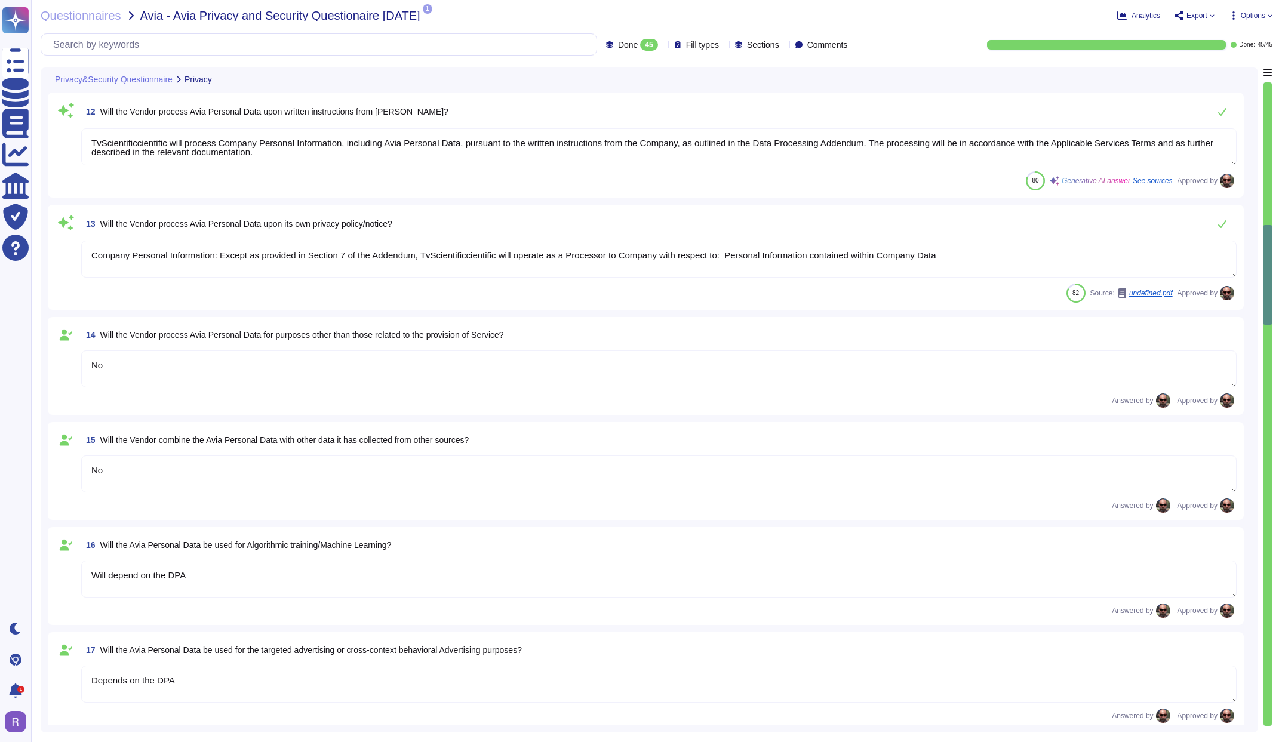
scroll to position [1199, 0]
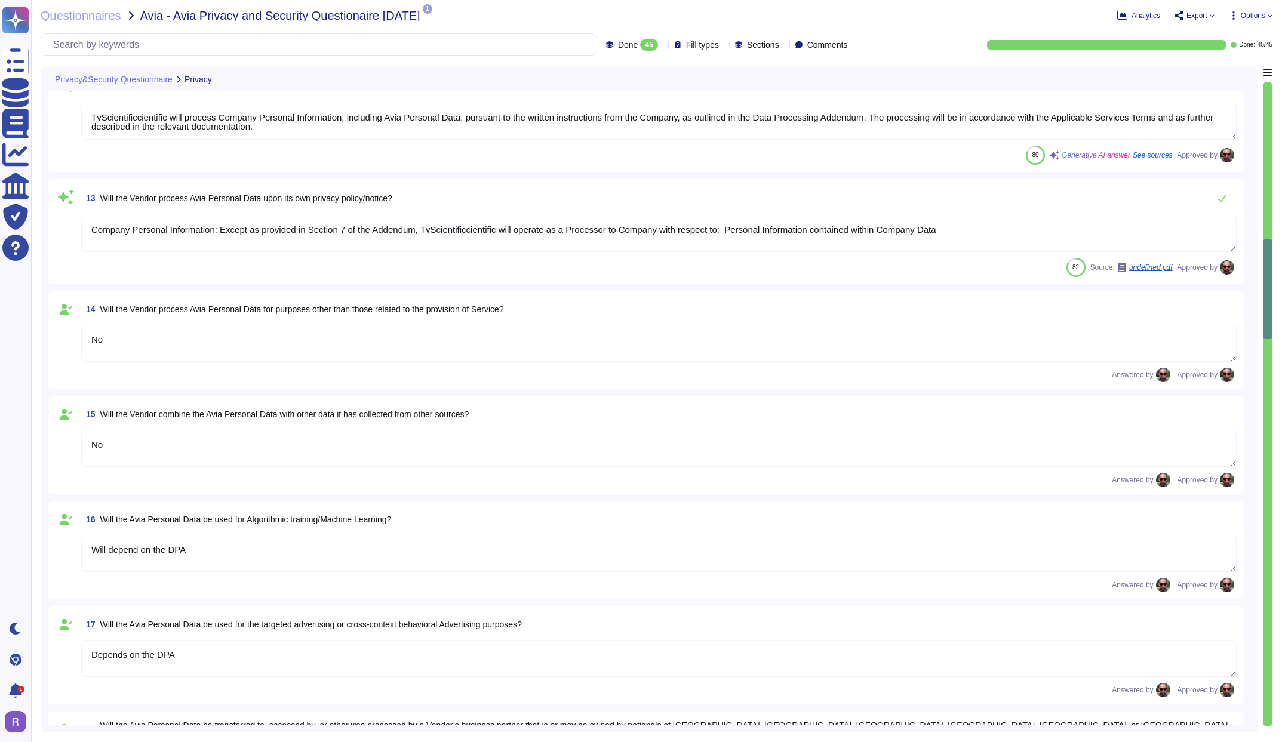
type textarea "Yes, the vendor stores data on servers managed by a third party, specifically A…"
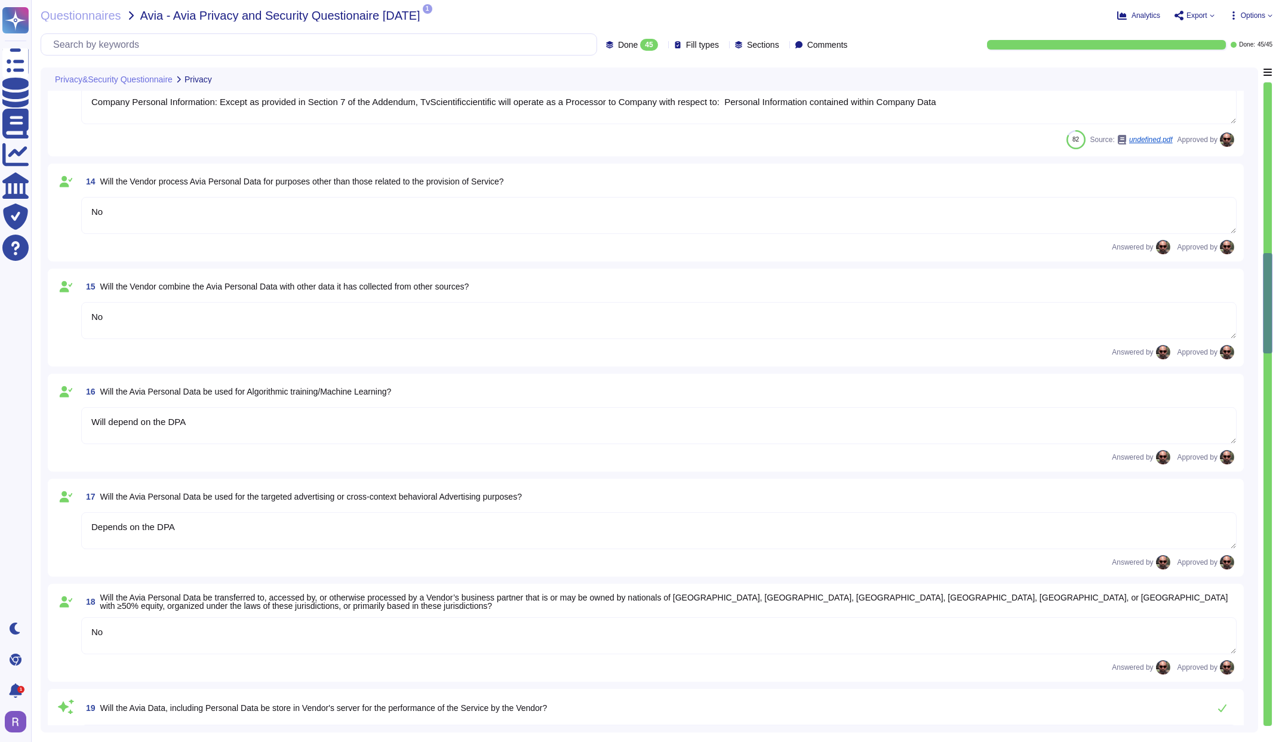
type textarea "The service provider is Amazon Web Services, Inc. (AWS)."
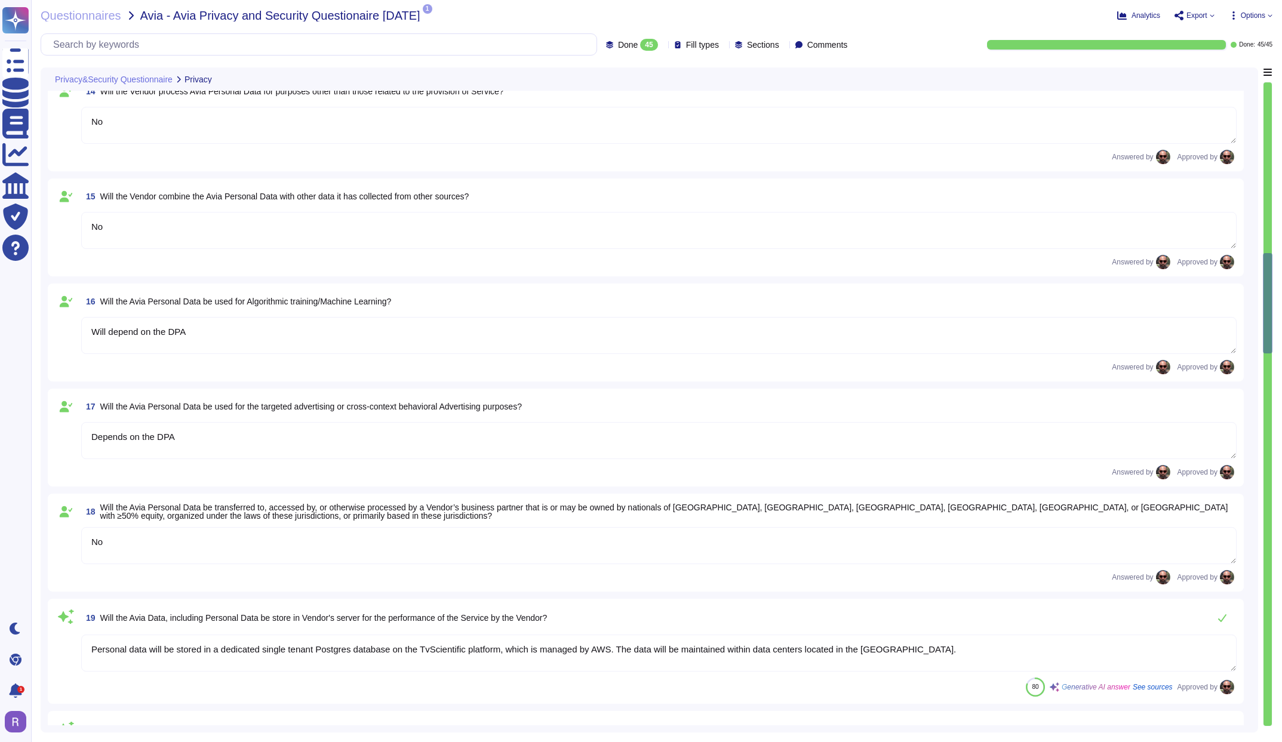
scroll to position [1423, 0]
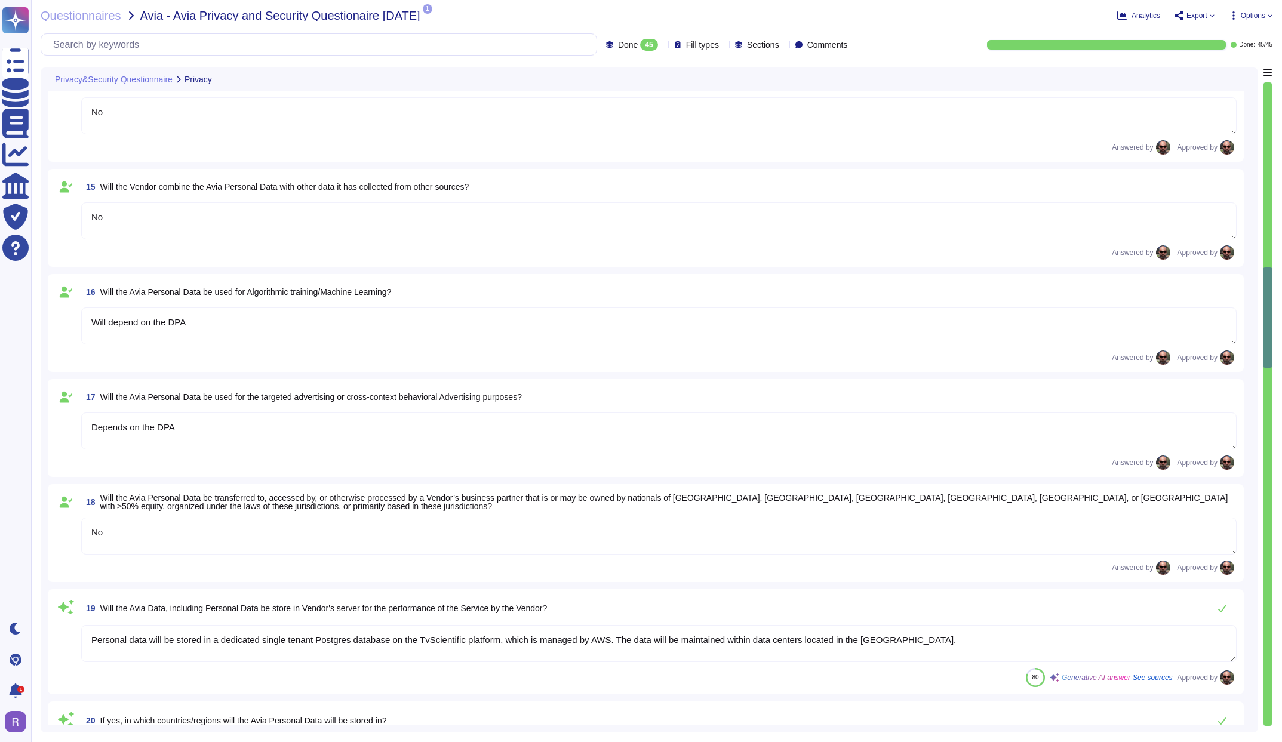
type textarea "Yes, third parties, including service providers, do have access to personal dat…"
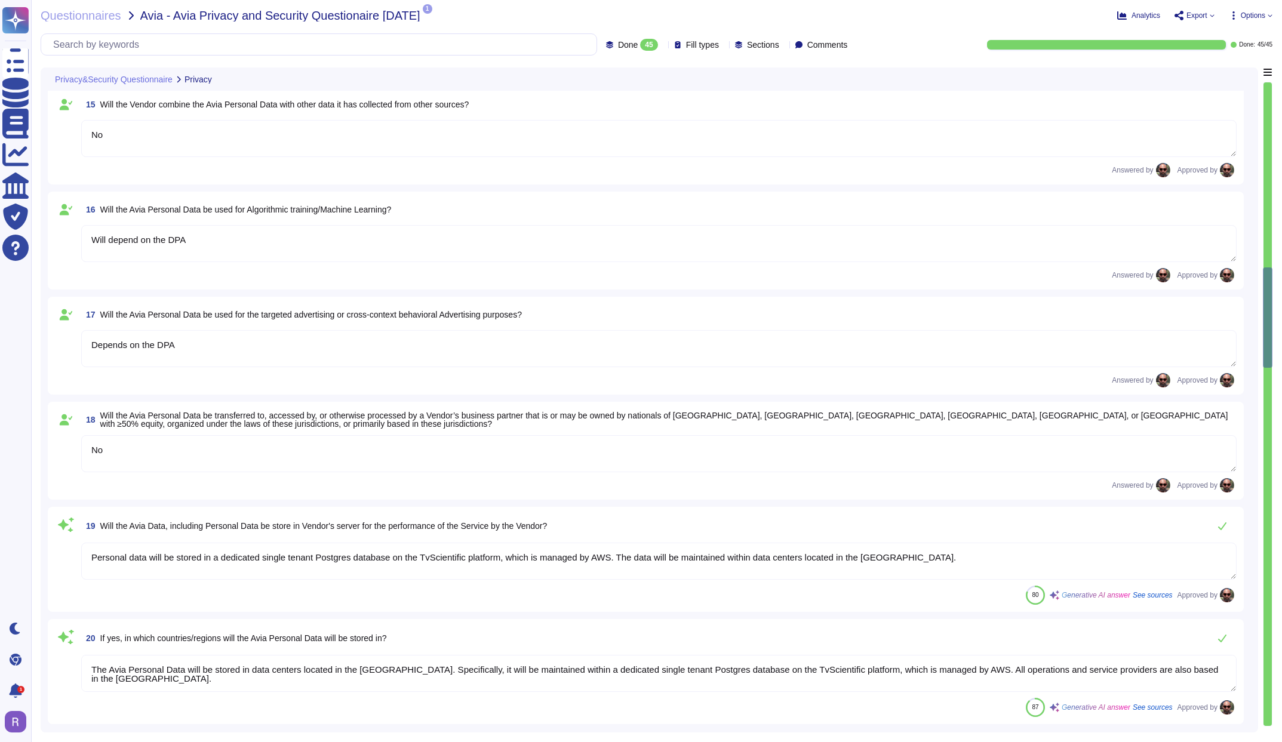
scroll to position [1506, 0]
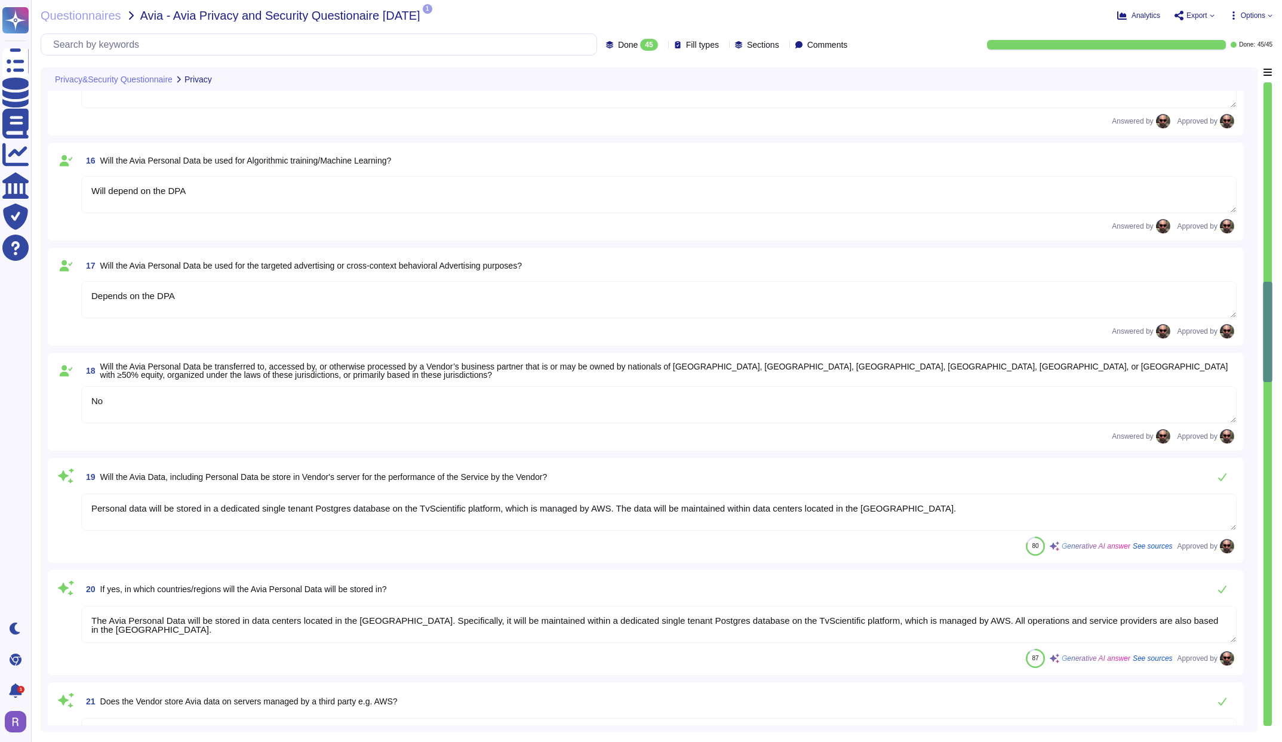
type textarea "We limit processing to the purposes defined in our contract or DPA. The purpose…"
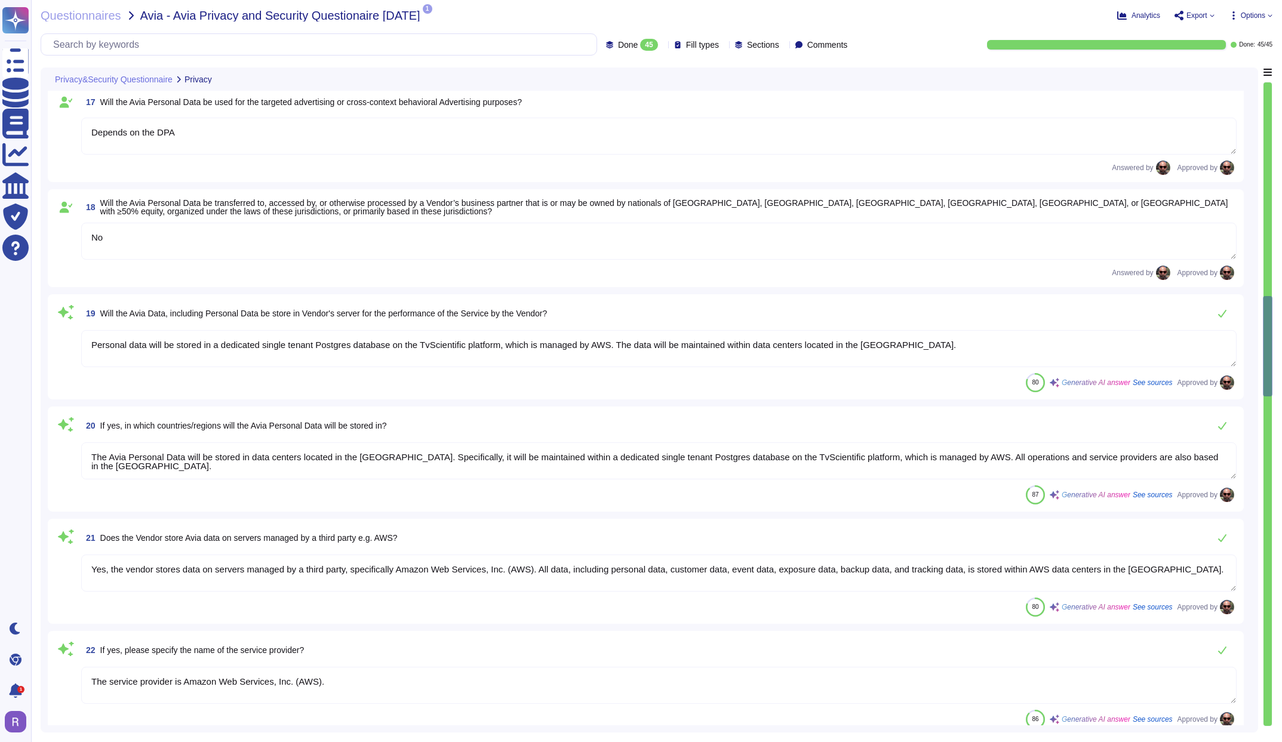
type textarea "The Avia Personal Data will be retained for as long as necessary to provide ser…"
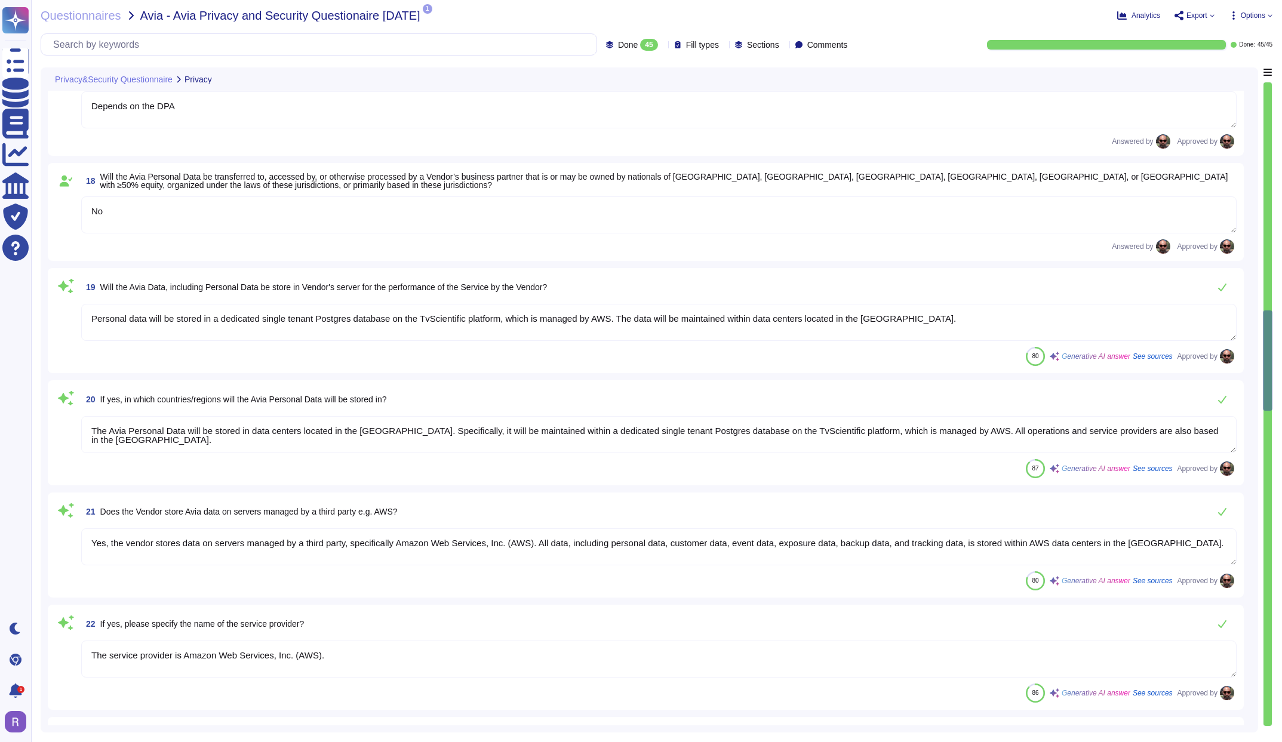
scroll to position [1723, 0]
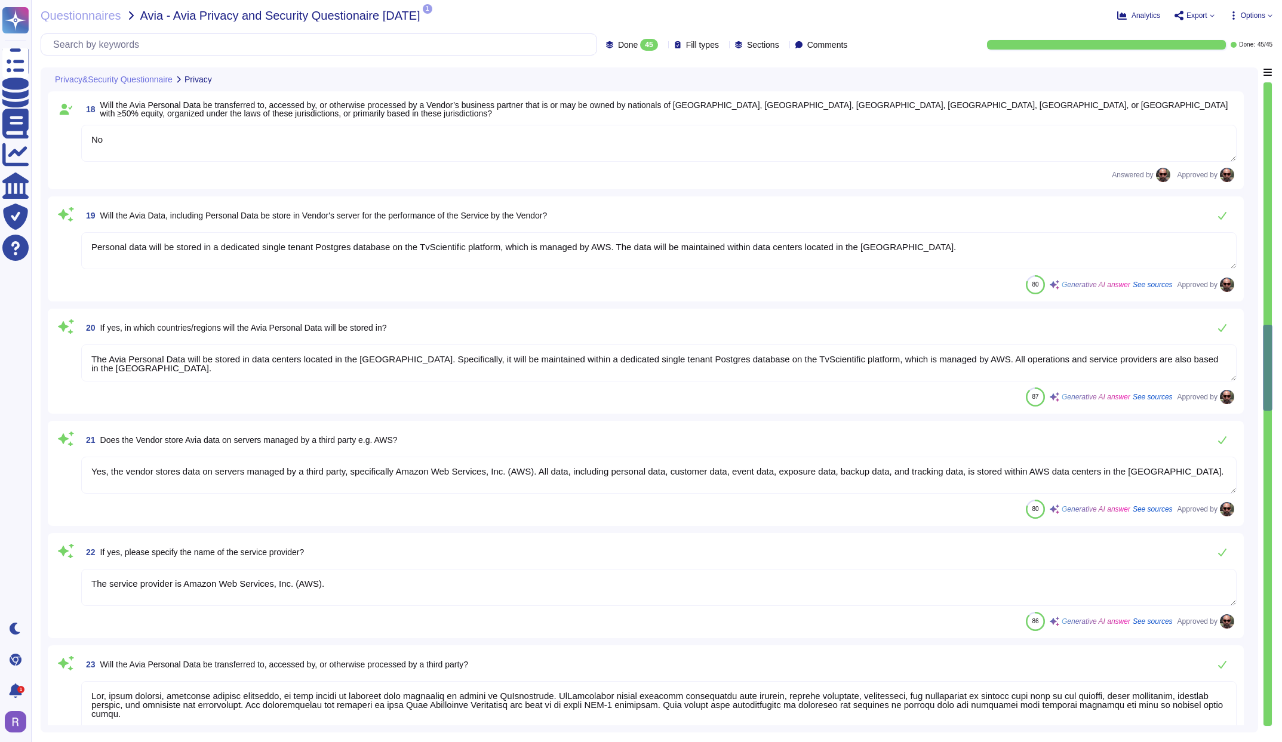
type textarea "On termination of the Applicable Services Terms, Company instructs TvScientific…"
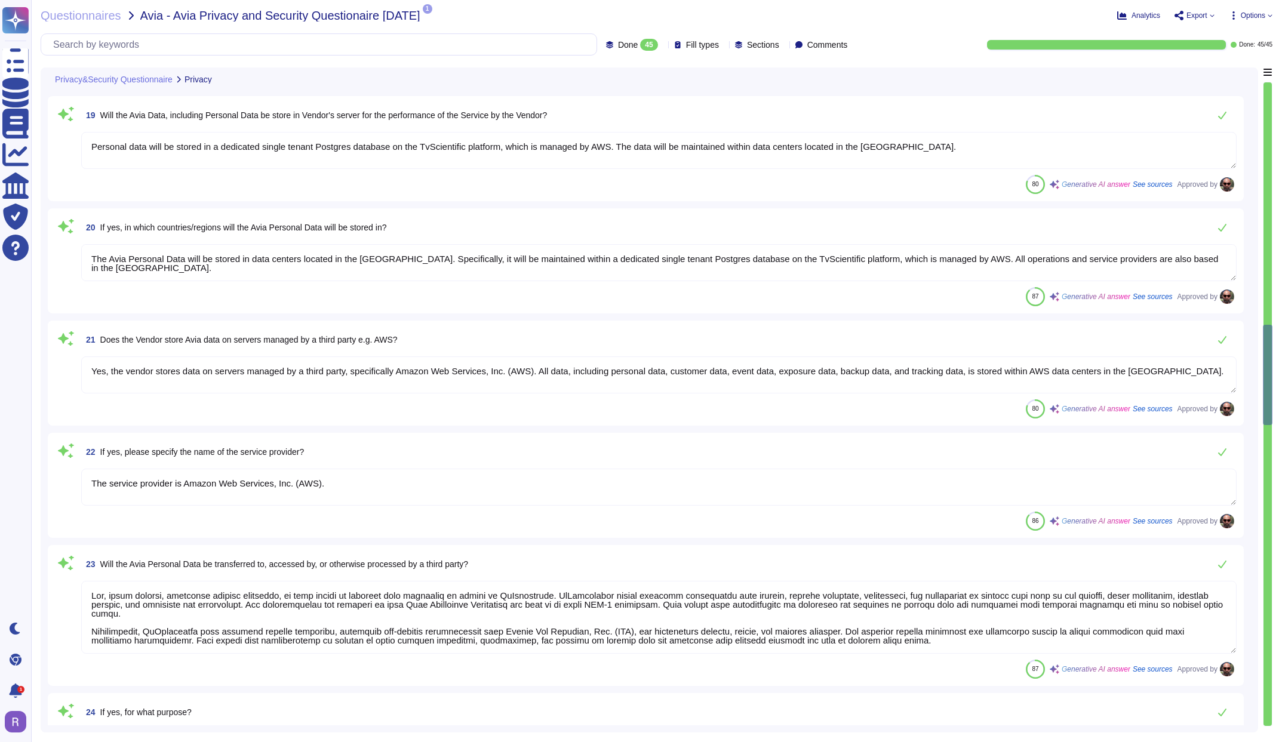
type textarea "AWS Managed Deletion"
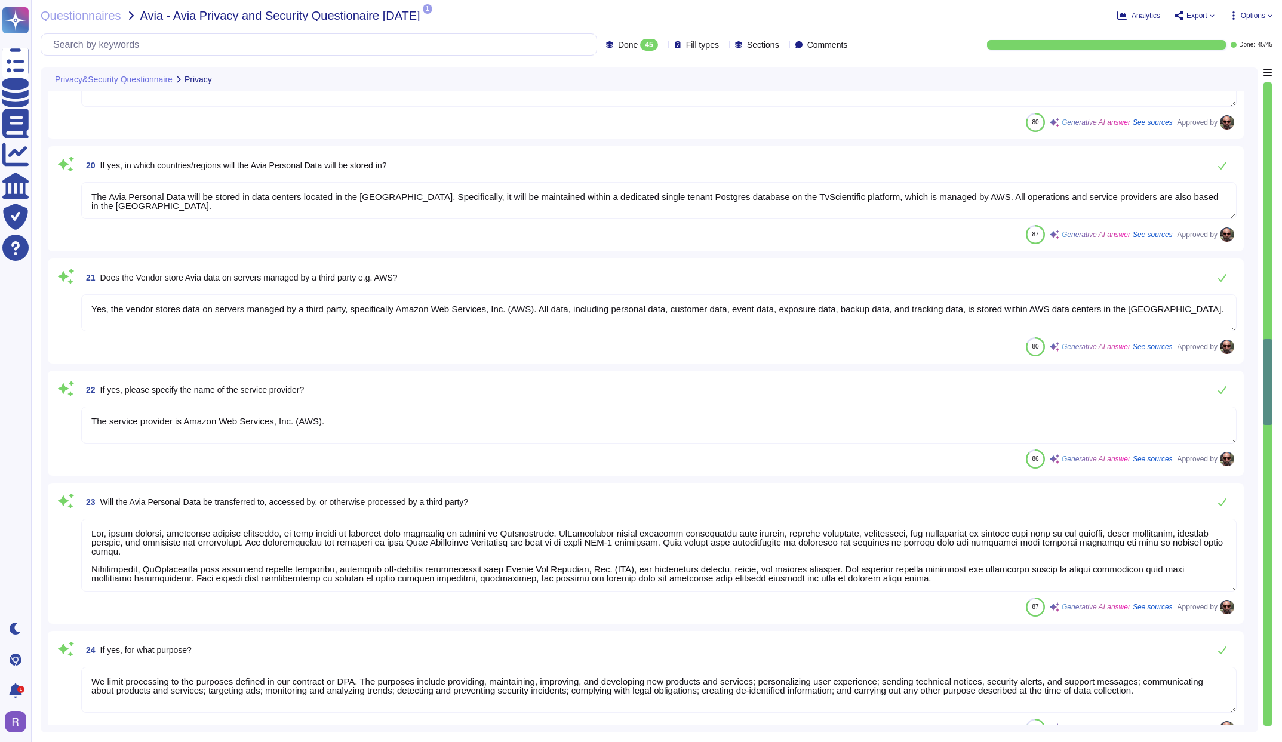
scroll to position [1943, 0]
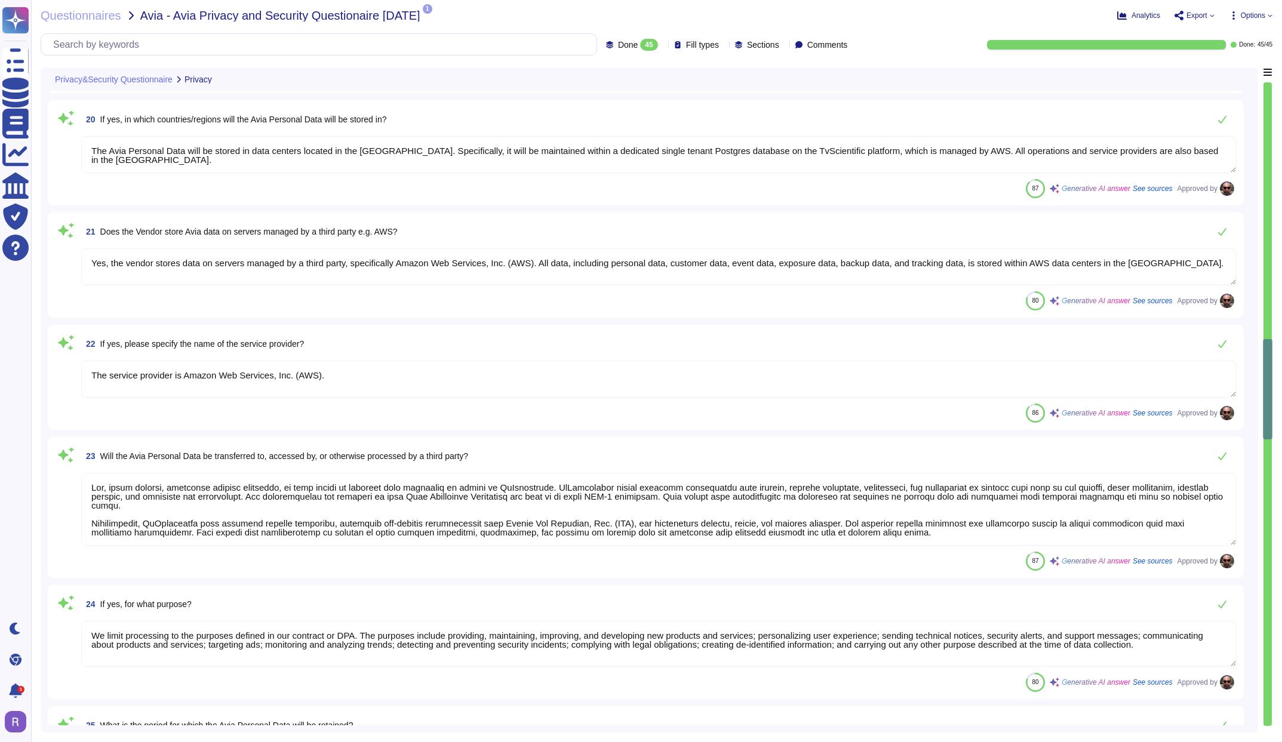
type textarea "Yes, the vendor is able to comply with an opt-out of sale/sharing/targeted adve…"
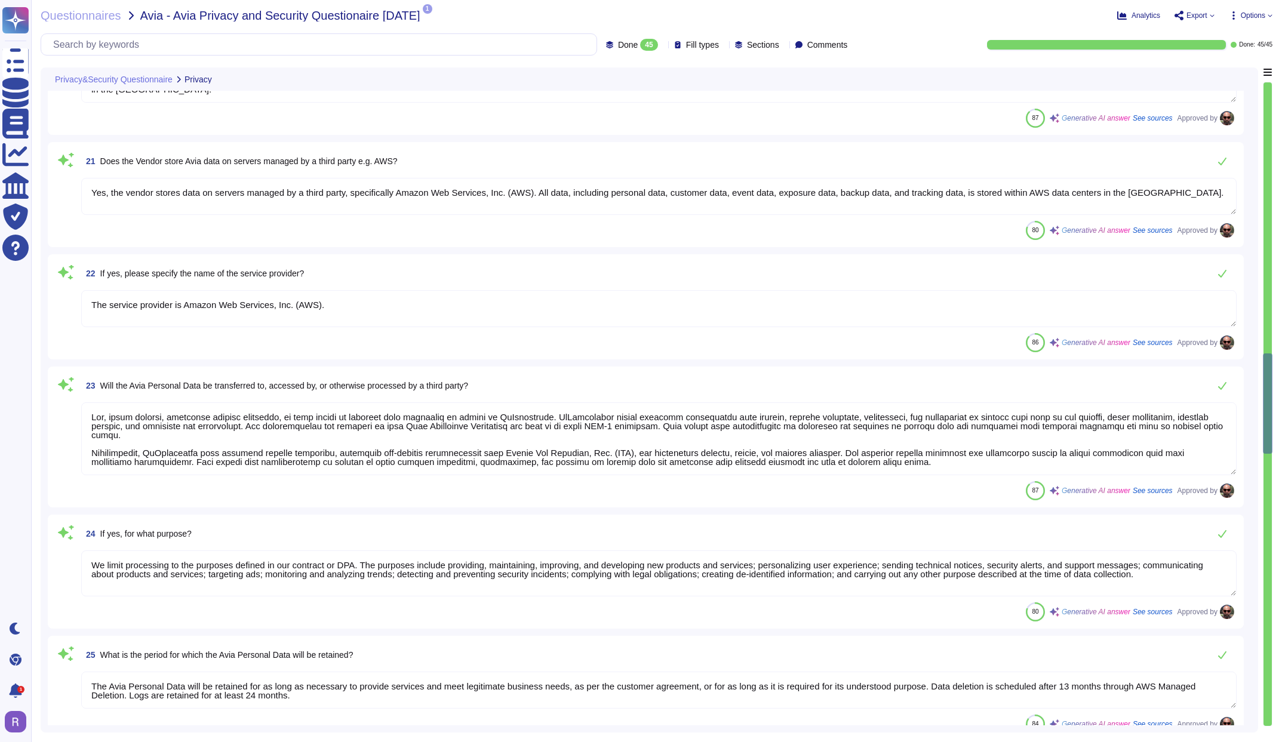
scroll to position [2094, 0]
type textarea "Customers and prospects can opt out of receiving promotional emails by followin…"
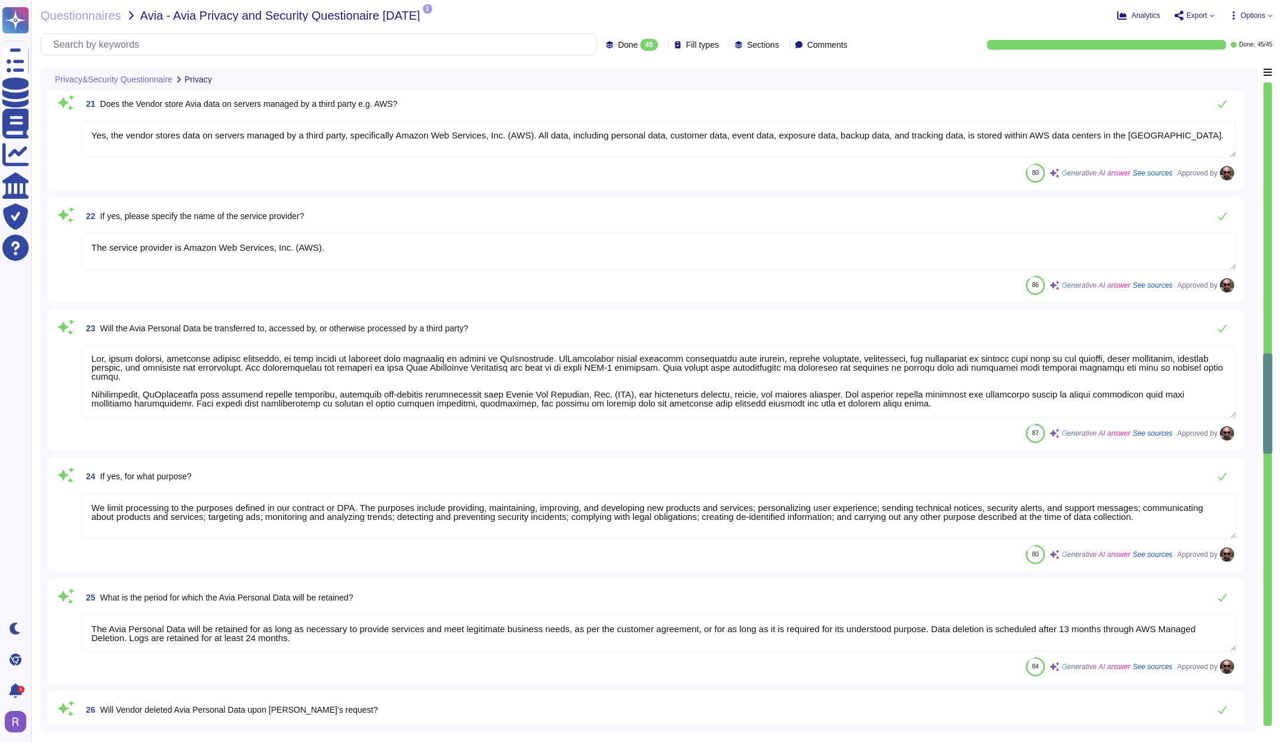
scroll to position [2117, 0]
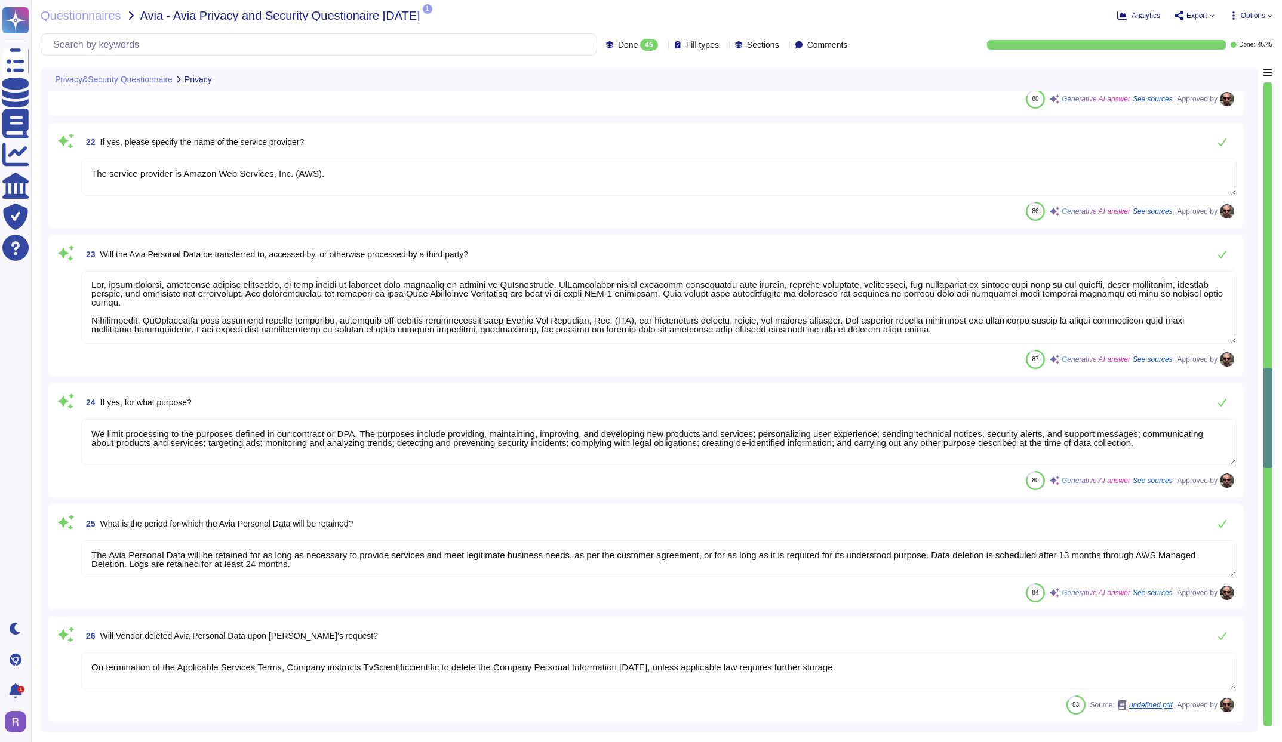
type textarea "Yes."
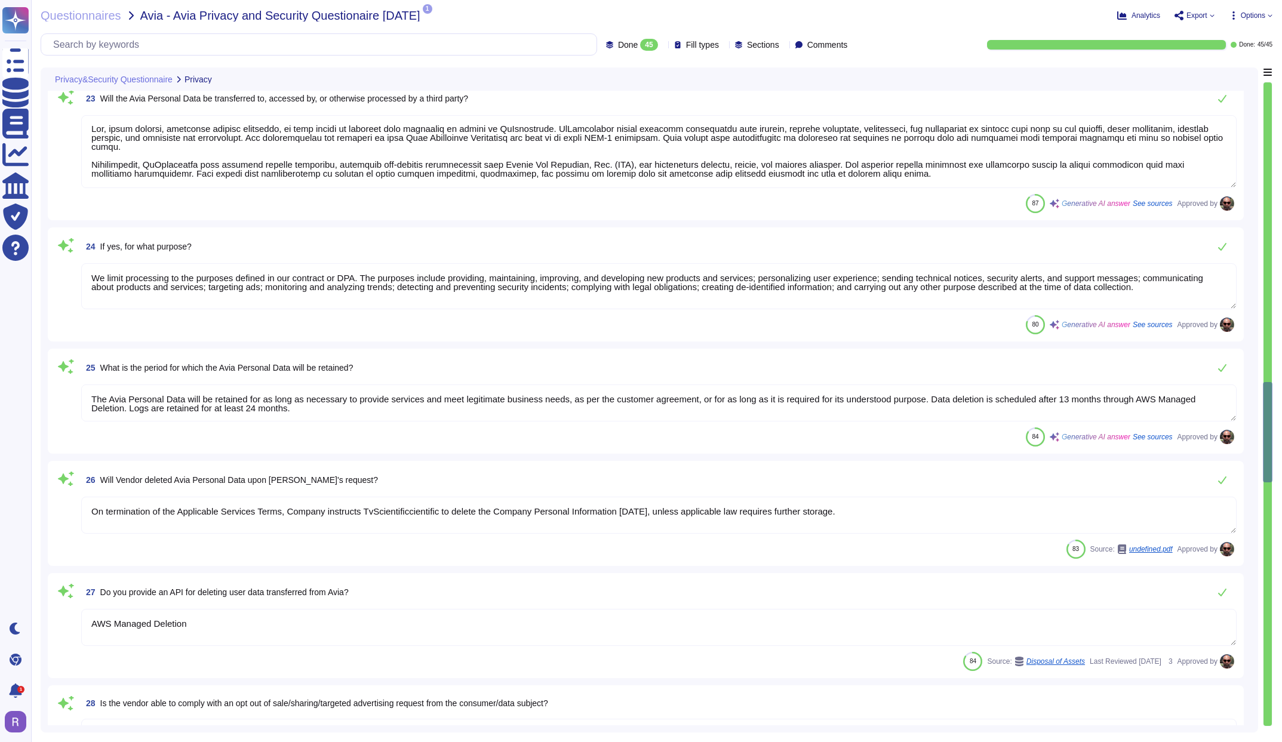
type textarea "Yes, the non-Avia personal data is being used in accordance with the Applicable…"
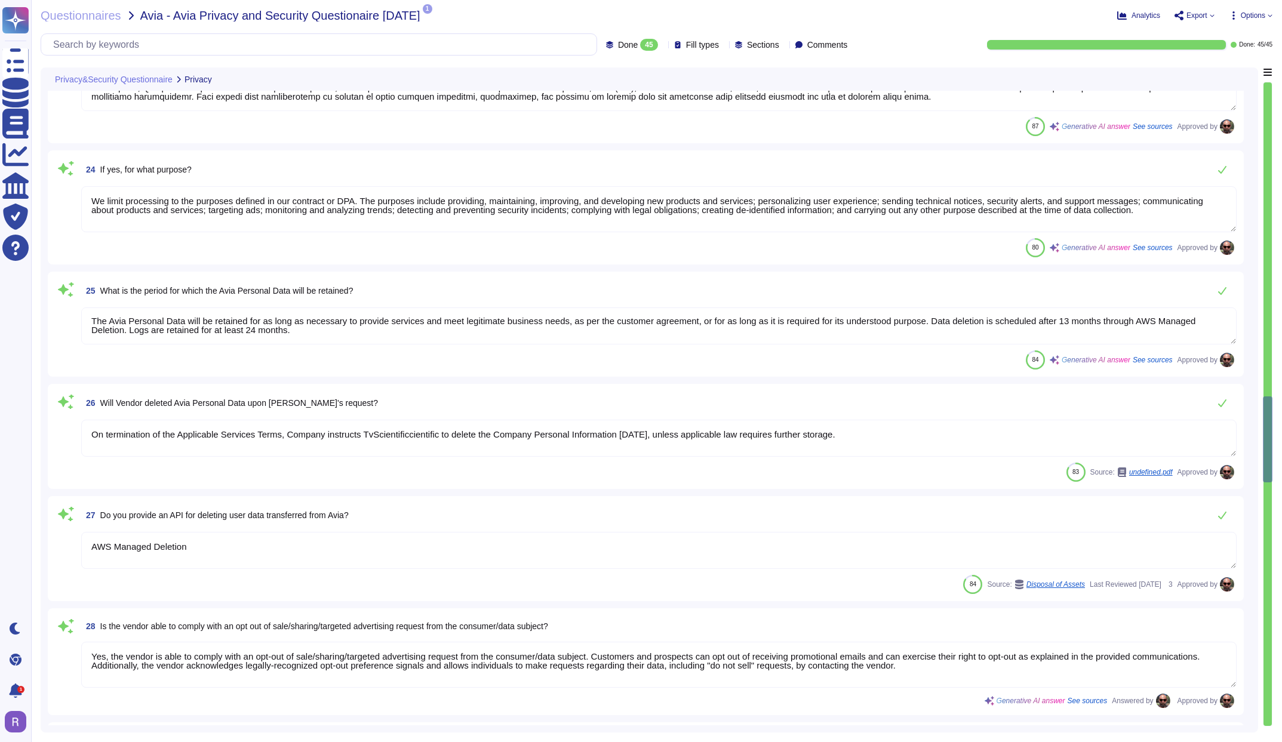
scroll to position [2396, 0]
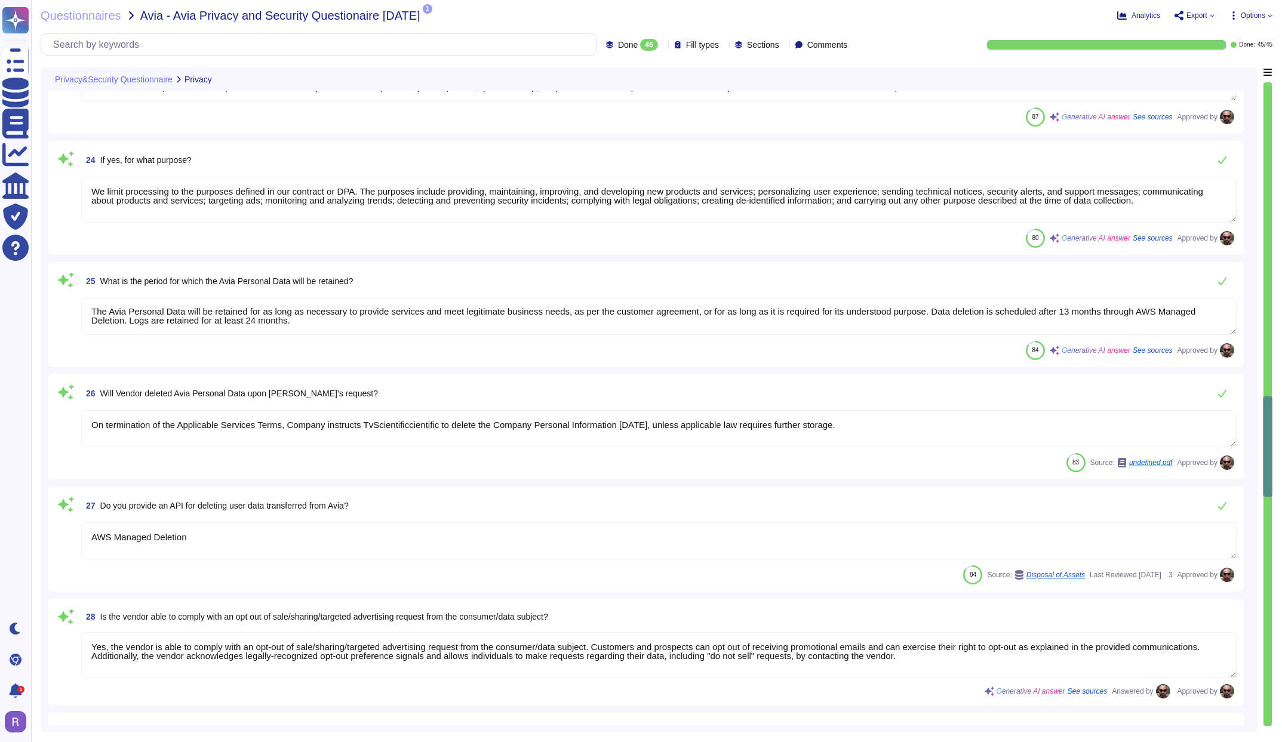
type textarea "You can find our Privacy Policy at the following link: https://www.tvscientific…"
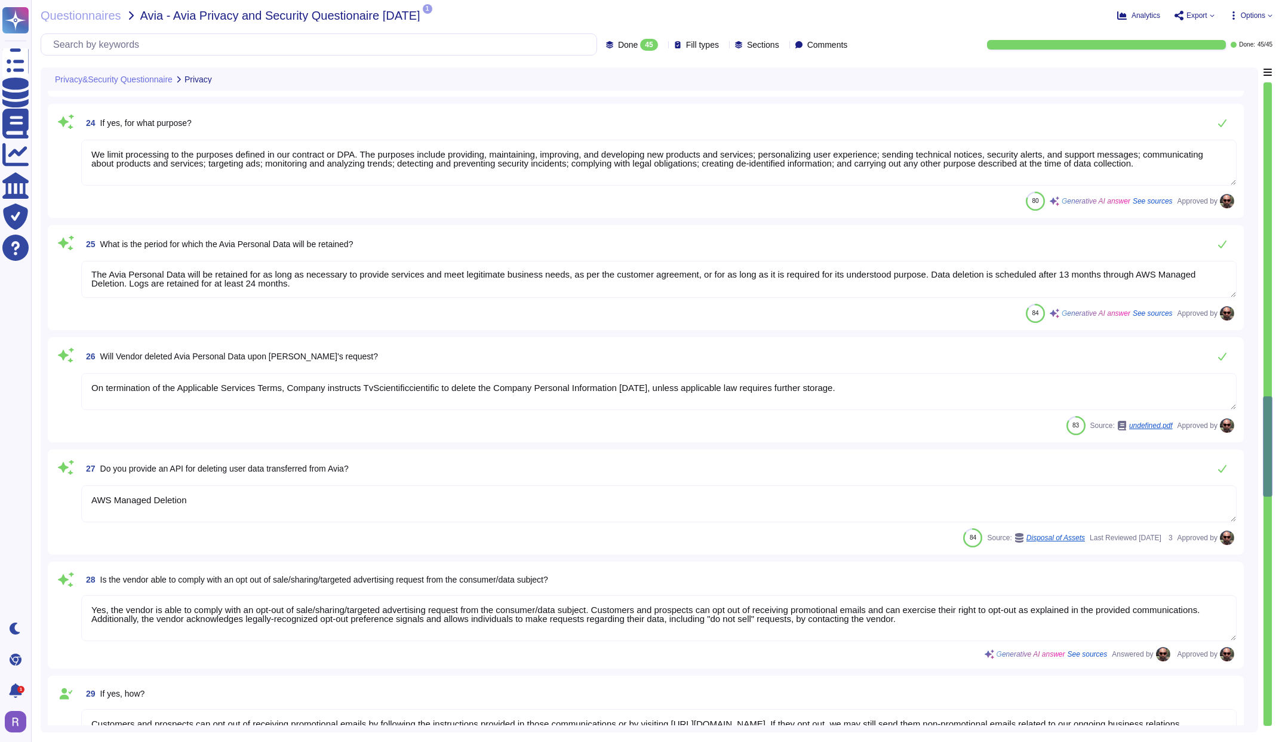
scroll to position [2452, 0]
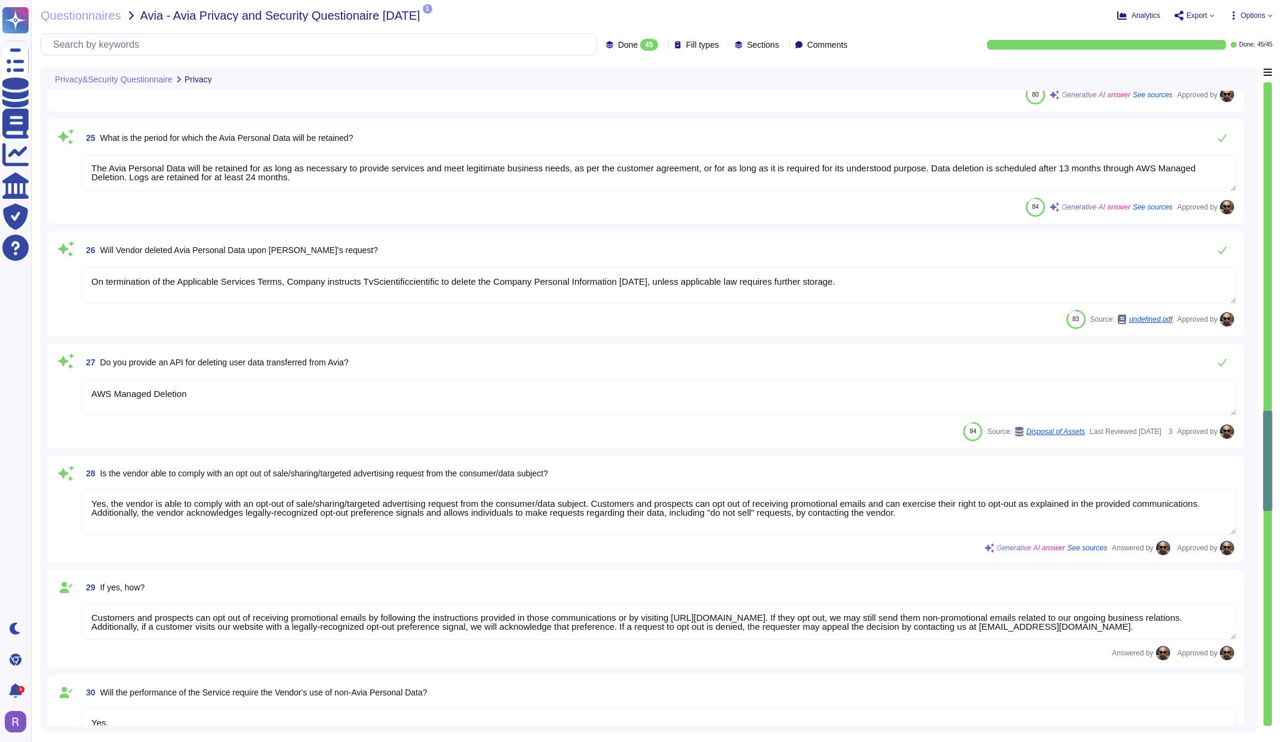
type textarea "The organizational and technical security controls implemented by our company i…"
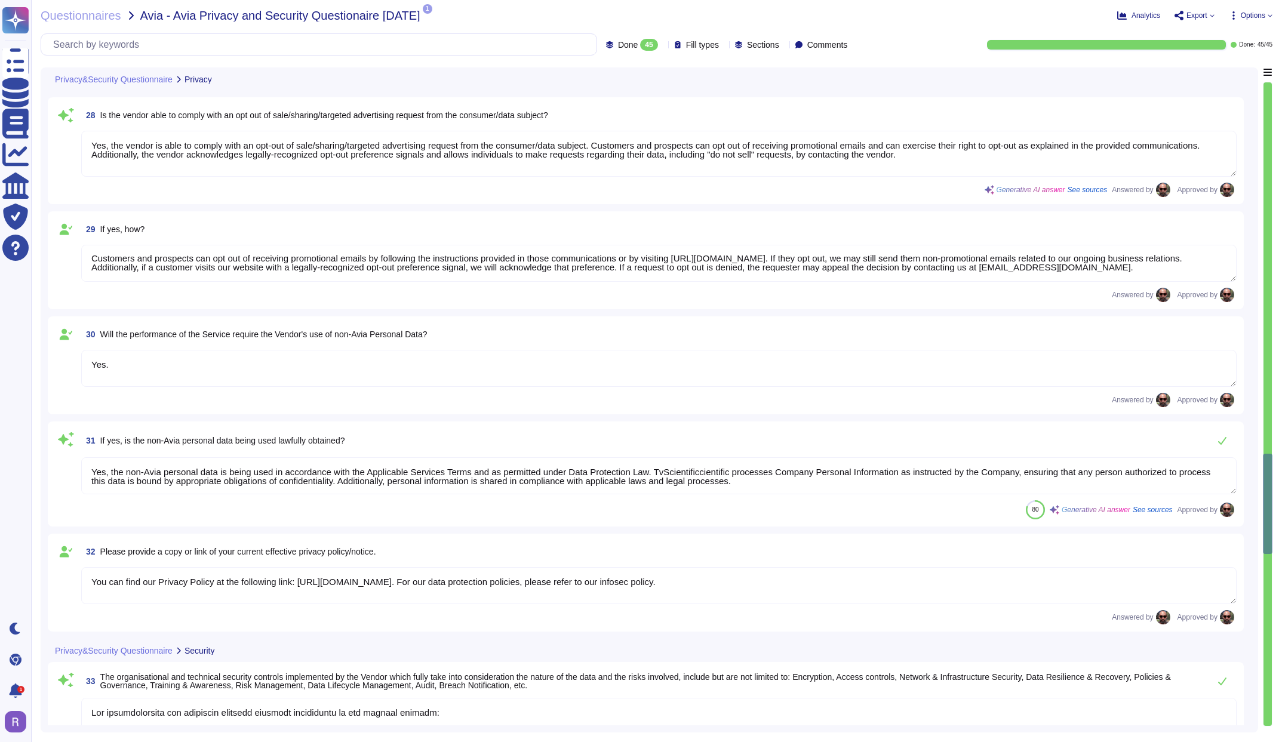
scroll to position [2901, 0]
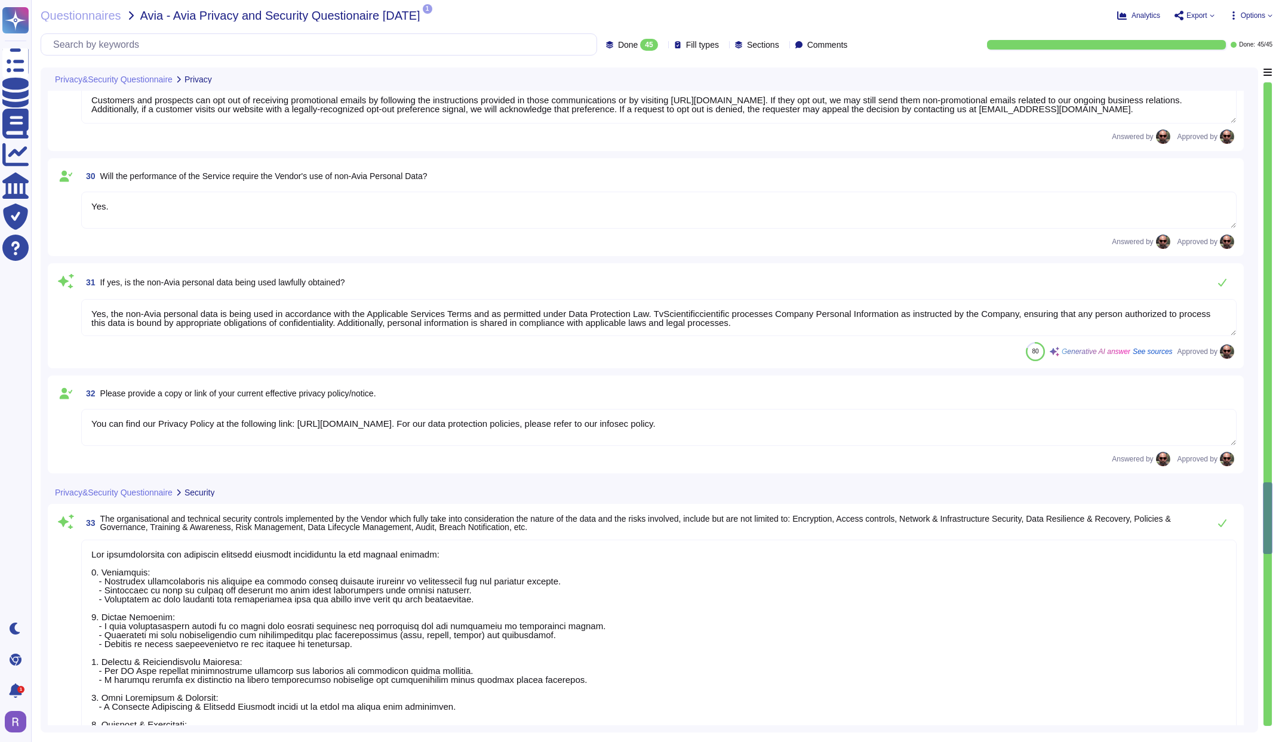
type textarea "The organization is not certified in ISO 27001, 27701, or 27018. However, we ar…"
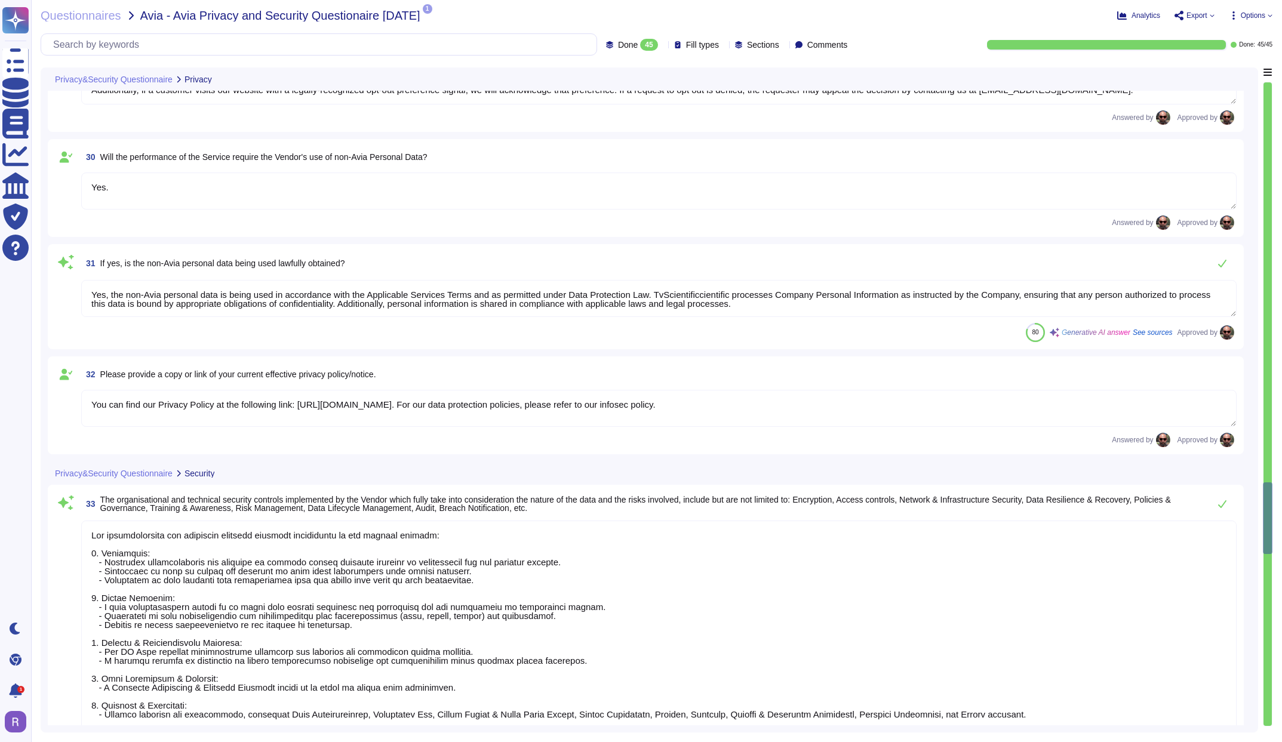
scroll to position [3046, 0]
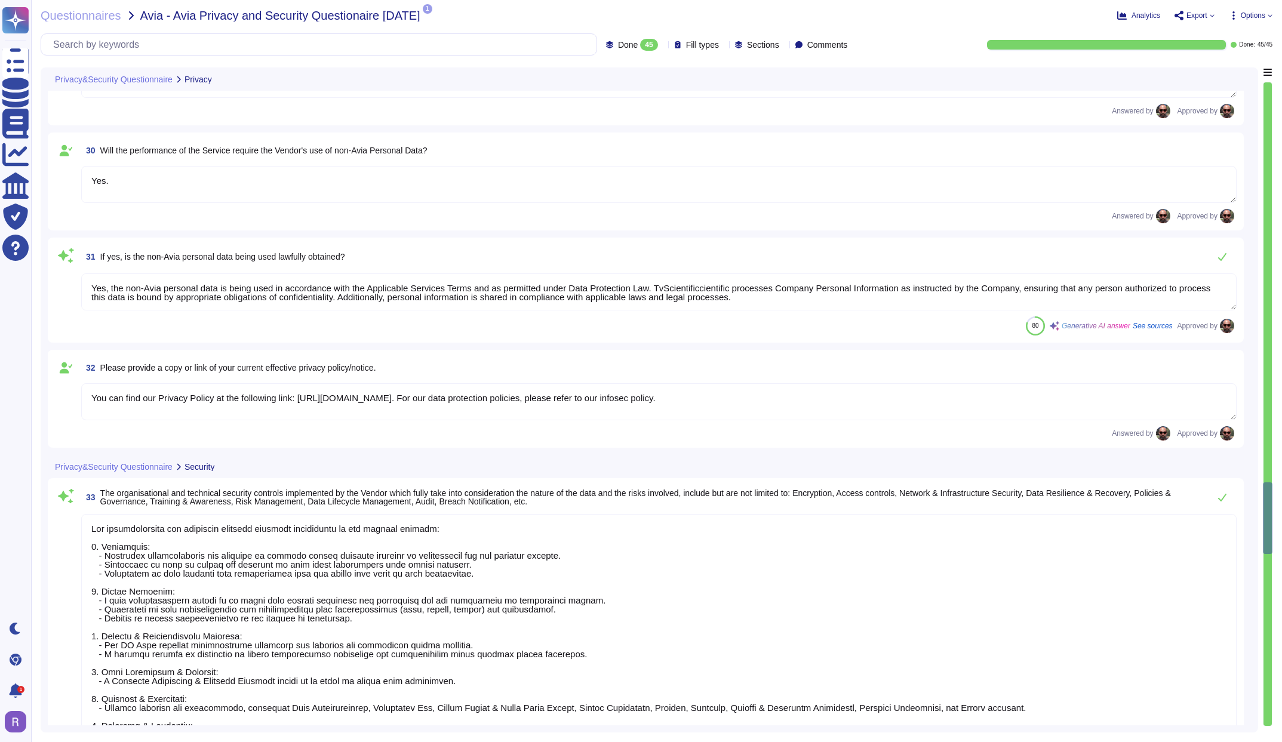
click at [319, 397] on textarea "You can find our Privacy Policy at the following link: https://www.tvscientific…" at bounding box center [658, 401] width 1155 height 37
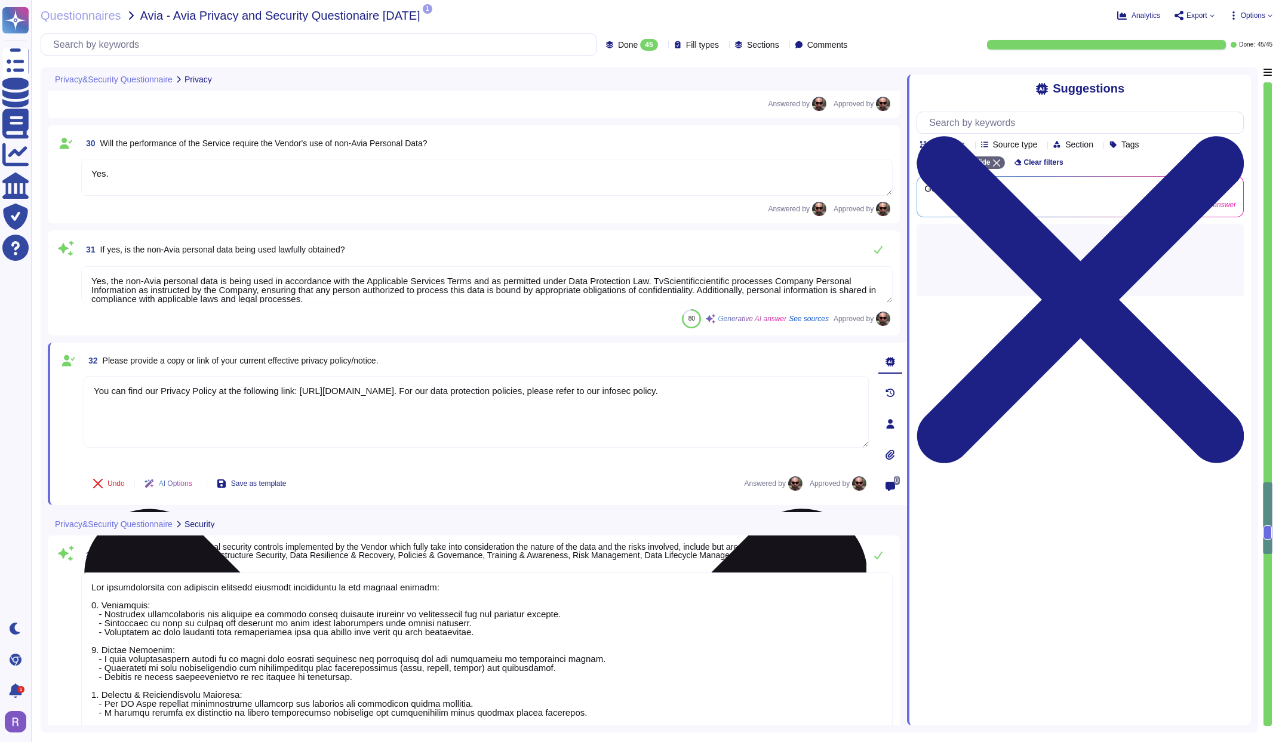
type textarea "The organization is not certified in ISO 27001, 27701, or 27018. However, we ar…"
click at [319, 397] on textarea "You can find our Privacy Policy at the following link: https://www.tvscientific…" at bounding box center [476, 412] width 785 height 72
click at [317, 391] on textarea "You can find our Privacy Policy at the following link: https://www.tvscientific…" at bounding box center [476, 412] width 785 height 72
drag, startPoint x: 317, startPoint y: 391, endPoint x: 481, endPoint y: 390, distance: 163.6
click at [481, 390] on textarea "You can find our Privacy Policy at the following link: https://www.tvscientific…" at bounding box center [476, 412] width 785 height 72
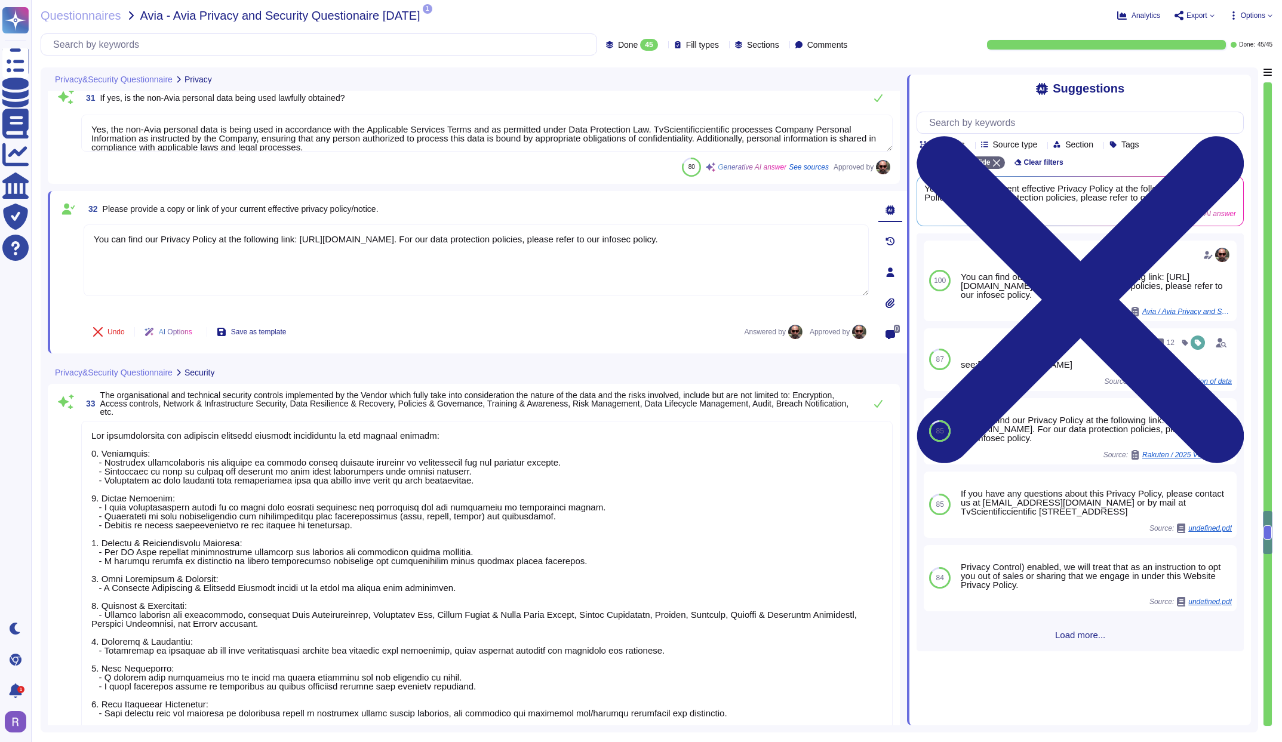
scroll to position [3208, 0]
type textarea "- Processor/Subprocessor: Amazon Web Services, Inc. (AWS) Nature of Service: Ap…"
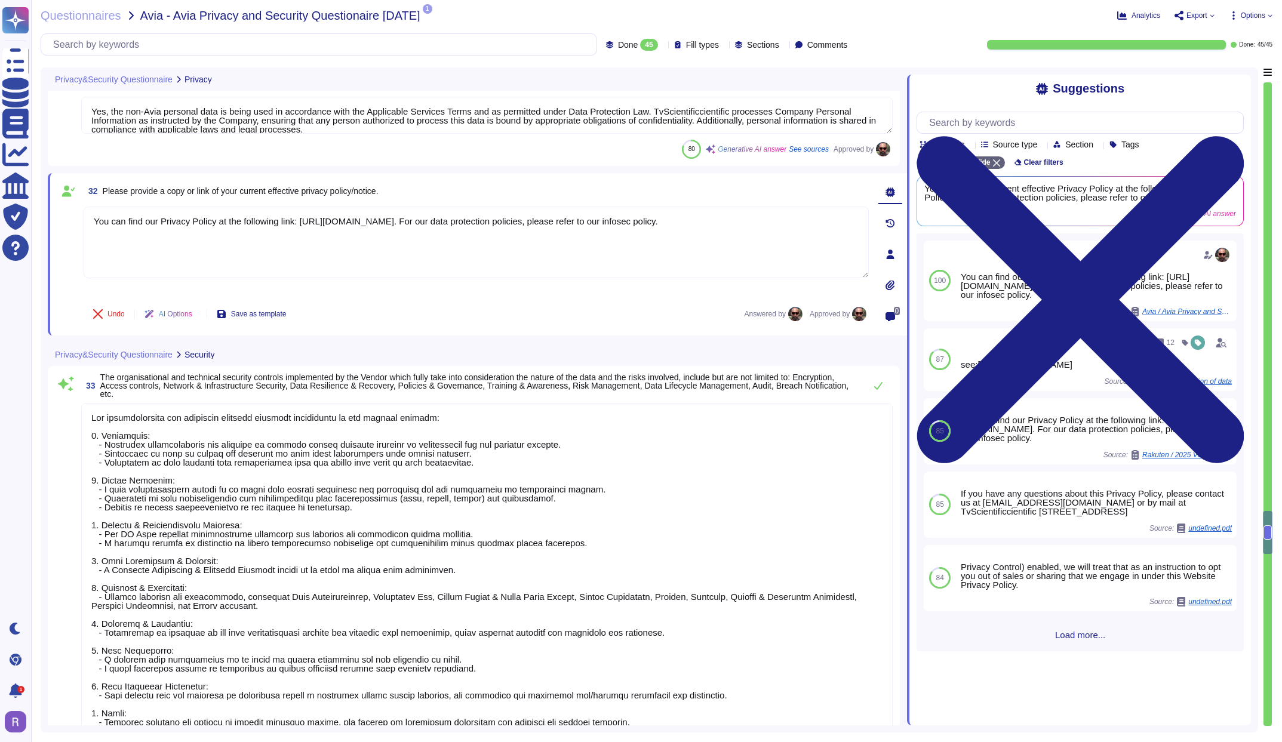
scroll to position [3210, 0]
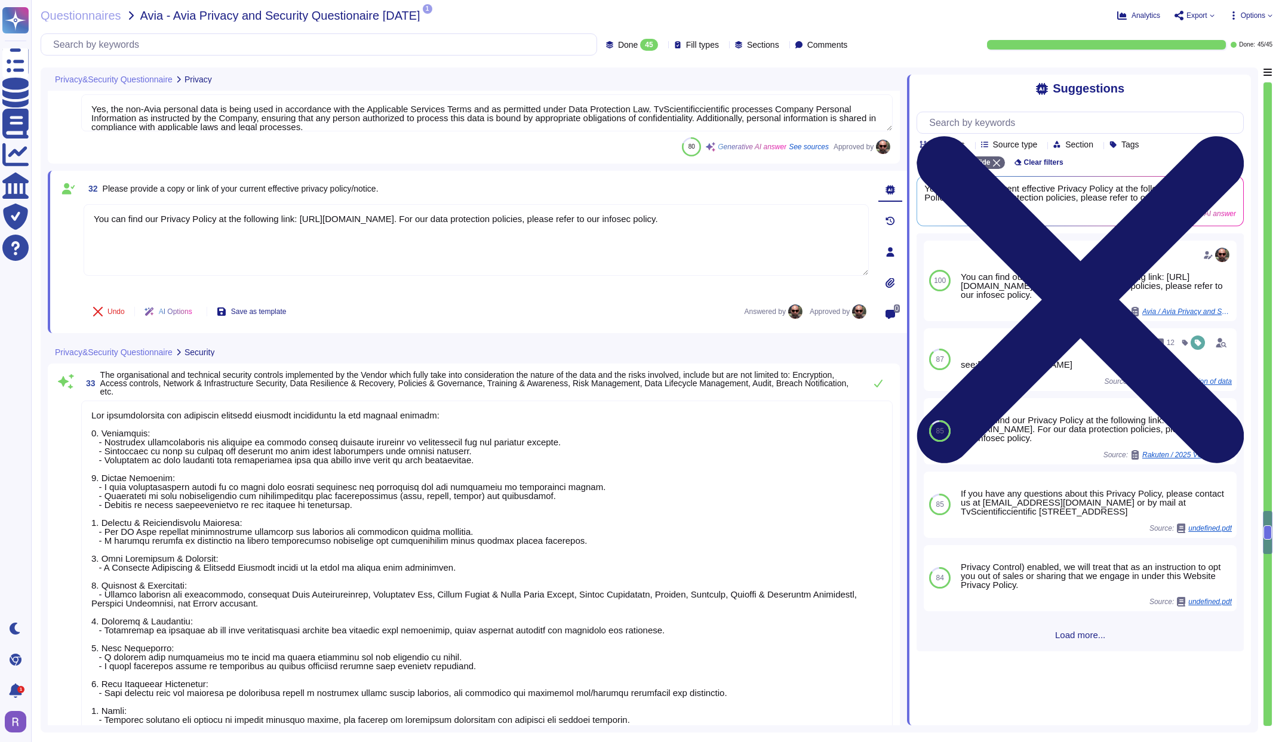
click at [1240, 86] on icon at bounding box center [1079, 300] width 327 height 436
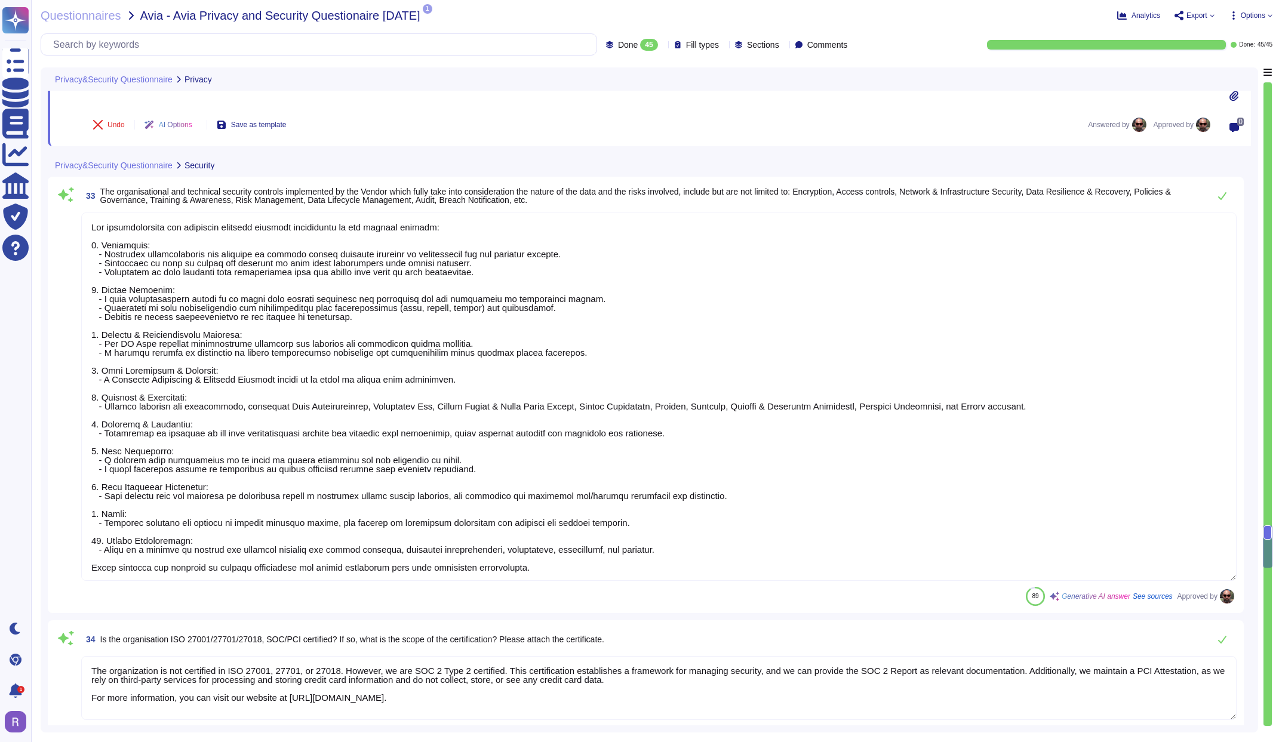
scroll to position [3470, 0]
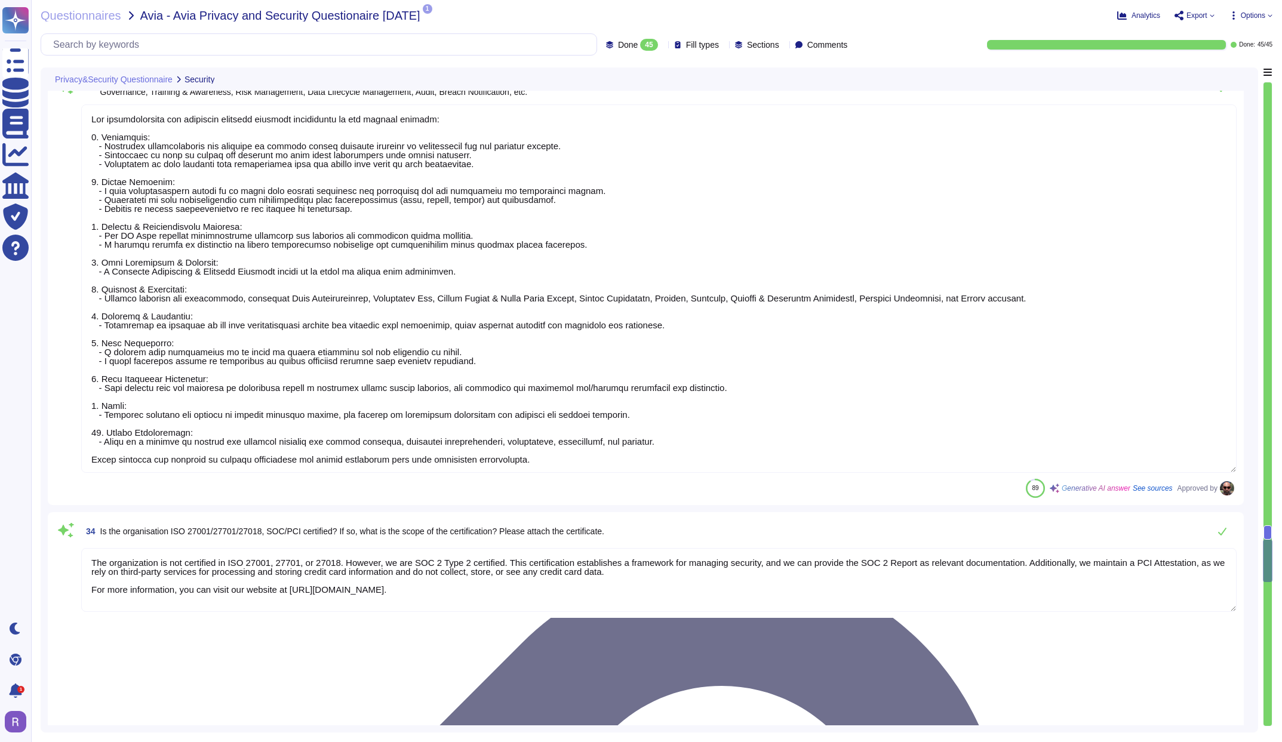
type textarea "Except as set forth in Section 7 below, TvScientificcientiﬁc will Process Compa…"
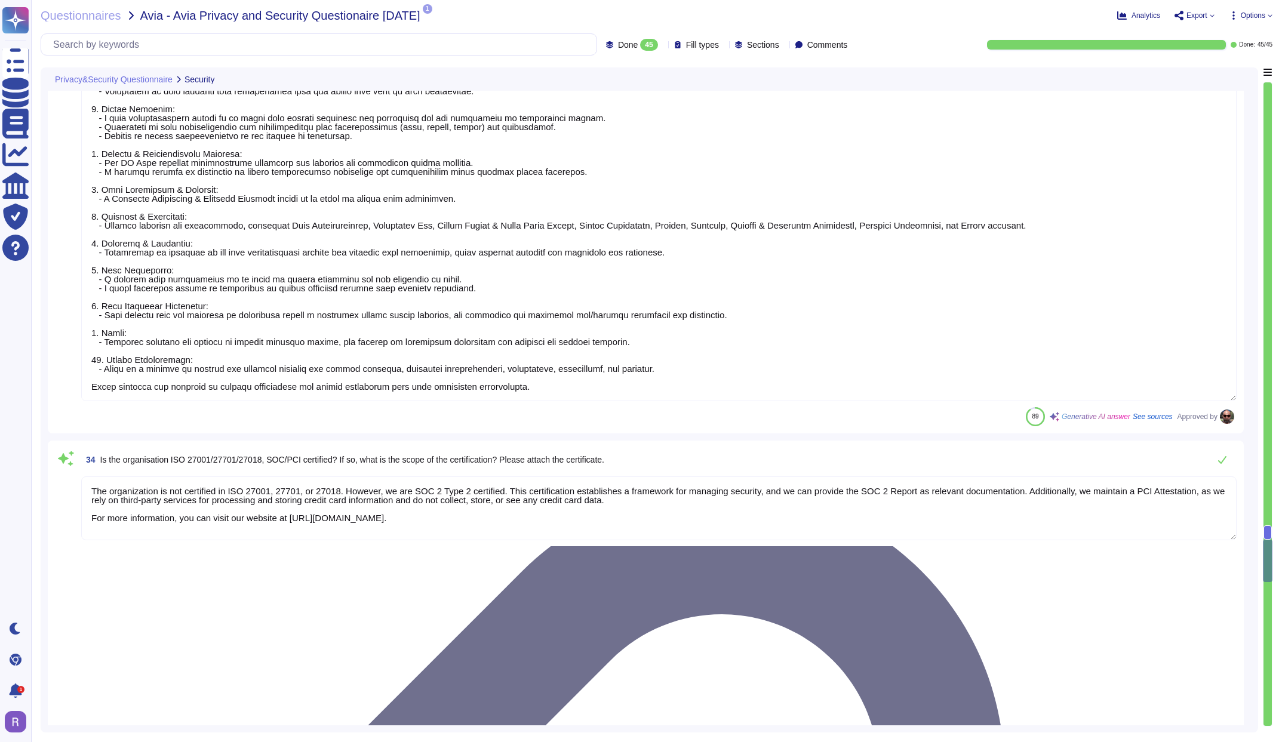
scroll to position [3551, 0]
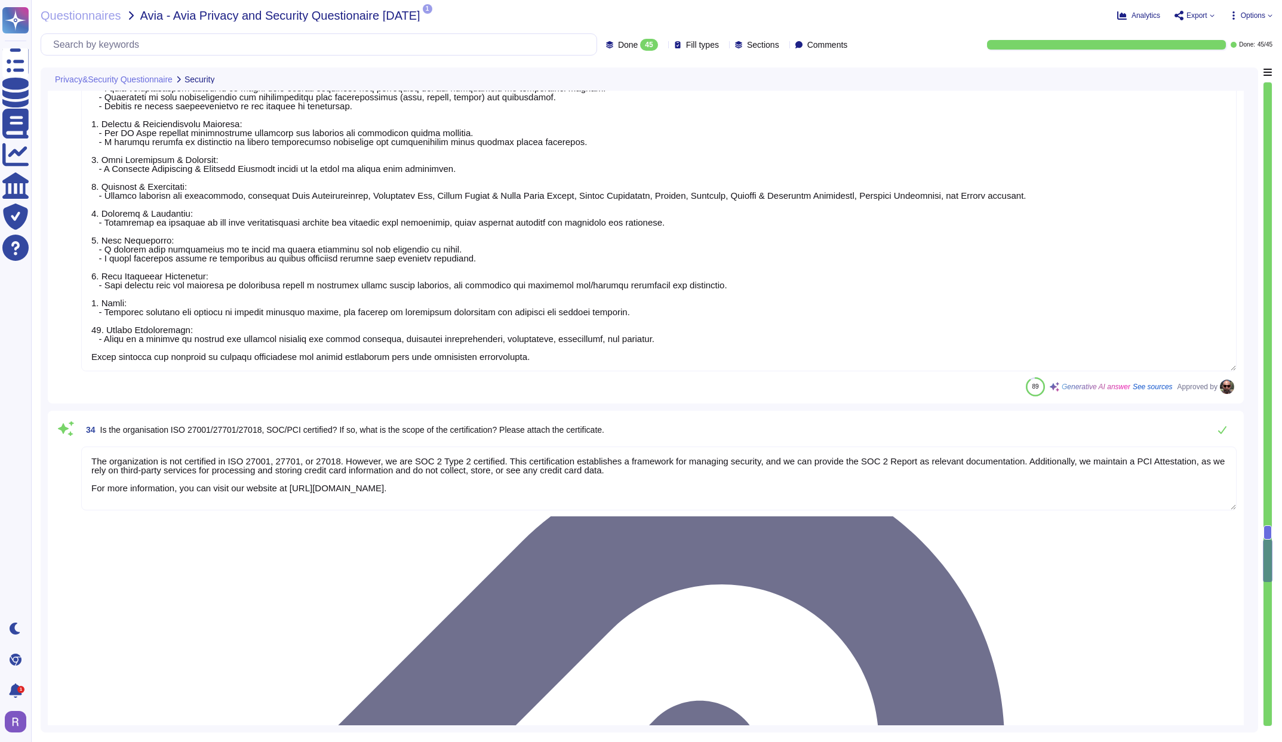
type textarea "No - US data only"
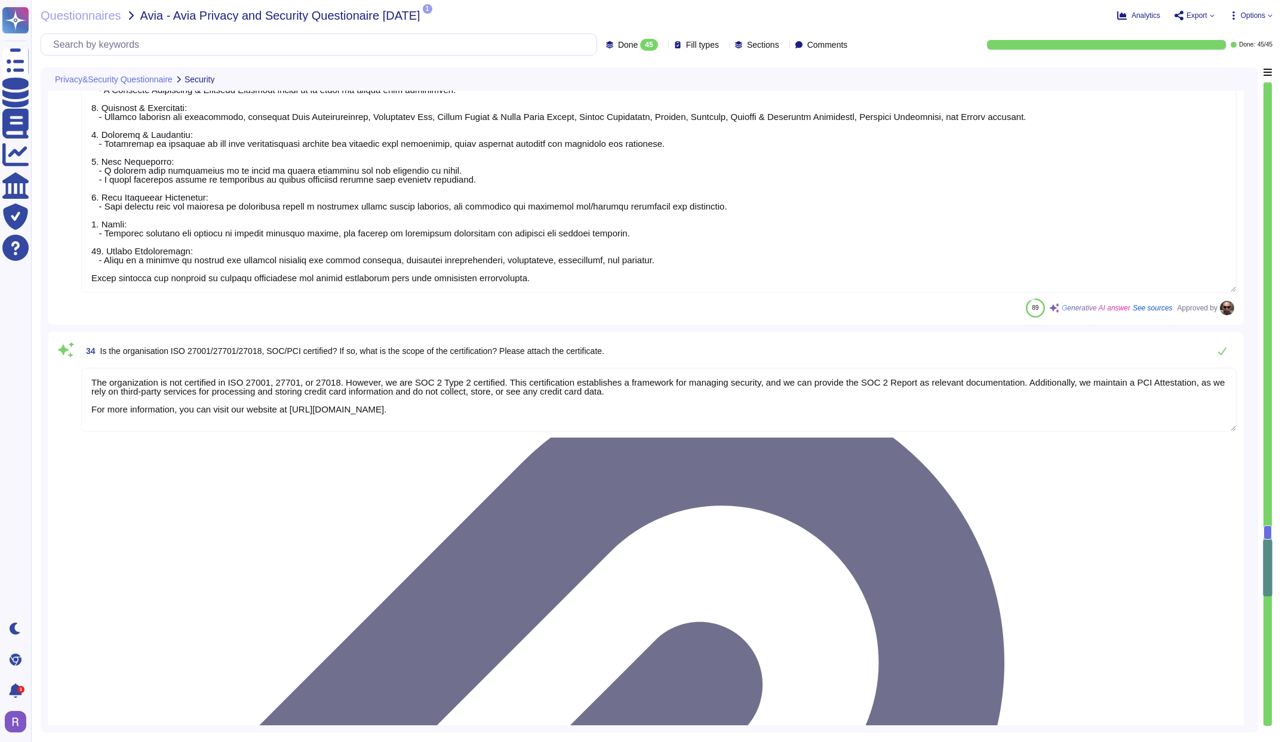
scroll to position [3652, 0]
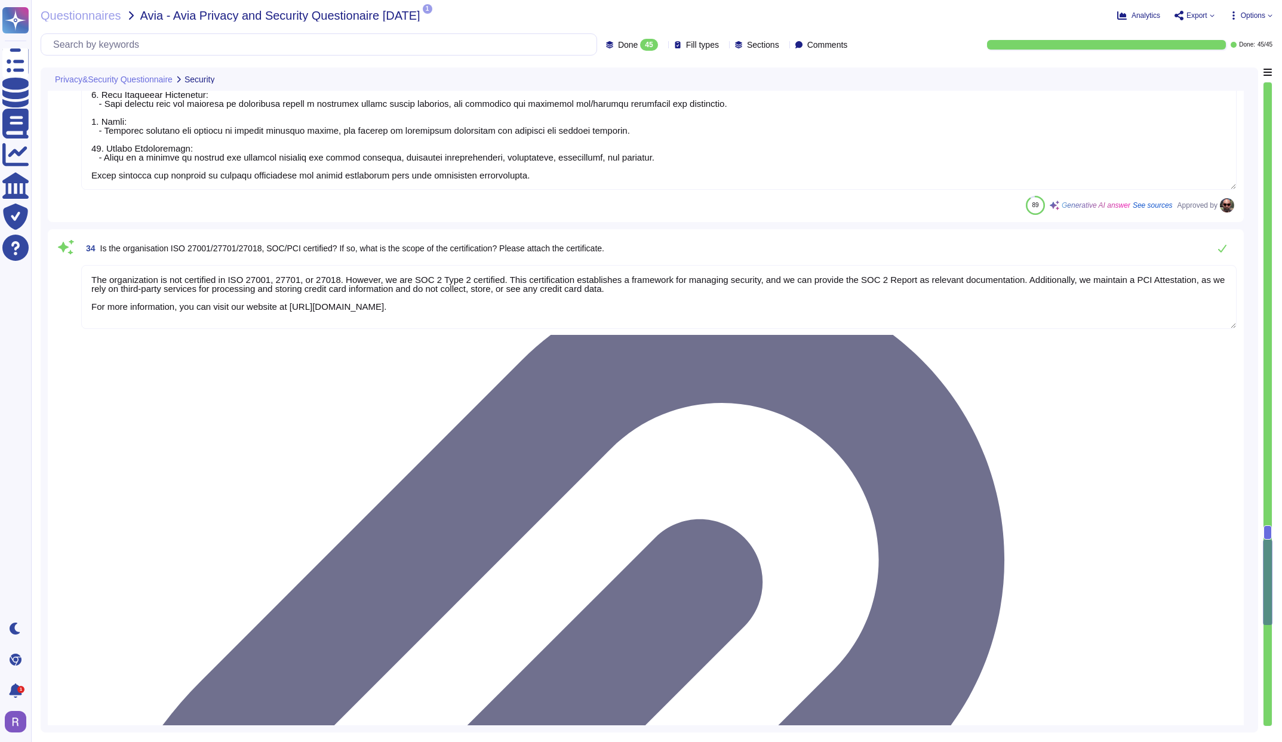
type textarea "N/A US Only"
type textarea "Data exchange via https connection for advertising opportunities from supply-si…"
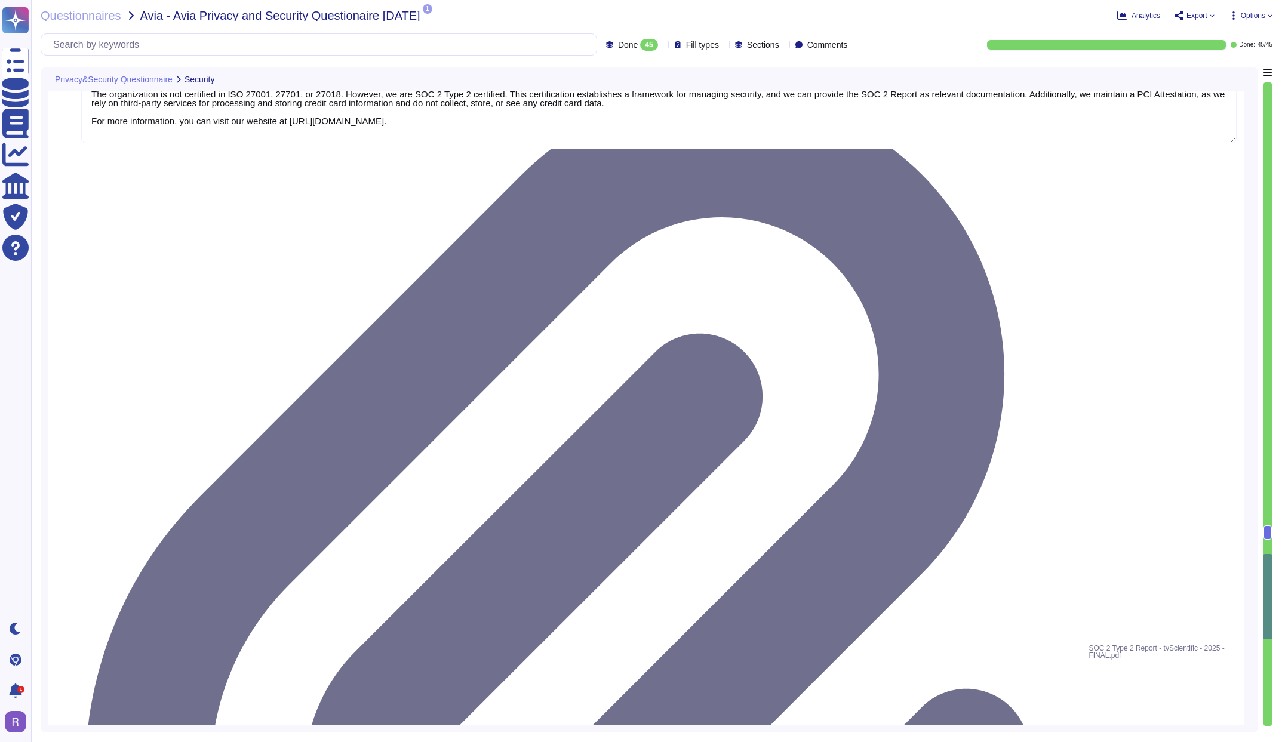
scroll to position [3957, 0]
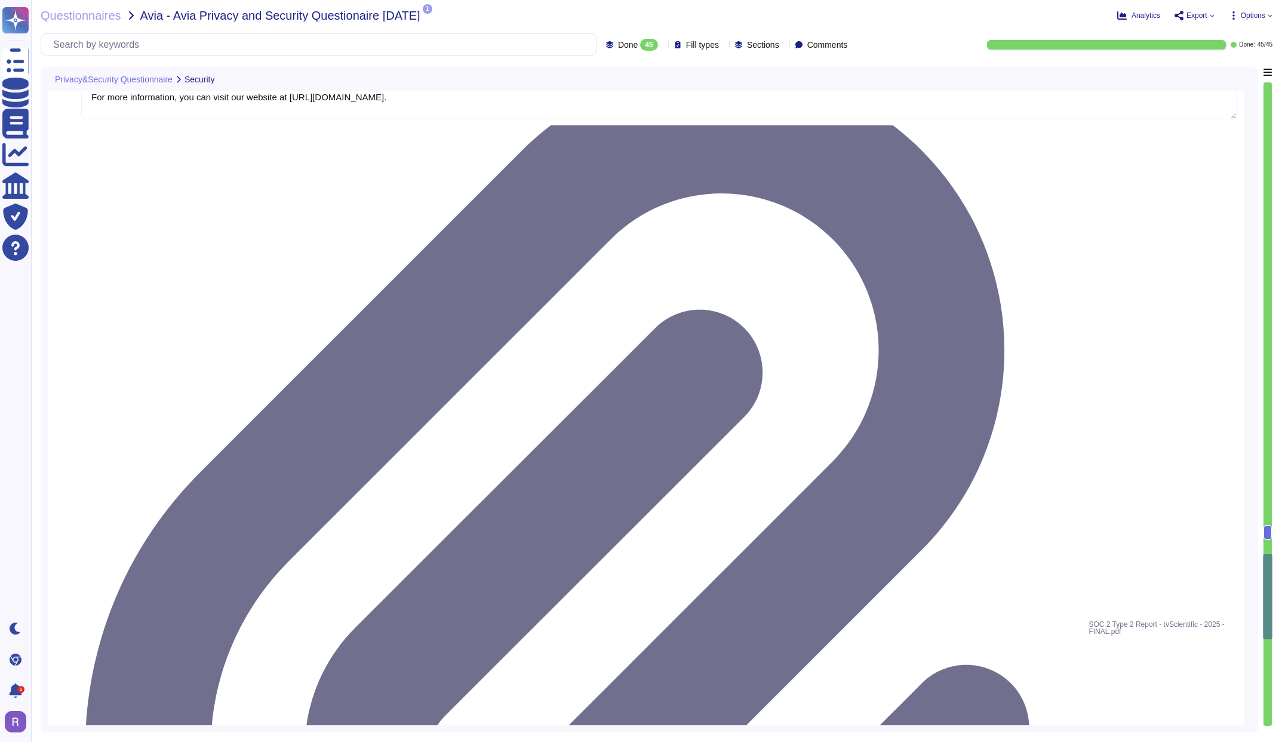
type textarea "N/A - US data only"
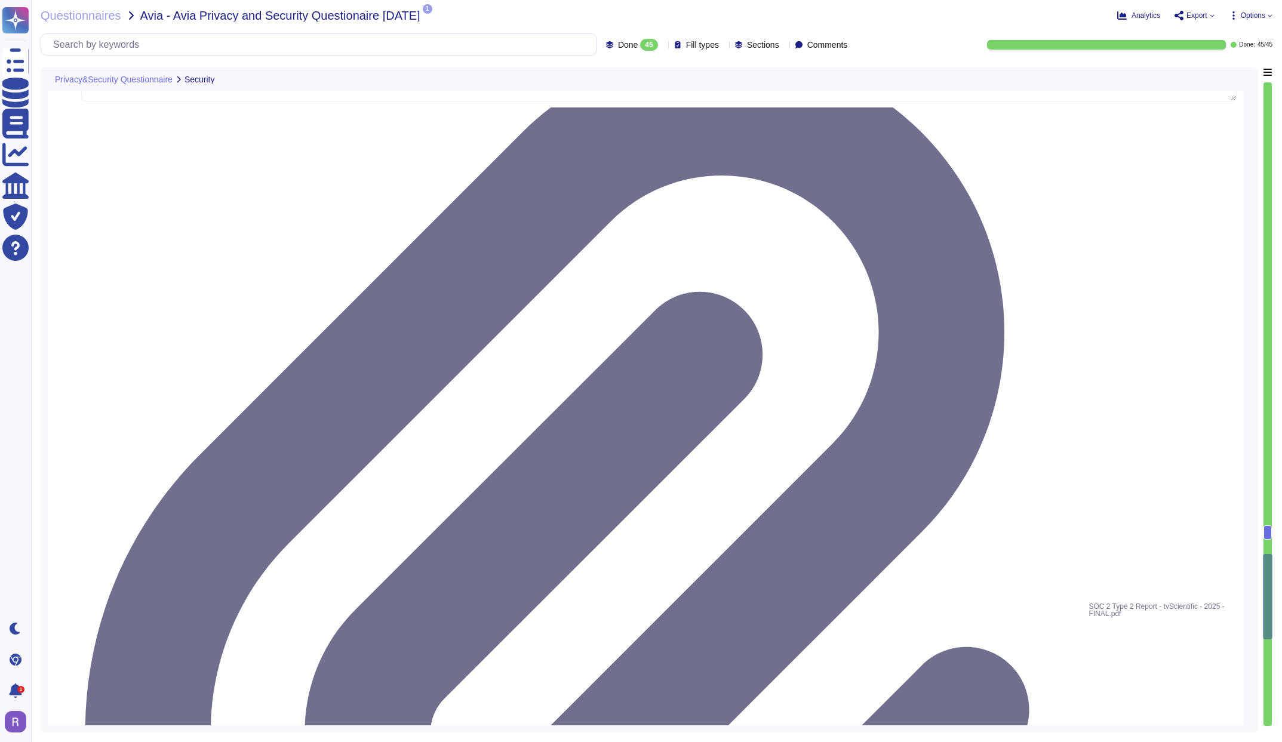
scroll to position [4108, 0]
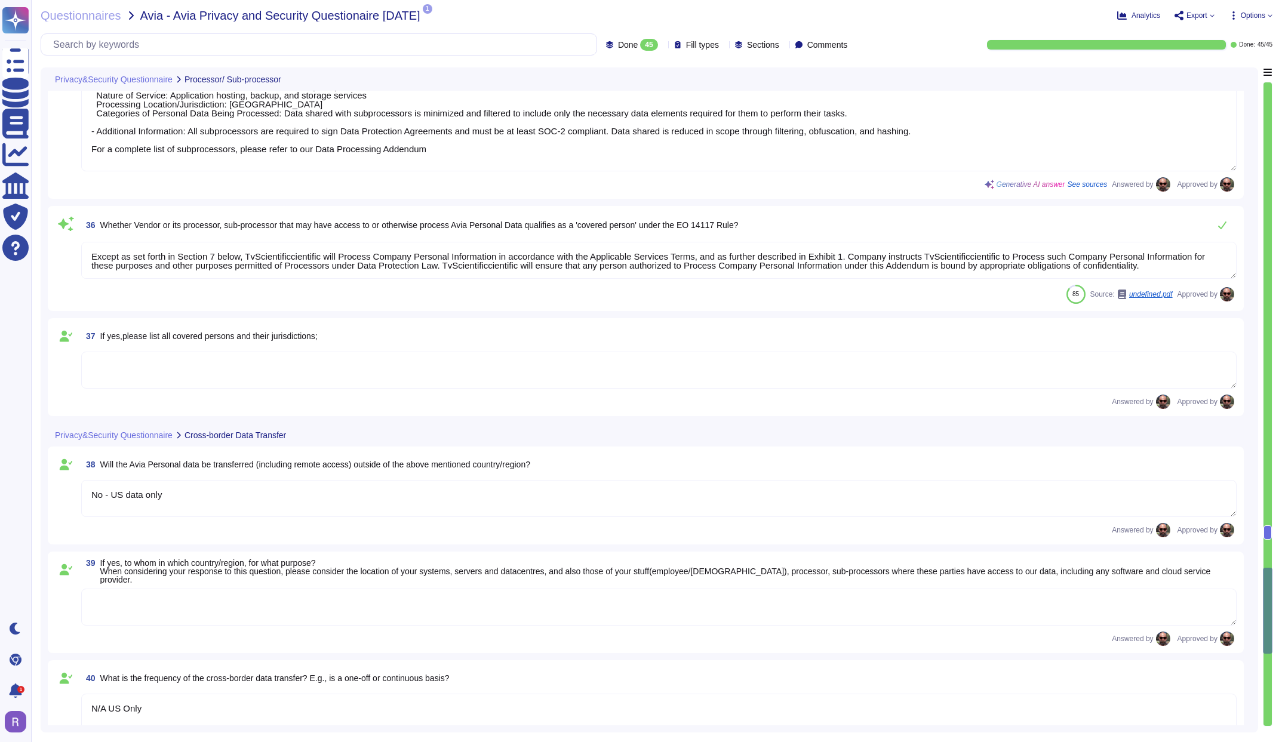
type textarea "see:https://www.tvscientific.com/privacy-policy/?hsLang=en"
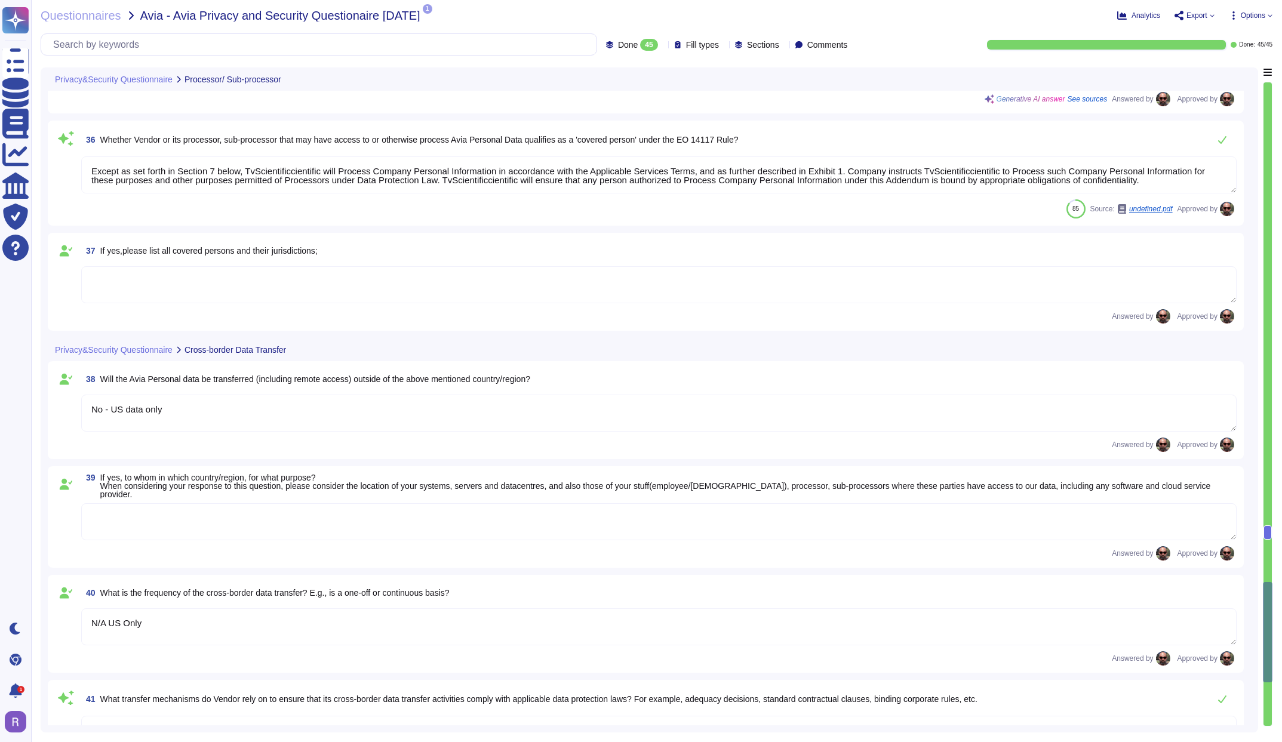
type textarea "No"
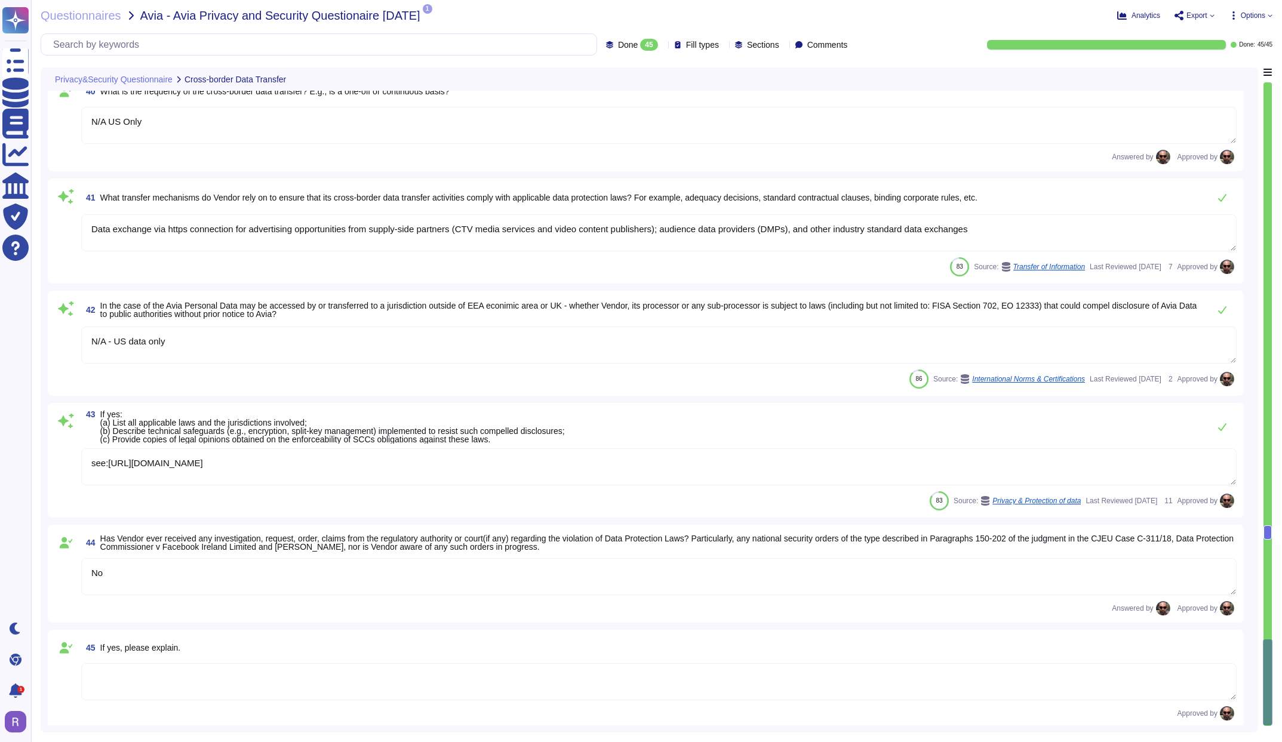
scroll to position [4676, 0]
